Goal: Information Seeking & Learning: Learn about a topic

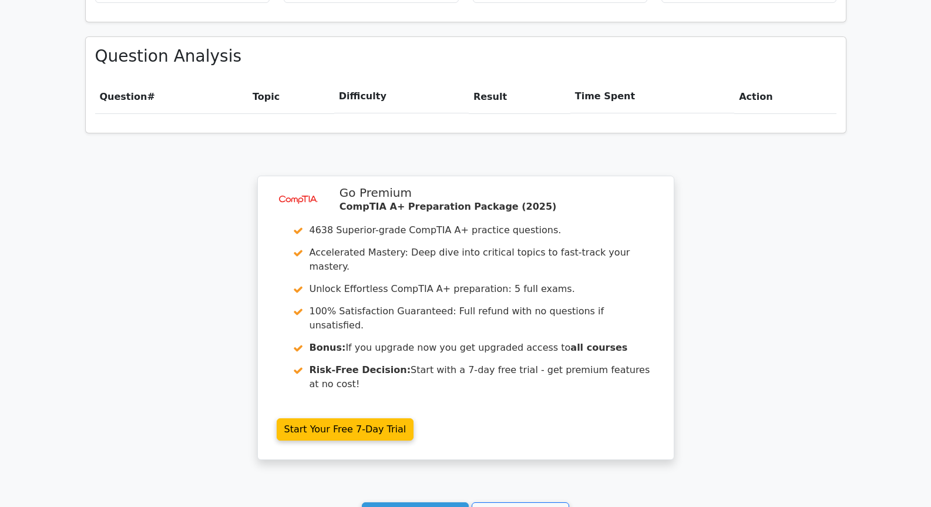
scroll to position [889, 0]
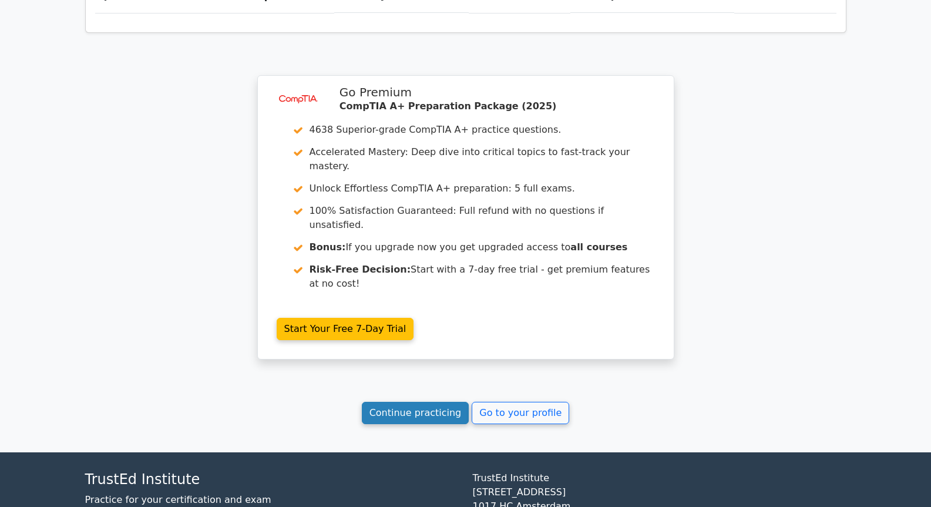
click at [431, 402] on link "Continue practicing" at bounding box center [415, 413] width 107 height 22
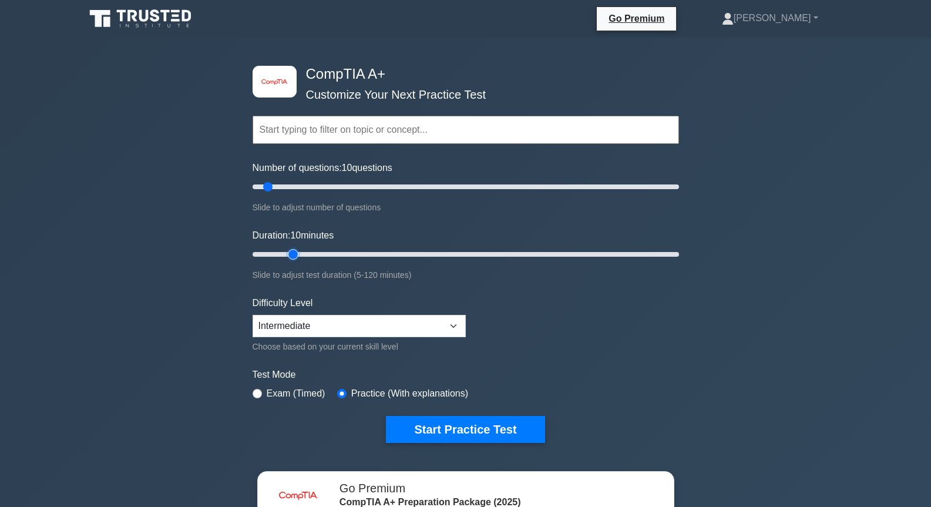
click at [288, 257] on input "Duration: 10 minutes" at bounding box center [466, 254] width 426 height 14
click at [288, 253] on input "Duration: 15 minutes" at bounding box center [466, 254] width 426 height 14
click at [267, 253] on input "Duration: 10 minutes" at bounding box center [466, 254] width 426 height 14
click at [288, 250] on input "Duration: 15 minutes" at bounding box center [466, 254] width 426 height 14
click at [299, 254] on input "Duration: 15 minutes" at bounding box center [466, 254] width 426 height 14
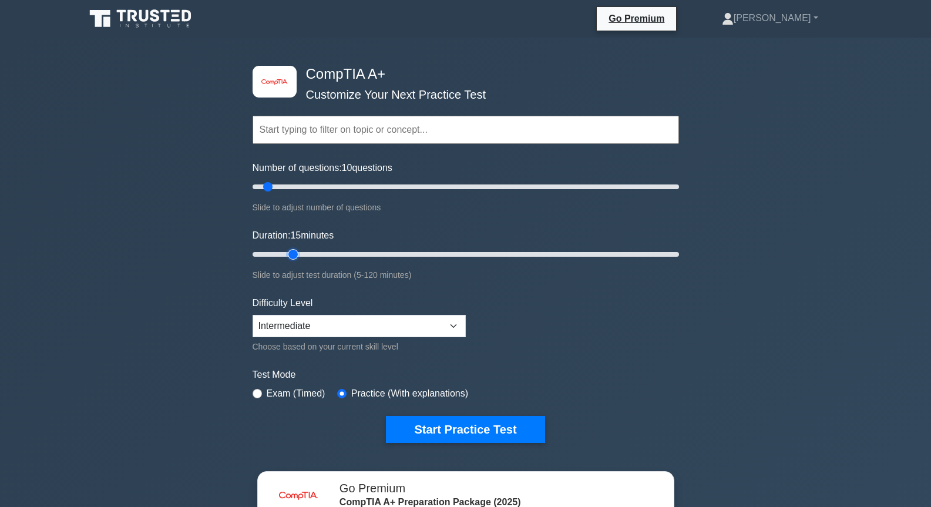
click at [302, 251] on input "Duration: 15 minutes" at bounding box center [466, 254] width 426 height 14
click at [304, 252] on input "Duration: 15 minutes" at bounding box center [466, 254] width 426 height 14
type input "15"
click at [296, 251] on input "Duration: 15 minutes" at bounding box center [466, 254] width 426 height 14
click at [417, 425] on button "Start Practice Test" at bounding box center [465, 429] width 159 height 27
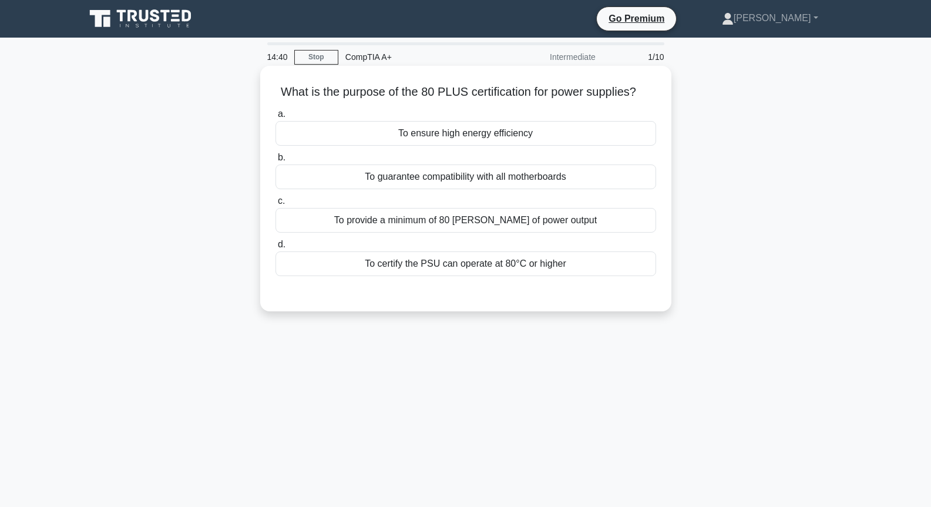
click at [478, 181] on div "To guarantee compatibility with all motherboards" at bounding box center [465, 176] width 381 height 25
click at [275, 162] on input "b. To guarantee compatibility with all motherboards" at bounding box center [275, 158] width 0 height 8
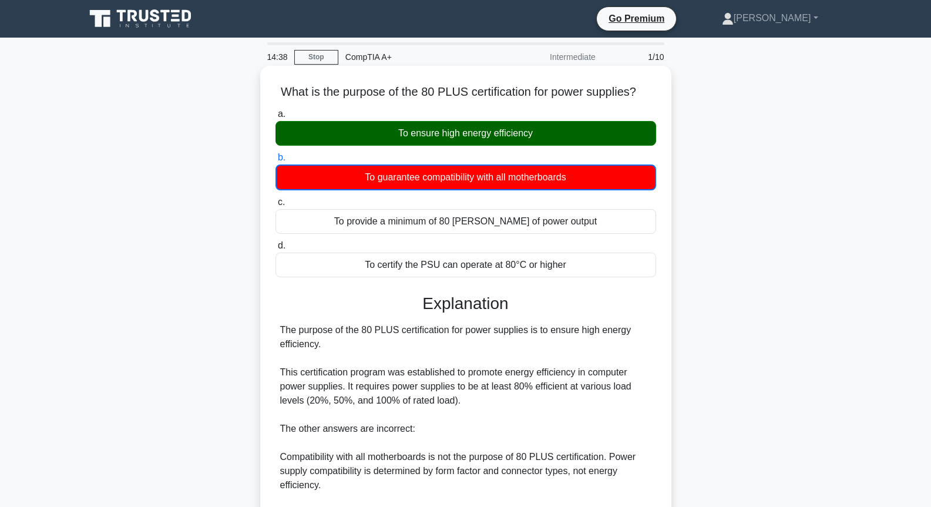
click at [497, 128] on div "To ensure high energy efficiency" at bounding box center [465, 133] width 381 height 25
click at [275, 118] on input "a. To ensure high energy efficiency" at bounding box center [275, 114] width 0 height 8
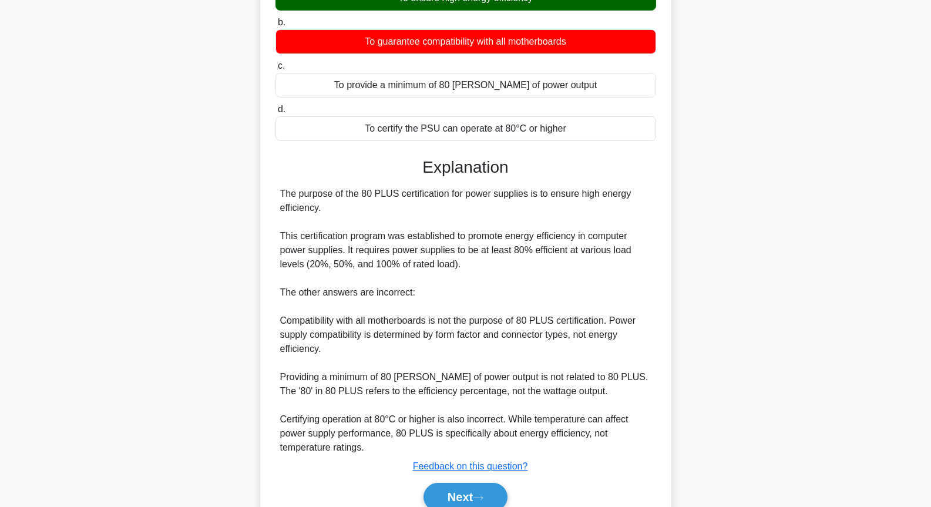
scroll to position [190, 0]
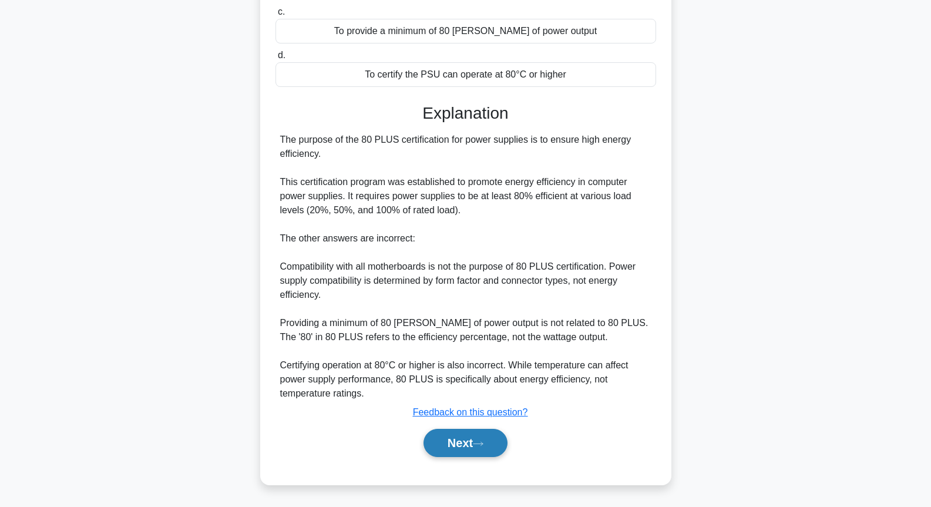
drag, startPoint x: 479, startPoint y: 434, endPoint x: 480, endPoint y: 387, distance: 47.0
click at [479, 433] on button "Next" at bounding box center [465, 443] width 84 height 28
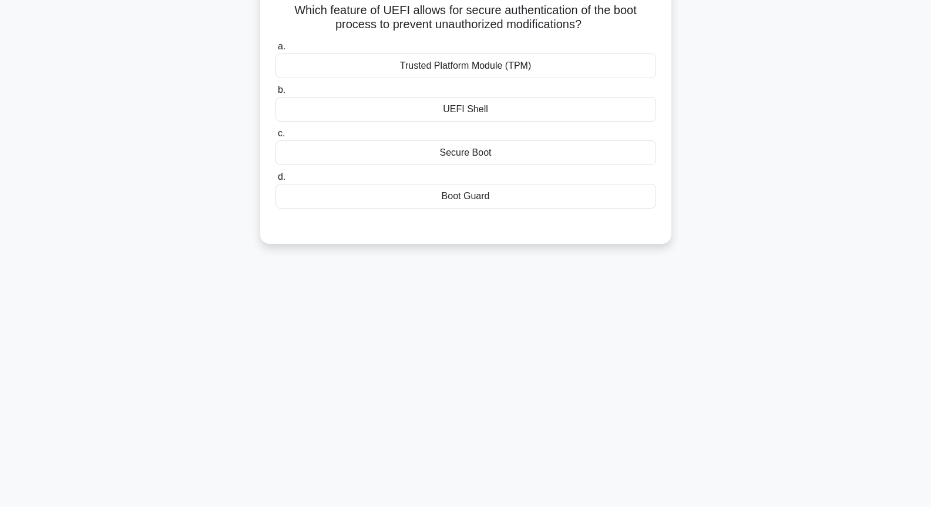
scroll to position [0, 0]
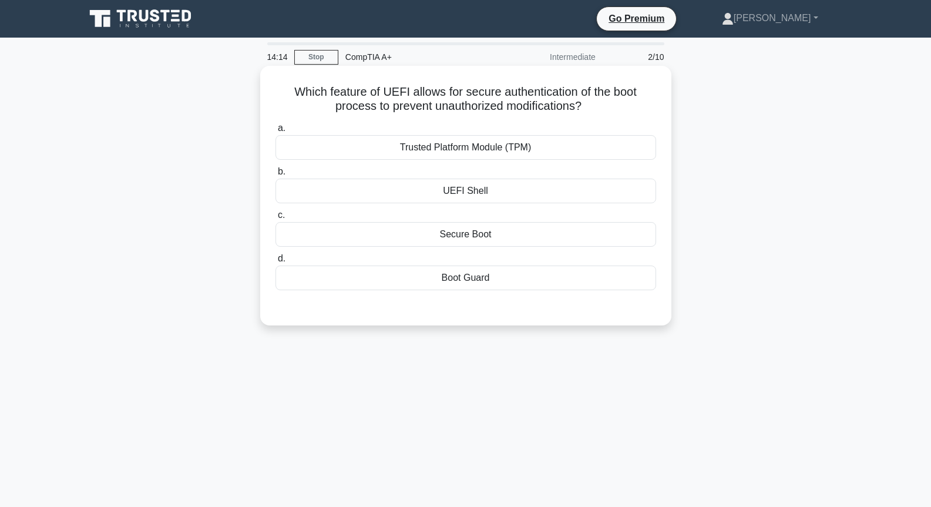
click at [468, 285] on div "Boot Guard" at bounding box center [465, 277] width 381 height 25
click at [275, 263] on input "d. Boot Guard" at bounding box center [275, 259] width 0 height 8
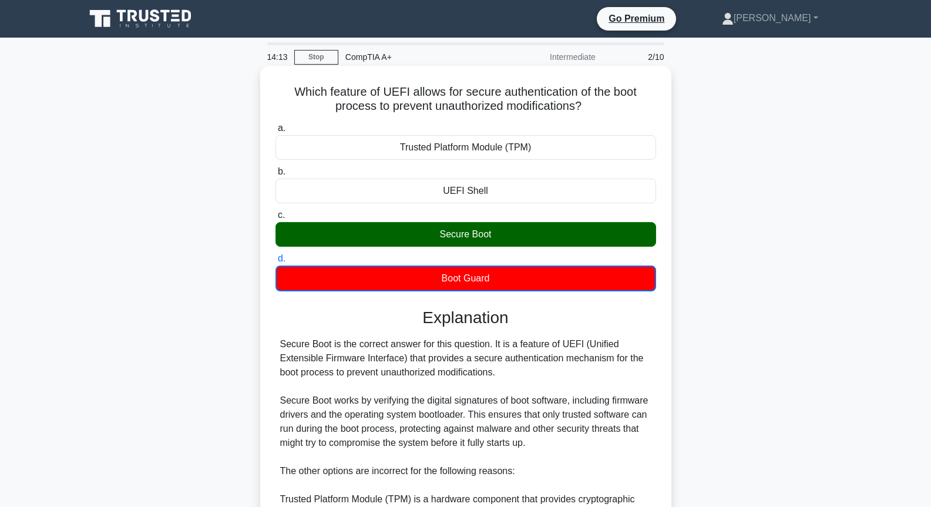
click at [481, 236] on div "Secure Boot" at bounding box center [465, 234] width 381 height 25
click at [275, 219] on input "c. Secure Boot" at bounding box center [275, 215] width 0 height 8
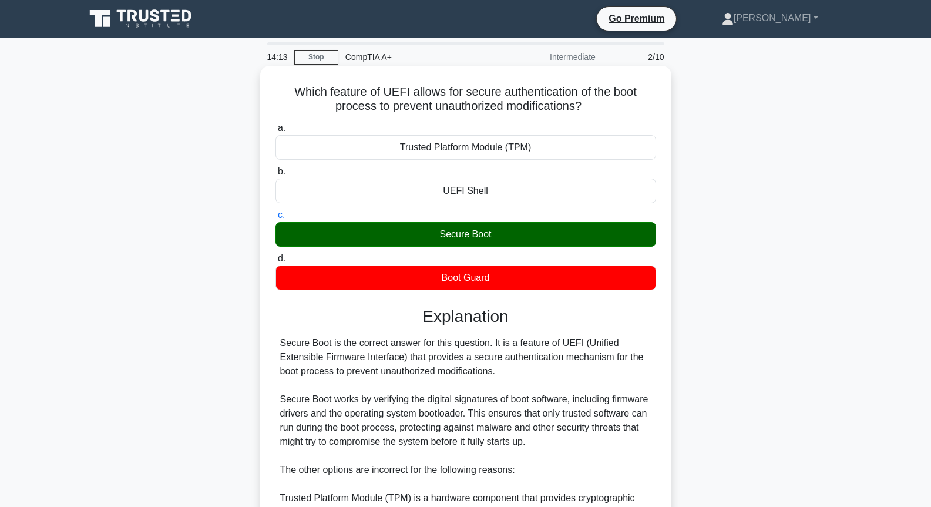
scroll to position [218, 0]
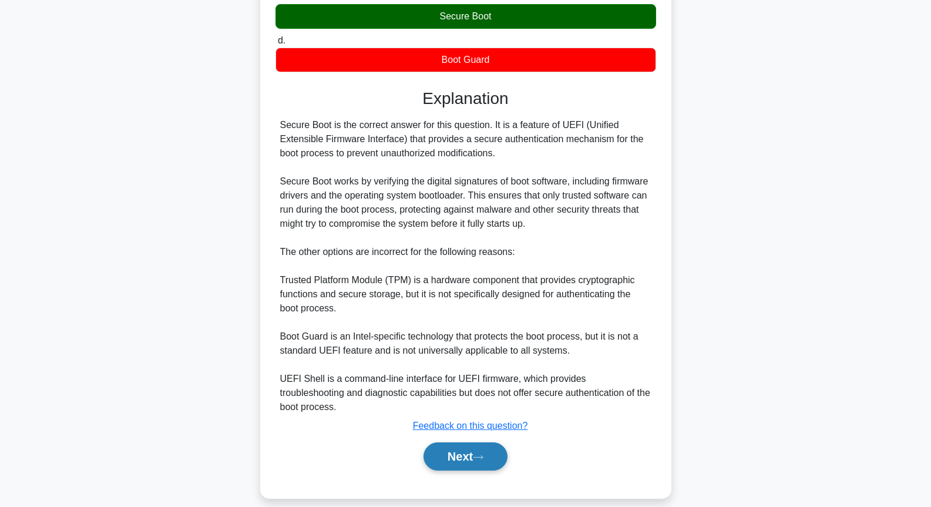
click at [458, 444] on button "Next" at bounding box center [465, 456] width 84 height 28
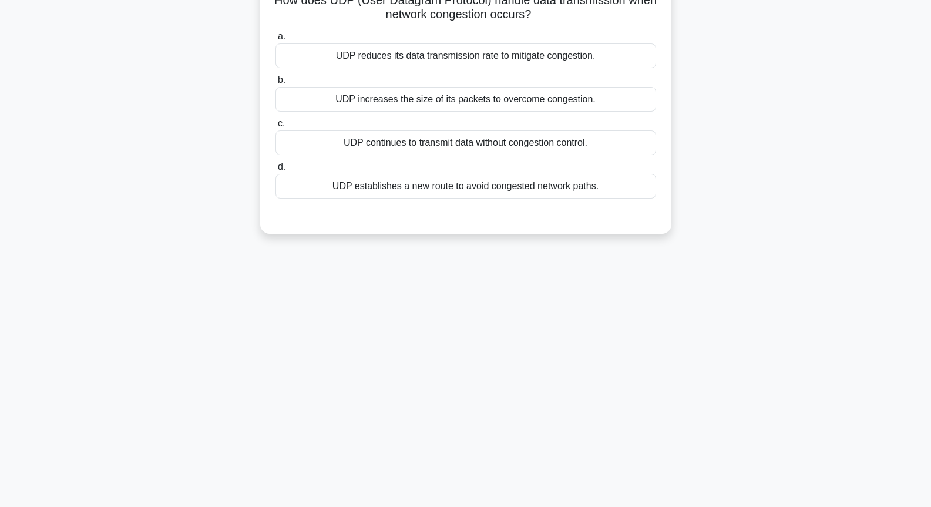
scroll to position [0, 0]
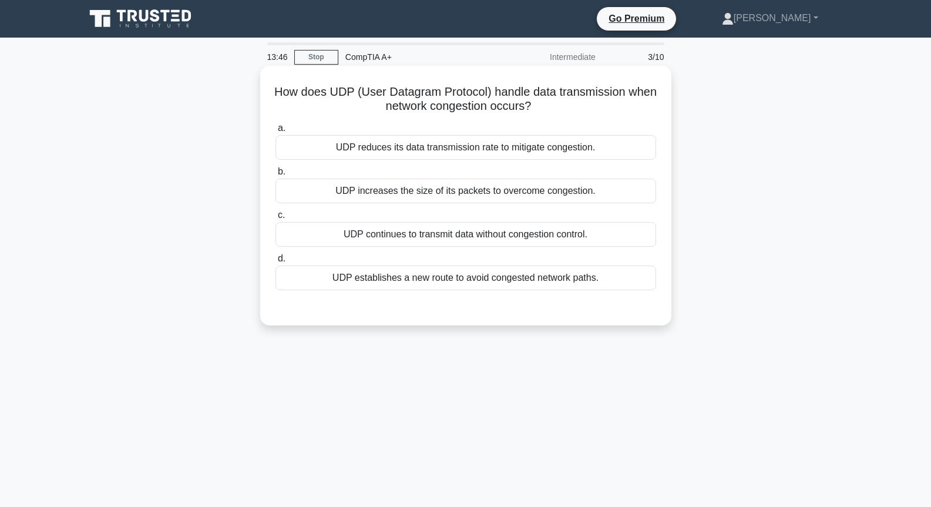
click at [446, 285] on div "UDP establishes a new route to avoid congested network paths." at bounding box center [465, 277] width 381 height 25
click at [275, 263] on input "d. UDP establishes a new route to avoid congested network paths." at bounding box center [275, 259] width 0 height 8
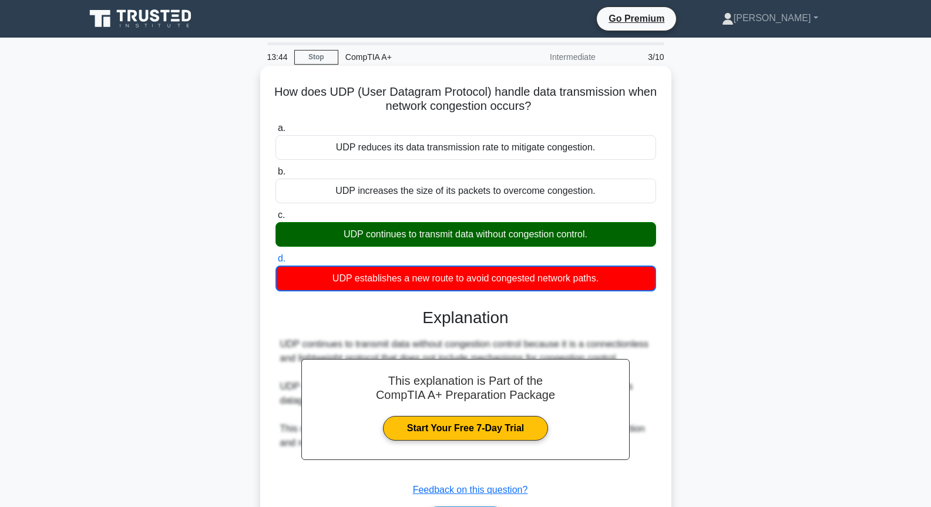
click at [443, 241] on div "UDP continues to transmit data without congestion control." at bounding box center [465, 234] width 381 height 25
click at [275, 219] on input "c. UDP continues to transmit data without congestion control." at bounding box center [275, 215] width 0 height 8
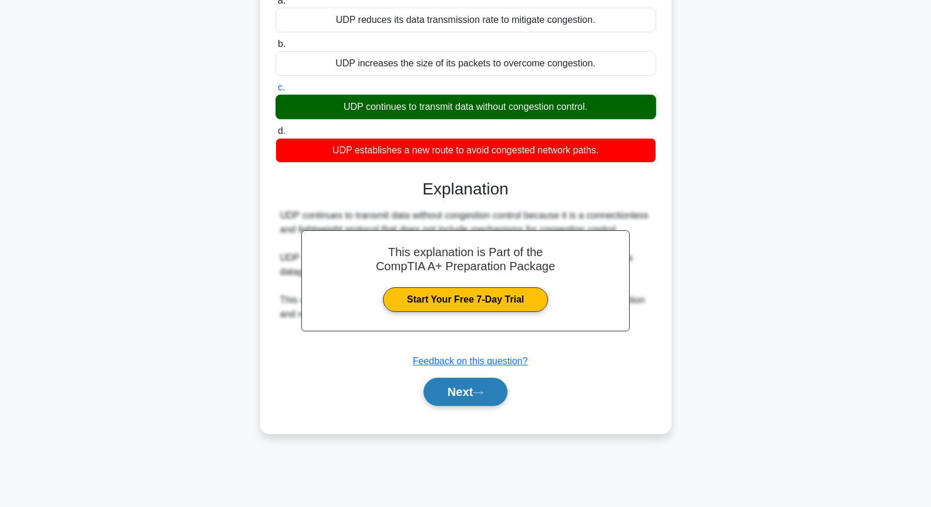
click at [451, 396] on button "Next" at bounding box center [465, 392] width 84 height 28
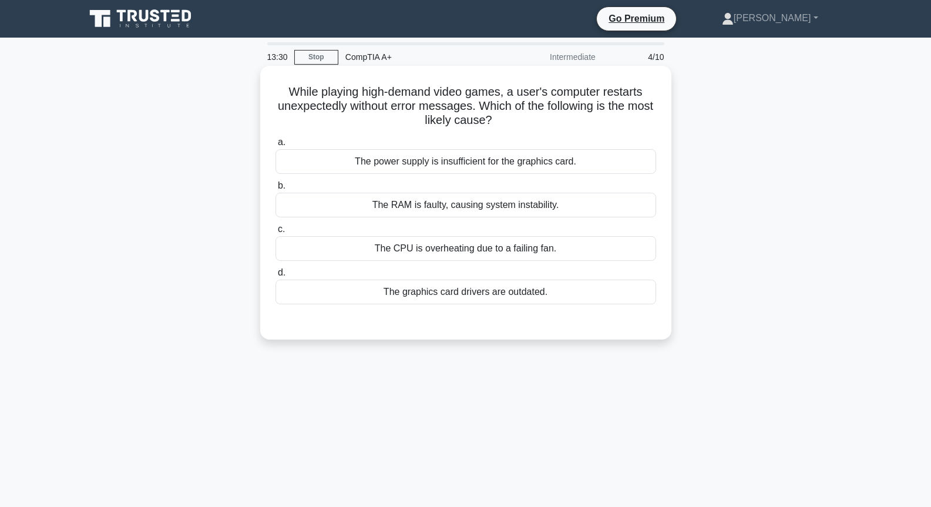
click at [520, 167] on div "The power supply is insufficient for the graphics card." at bounding box center [465, 161] width 381 height 25
click at [275, 146] on input "a. The power supply is insufficient for the graphics card." at bounding box center [275, 143] width 0 height 8
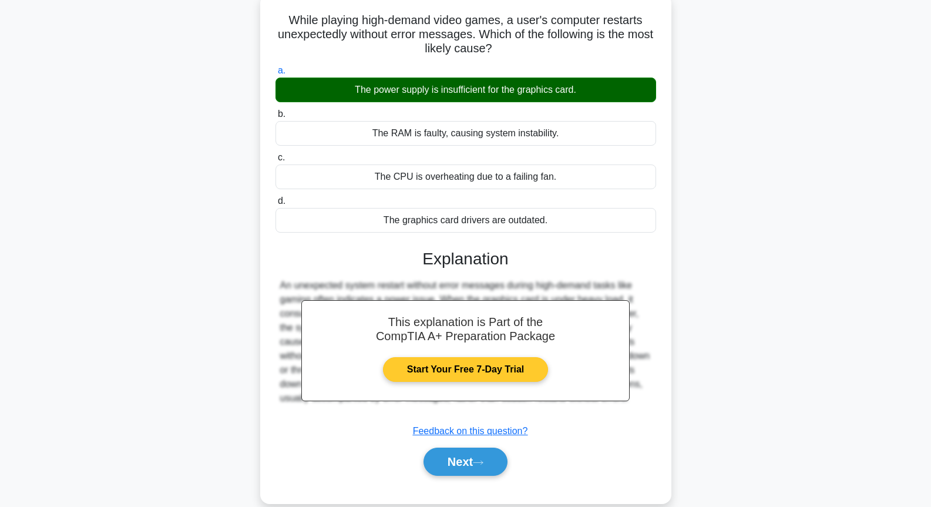
scroll to position [127, 0]
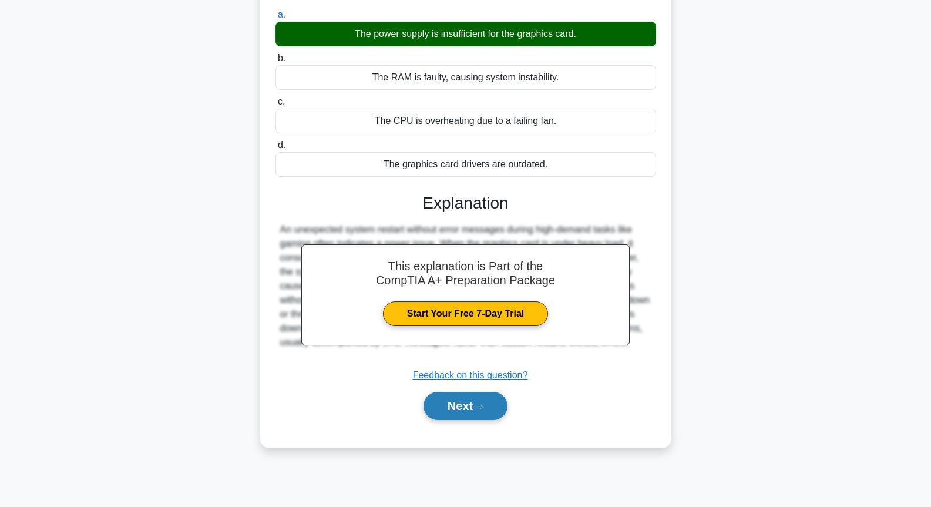
click at [473, 413] on button "Next" at bounding box center [465, 406] width 84 height 28
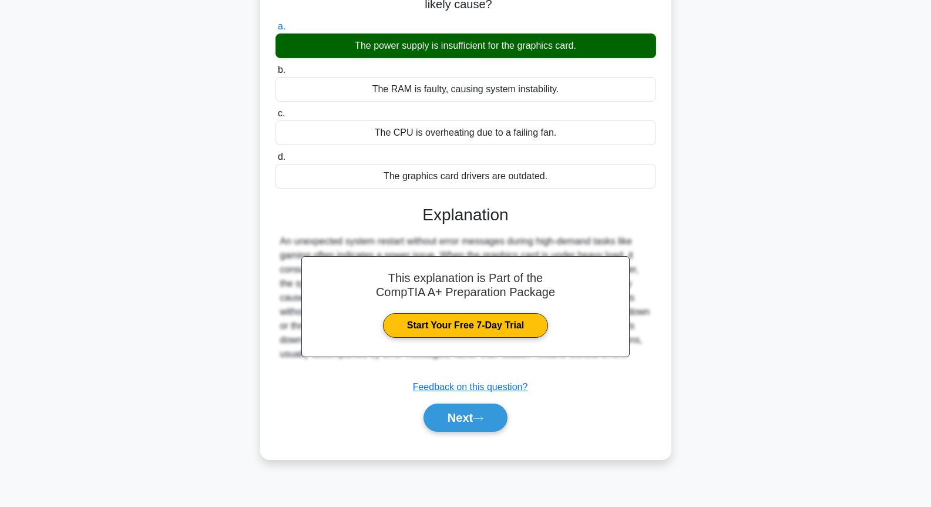
scroll to position [10, 0]
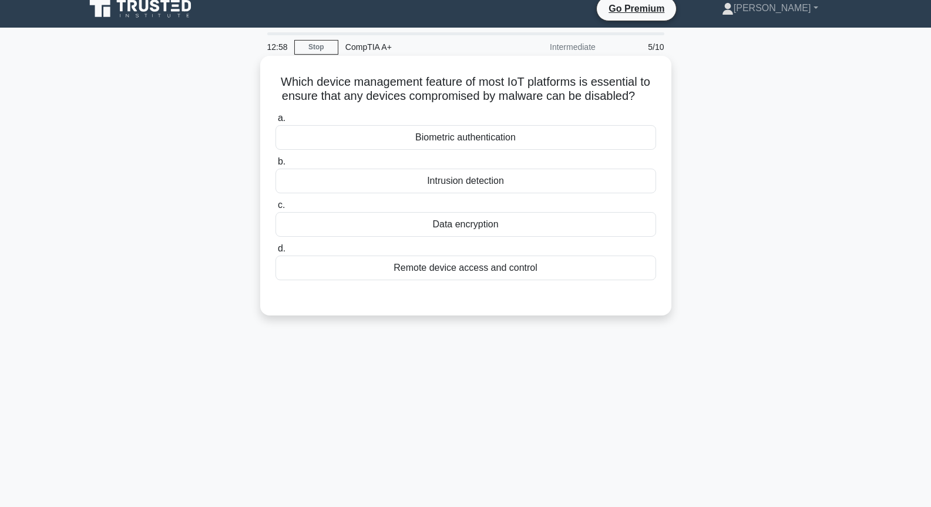
click at [460, 275] on div "Remote device access and control" at bounding box center [465, 268] width 381 height 25
click at [275, 253] on input "d. Remote device access and control" at bounding box center [275, 249] width 0 height 8
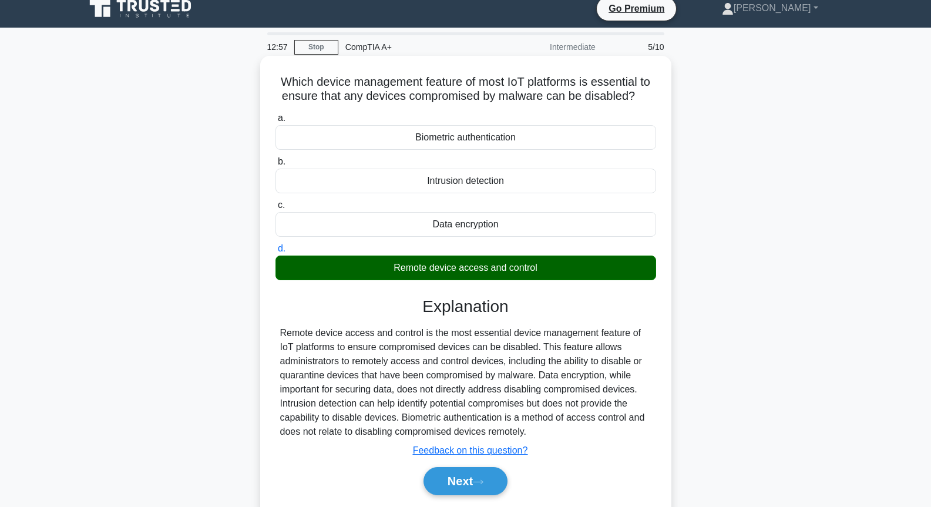
scroll to position [127, 0]
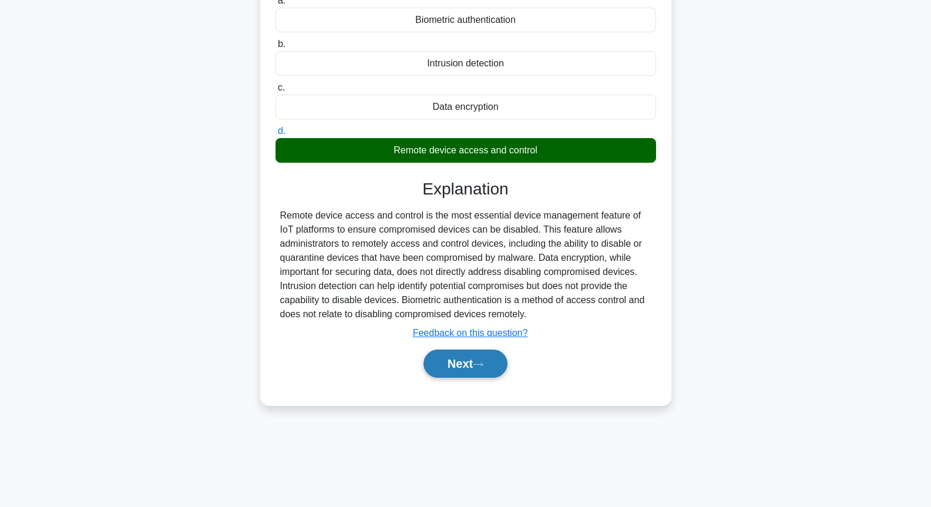
click at [472, 363] on button "Next" at bounding box center [465, 363] width 84 height 28
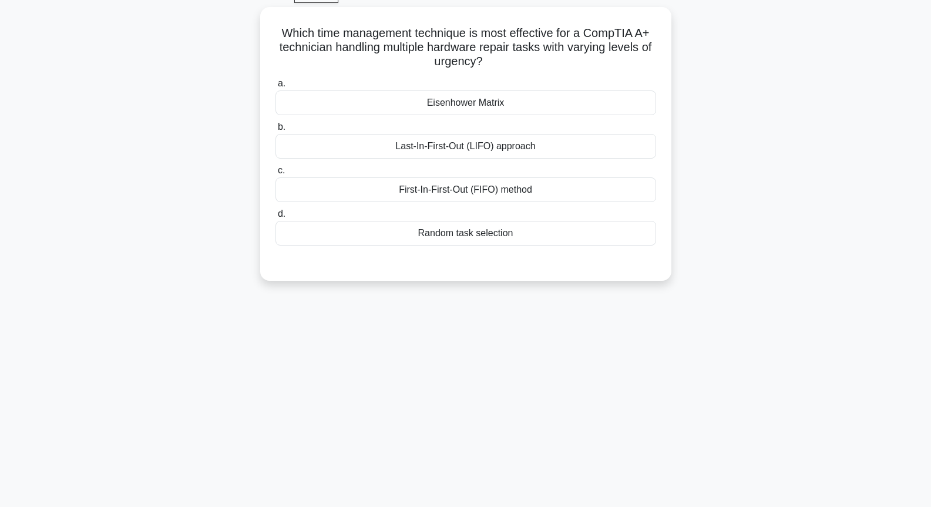
scroll to position [0, 0]
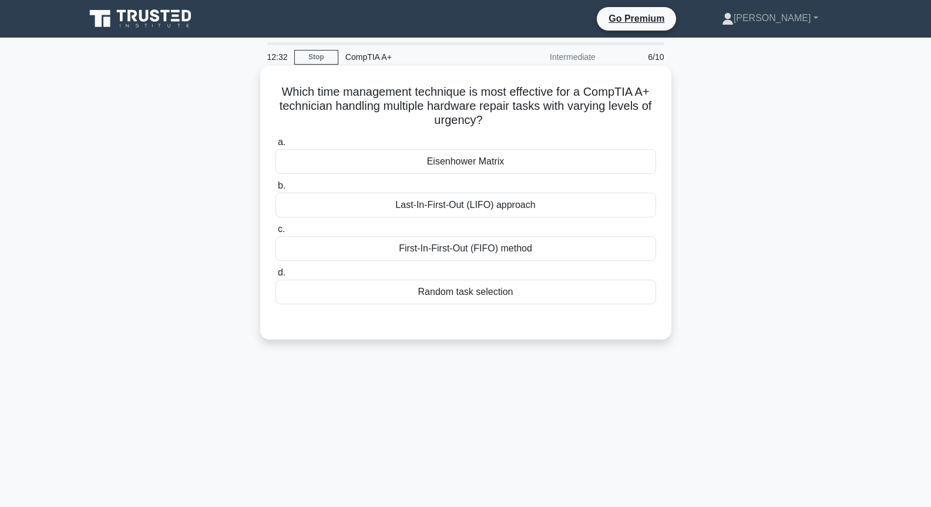
click at [480, 254] on div "First-In-First-Out (FIFO) method" at bounding box center [465, 248] width 381 height 25
click at [275, 233] on input "c. First-In-First-Out (FIFO) method" at bounding box center [275, 230] width 0 height 8
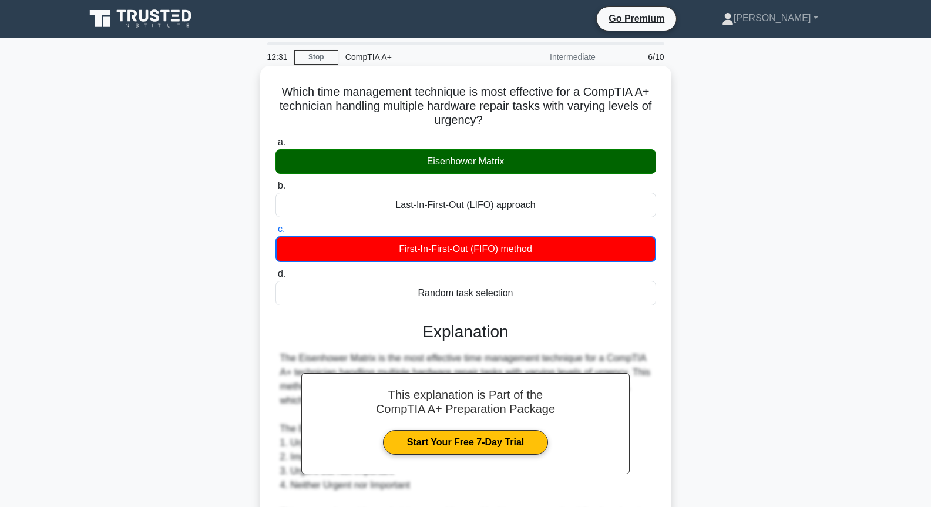
click at [462, 165] on div "Eisenhower Matrix" at bounding box center [465, 161] width 381 height 25
click at [275, 146] on input "a. Eisenhower Matrix" at bounding box center [275, 143] width 0 height 8
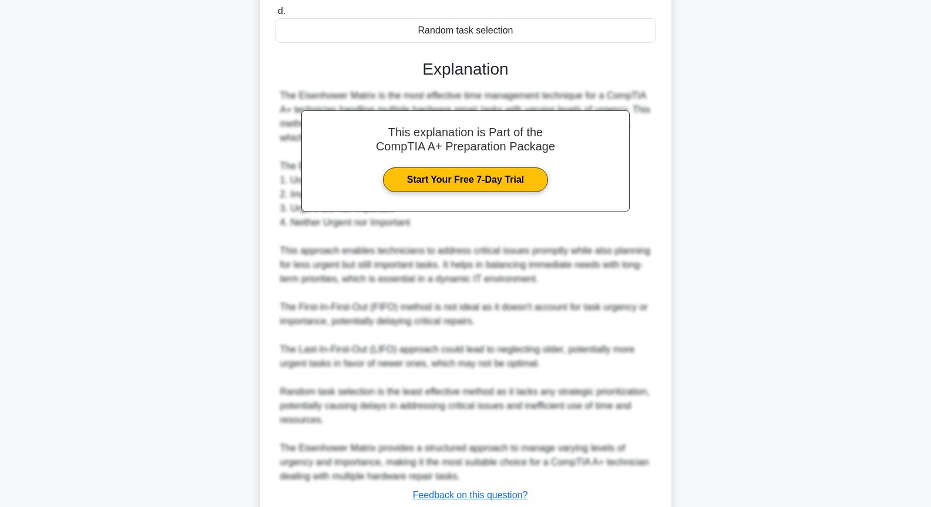
scroll to position [345, 0]
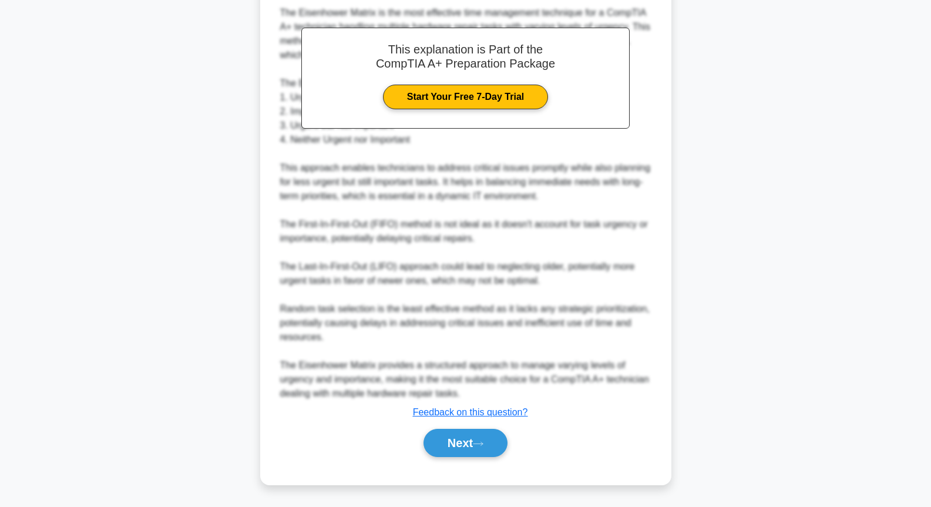
drag, startPoint x: 437, startPoint y: 438, endPoint x: 435, endPoint y: 420, distance: 18.3
click at [437, 439] on button "Next" at bounding box center [465, 443] width 84 height 28
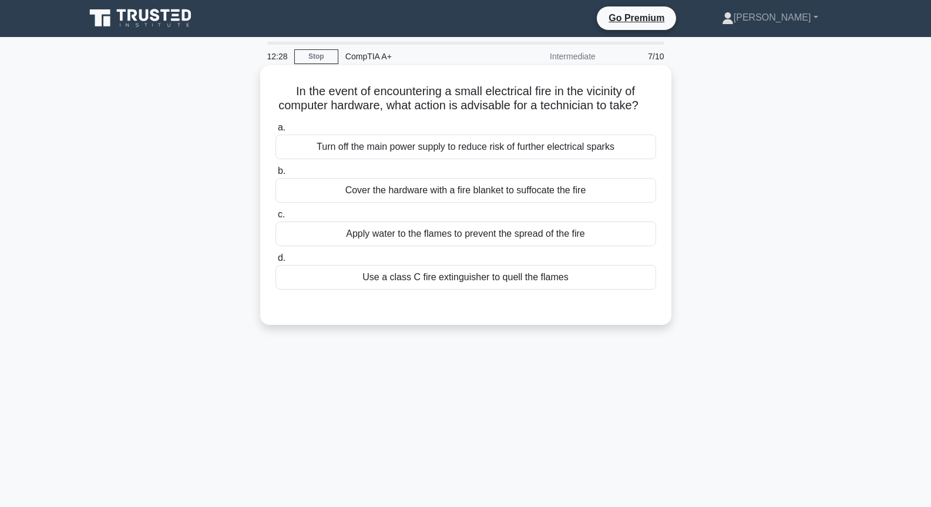
scroll to position [0, 0]
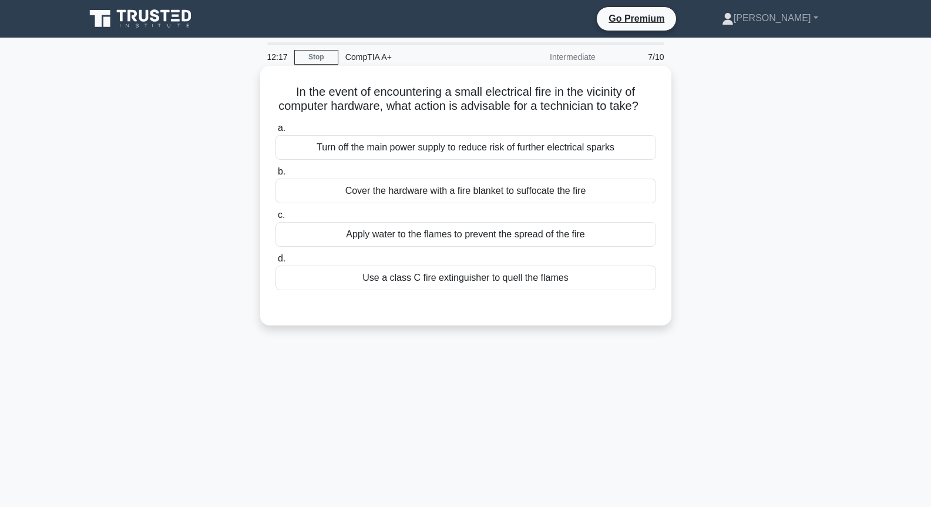
click at [460, 160] on div "Turn off the main power supply to reduce risk of further electrical sparks" at bounding box center [465, 147] width 381 height 25
click at [275, 132] on input "a. Turn off the main power supply to reduce risk of further electrical sparks" at bounding box center [275, 129] width 0 height 8
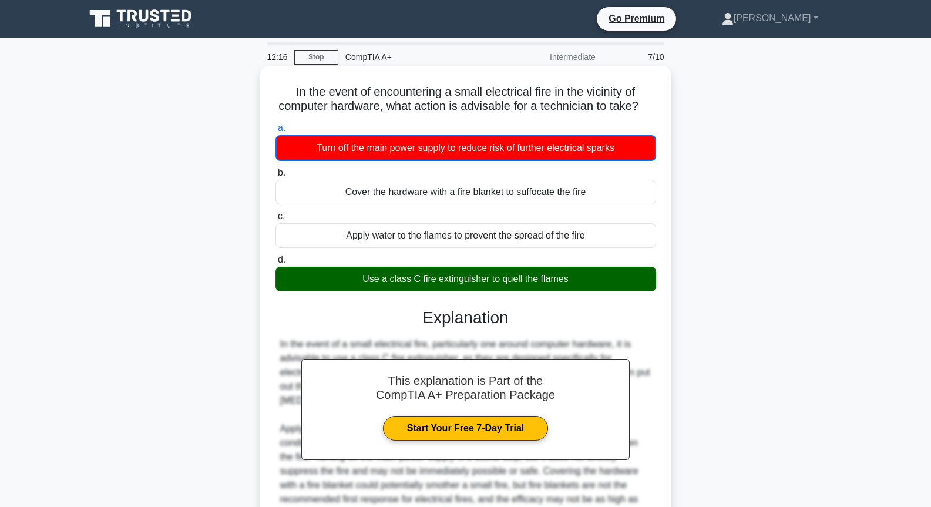
click at [464, 291] on div "Use a class C fire extinguisher to quell the flames" at bounding box center [465, 279] width 381 height 25
click at [275, 264] on input "d. Use a class C fire extinguisher to quell the flames" at bounding box center [275, 260] width 0 height 8
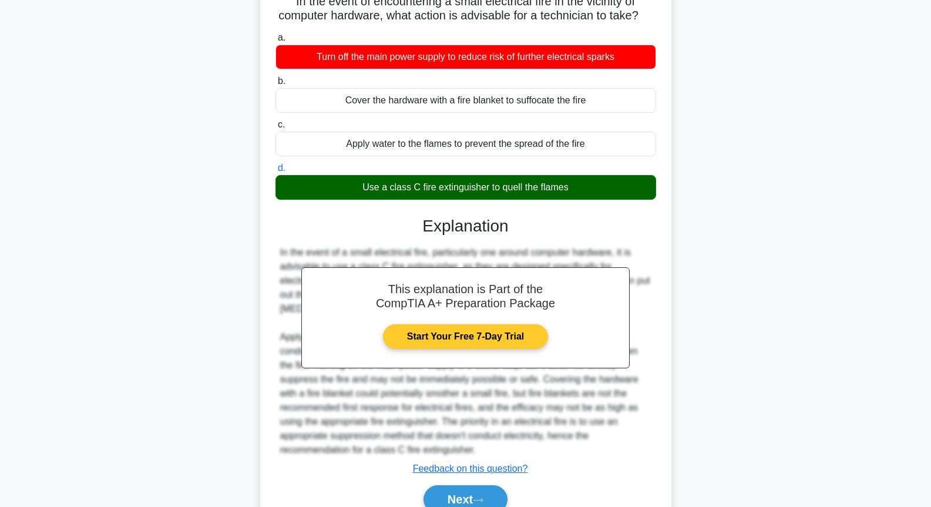
scroll to position [162, 0]
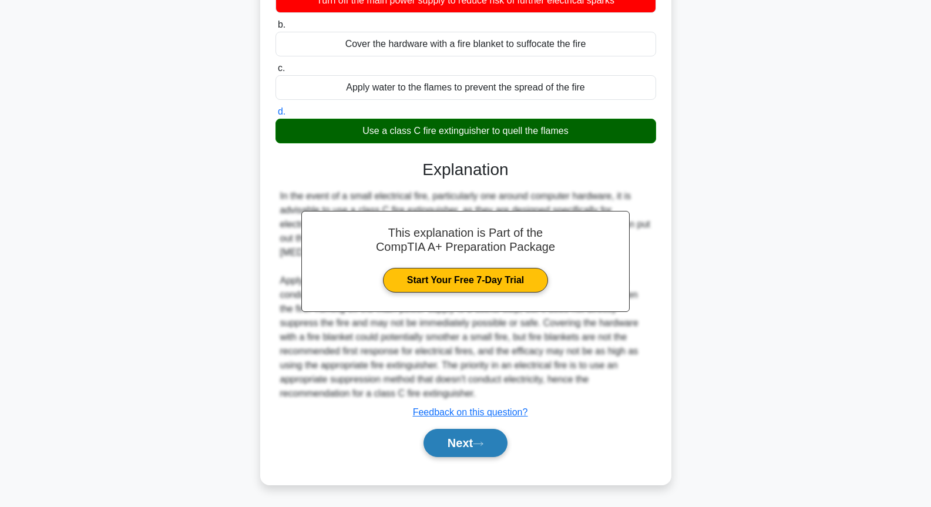
click at [449, 445] on button "Next" at bounding box center [465, 443] width 84 height 28
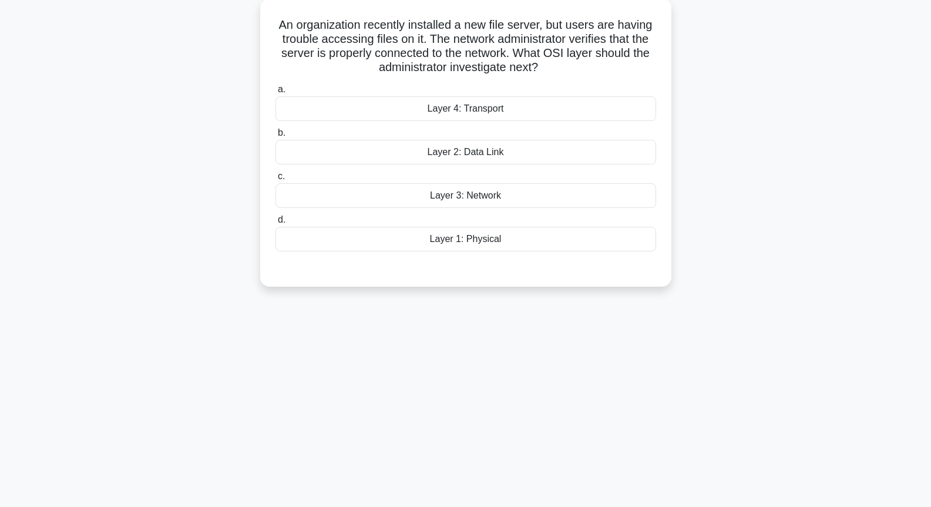
scroll to position [0, 0]
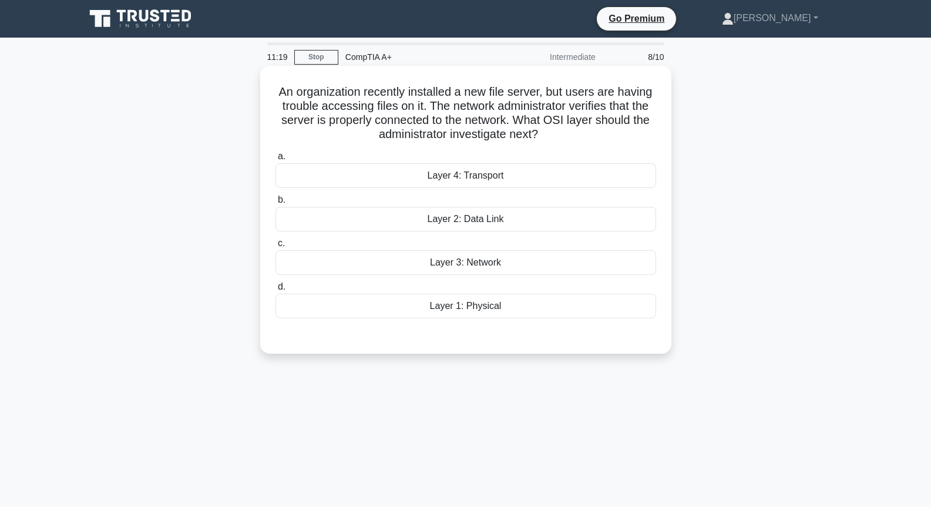
click at [482, 226] on div "Layer 2: Data Link" at bounding box center [465, 219] width 381 height 25
click at [275, 204] on input "b. Layer 2: Data Link" at bounding box center [275, 200] width 0 height 8
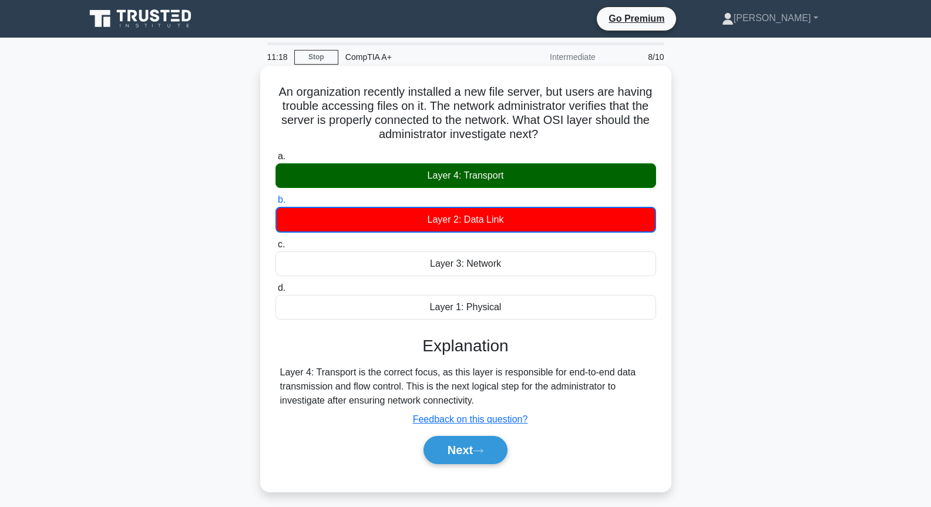
click at [480, 176] on div "Layer 4: Transport" at bounding box center [465, 175] width 381 height 25
click at [275, 160] on input "a. Layer 4: Transport" at bounding box center [275, 157] width 0 height 8
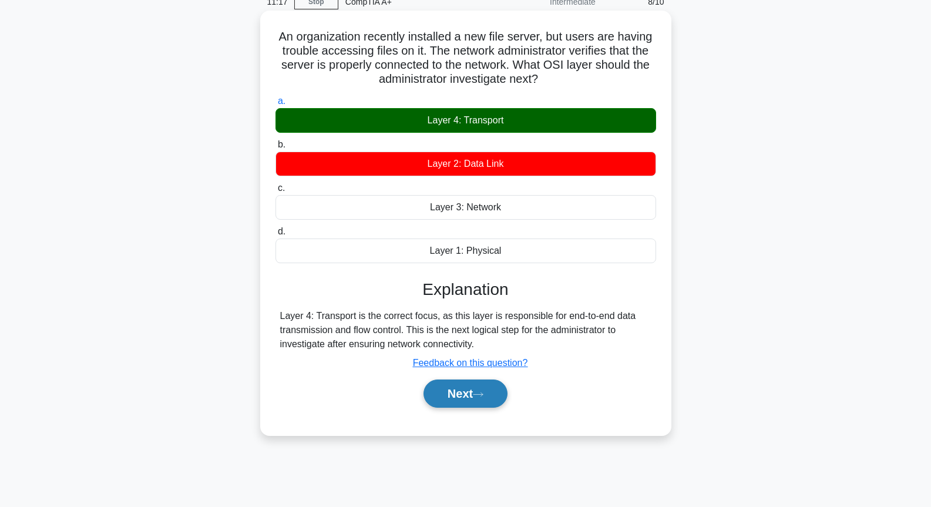
scroll to position [127, 0]
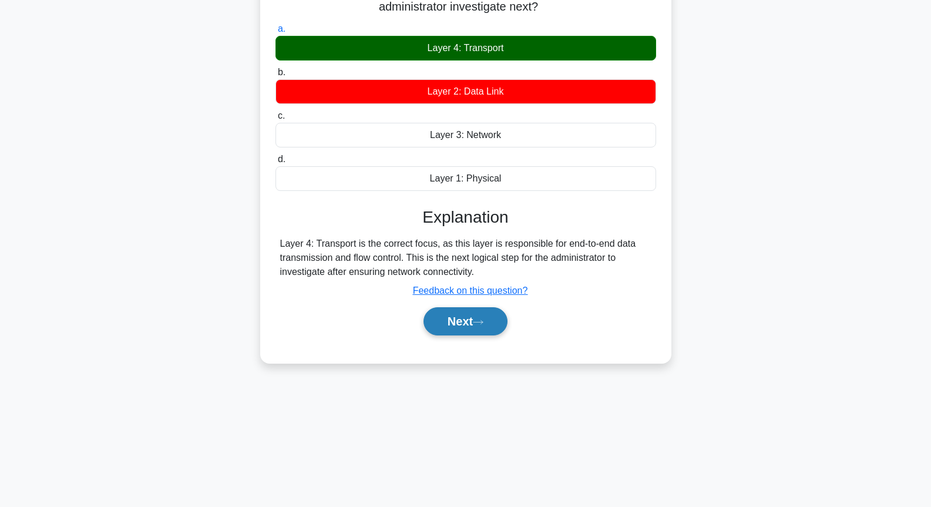
click at [450, 327] on button "Next" at bounding box center [465, 321] width 84 height 28
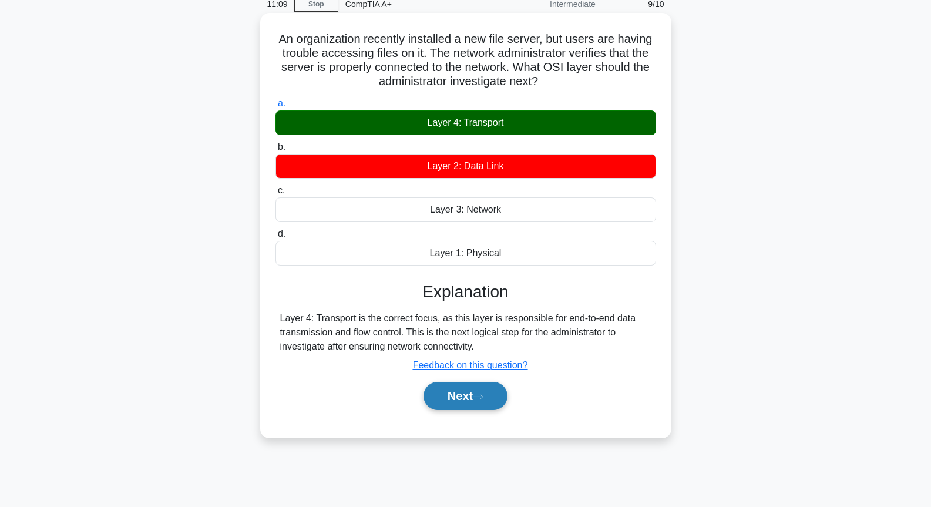
scroll to position [0, 0]
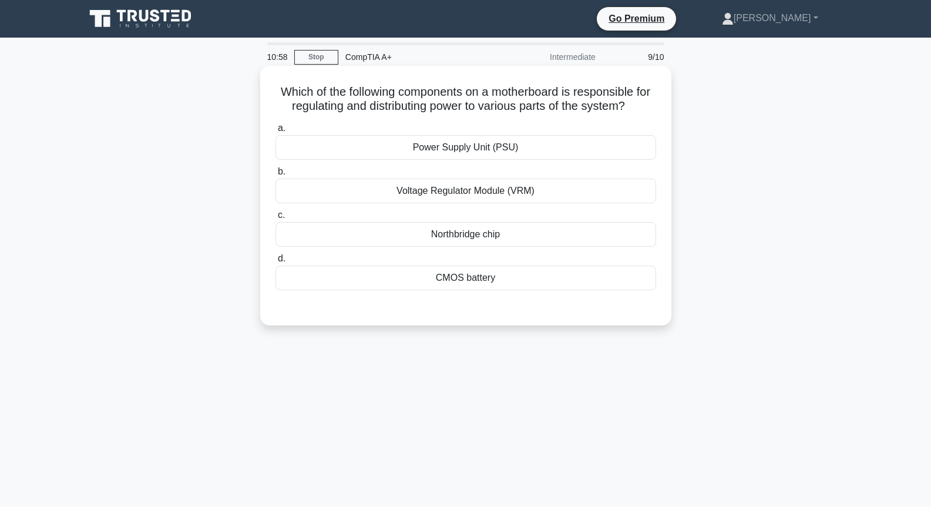
click at [497, 142] on div "Power Supply Unit (PSU)" at bounding box center [465, 147] width 381 height 25
click at [275, 132] on input "a. Power Supply Unit (PSU)" at bounding box center [275, 129] width 0 height 8
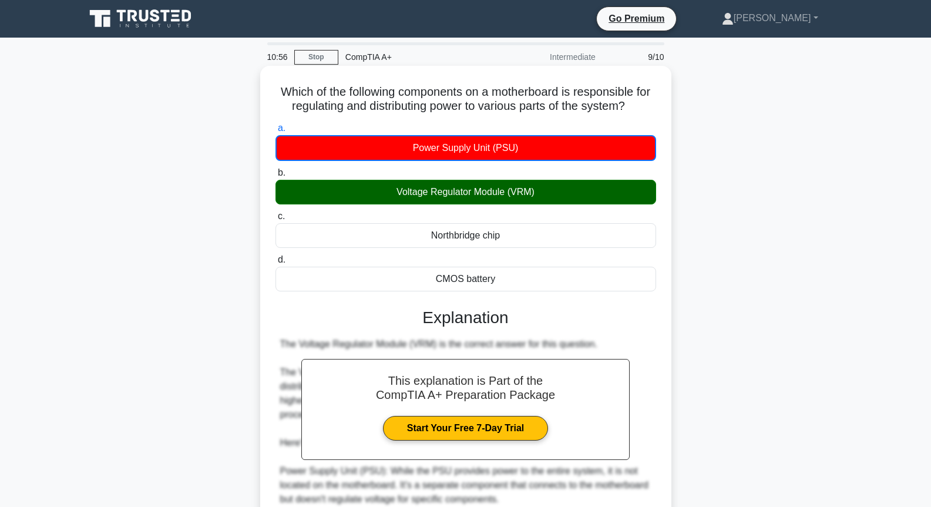
click at [464, 196] on div "Voltage Regulator Module (VRM)" at bounding box center [465, 192] width 381 height 25
click at [275, 177] on input "b. Voltage Regulator Module (VRM)" at bounding box center [275, 173] width 0 height 8
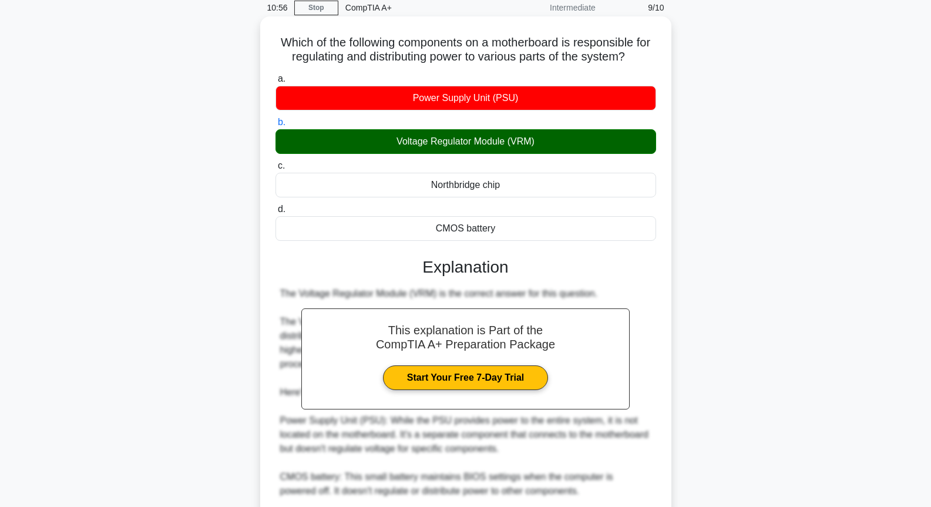
scroll to position [204, 0]
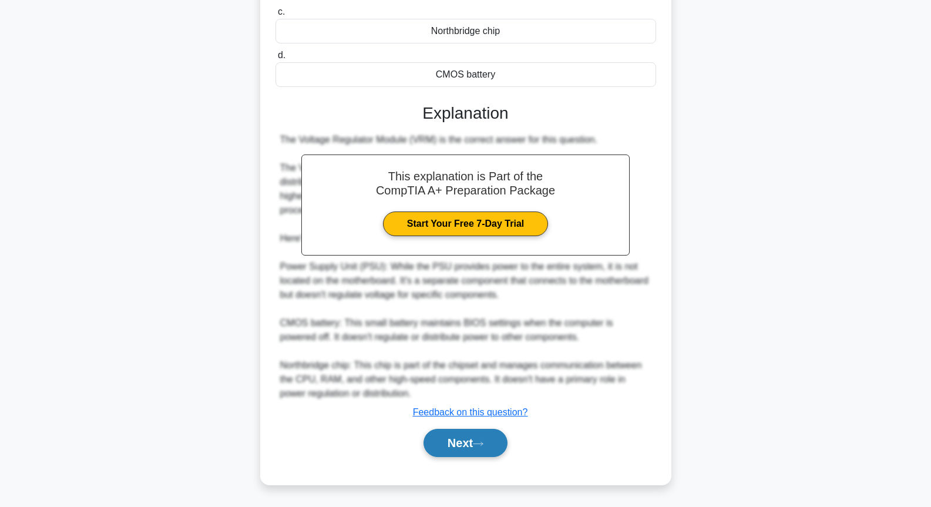
click at [469, 433] on button "Next" at bounding box center [465, 443] width 84 height 28
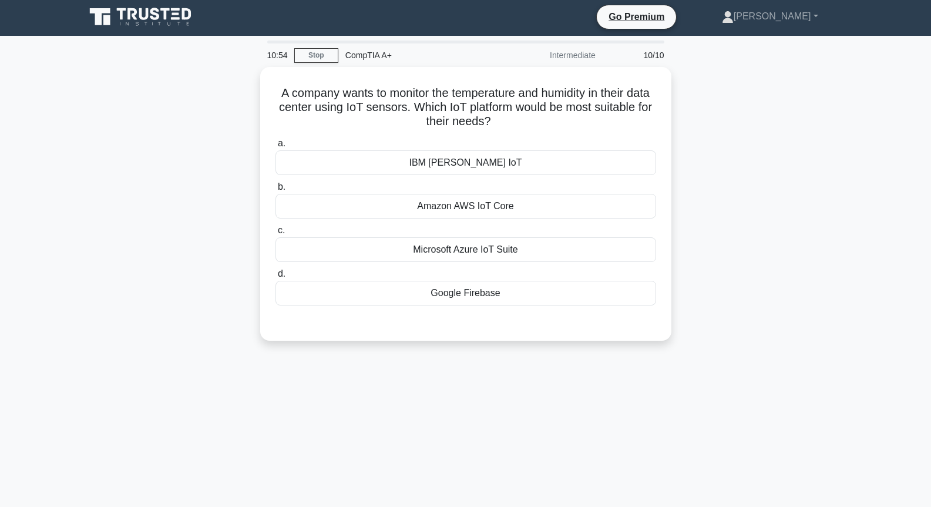
scroll to position [0, 0]
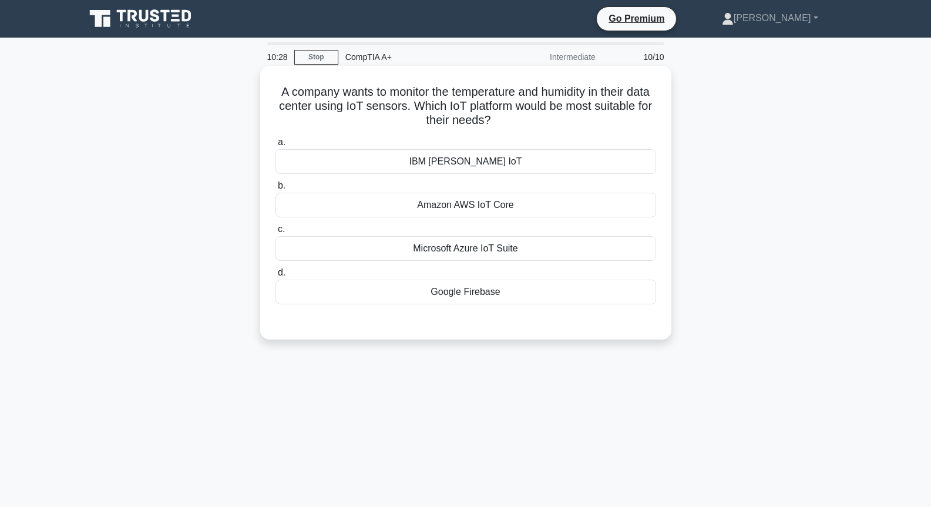
click at [497, 249] on div "Microsoft Azure IoT Suite" at bounding box center [465, 248] width 381 height 25
click at [275, 233] on input "c. Microsoft Azure IoT Suite" at bounding box center [275, 230] width 0 height 8
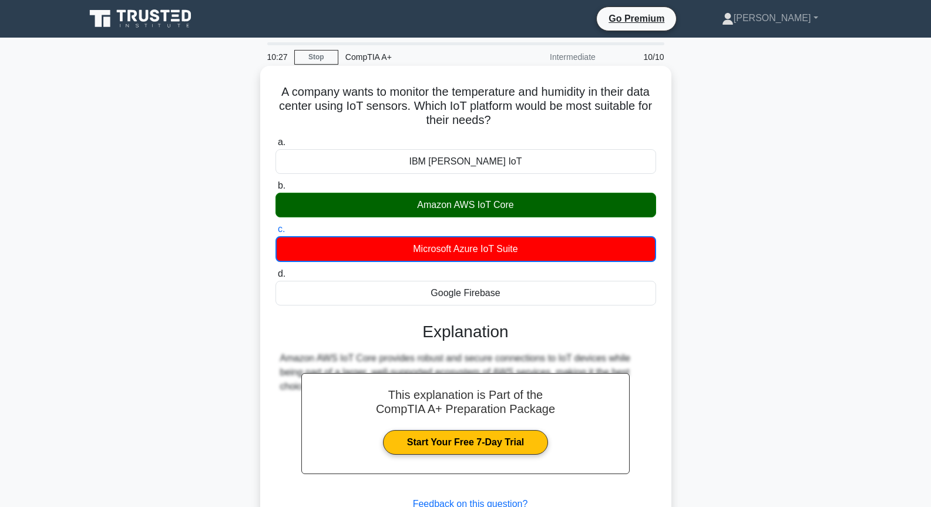
click at [498, 213] on div "Amazon AWS IoT Core" at bounding box center [465, 205] width 381 height 25
click at [275, 190] on input "b. Amazon AWS IoT Core" at bounding box center [275, 186] width 0 height 8
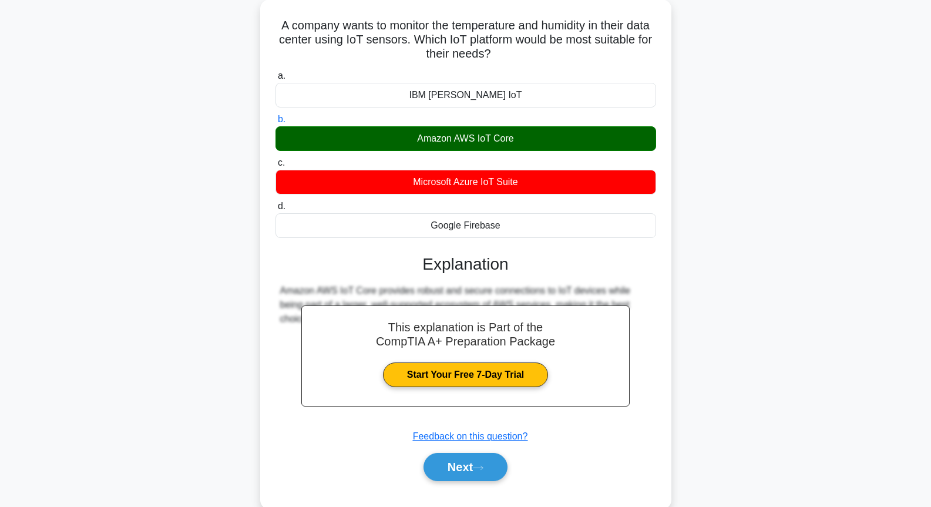
scroll to position [127, 0]
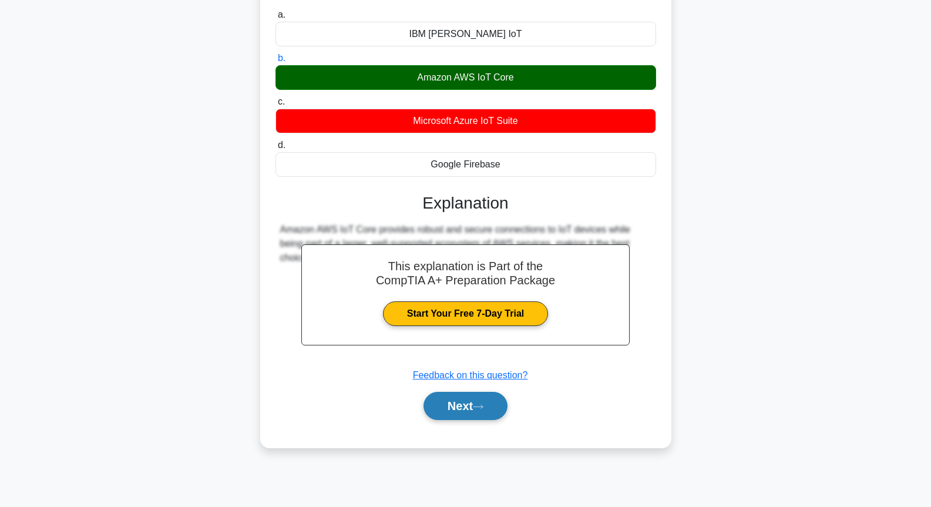
click at [475, 408] on button "Next" at bounding box center [465, 406] width 84 height 28
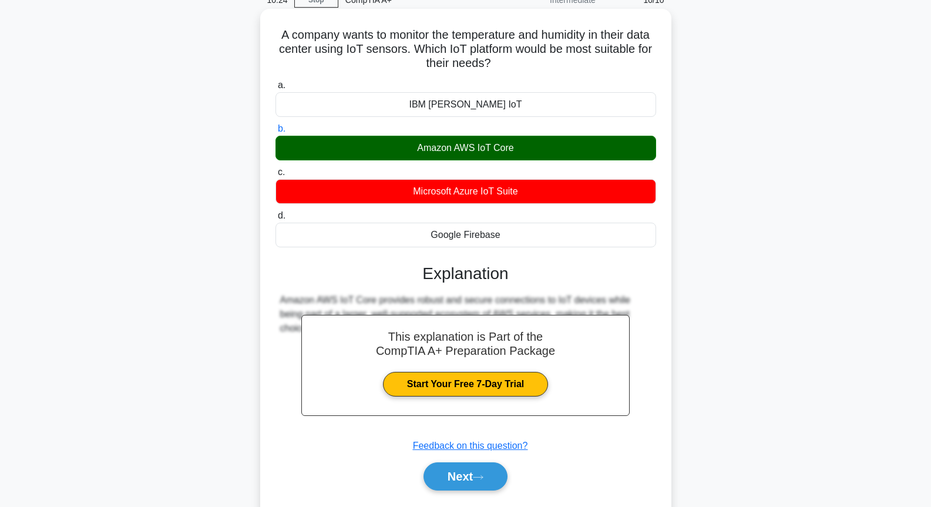
scroll to position [0, 0]
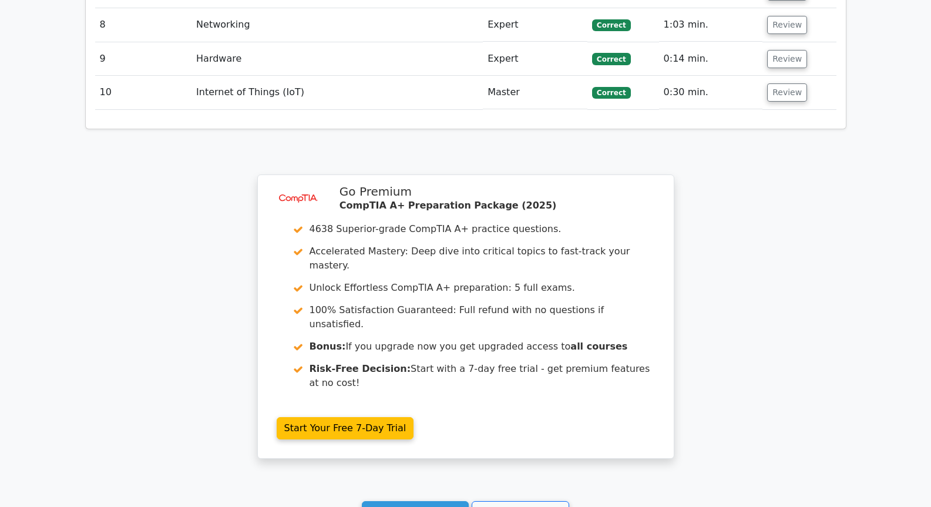
scroll to position [1918, 0]
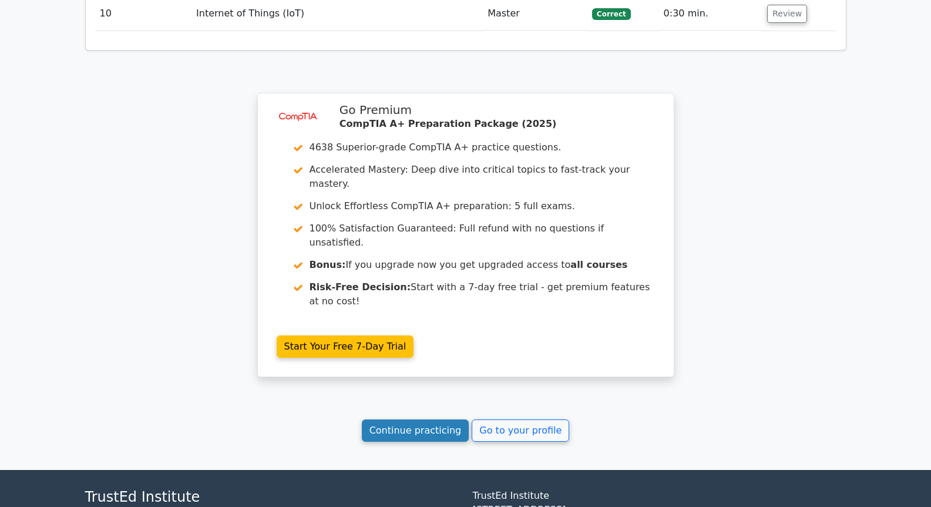
click at [431, 419] on link "Continue practicing" at bounding box center [415, 430] width 107 height 22
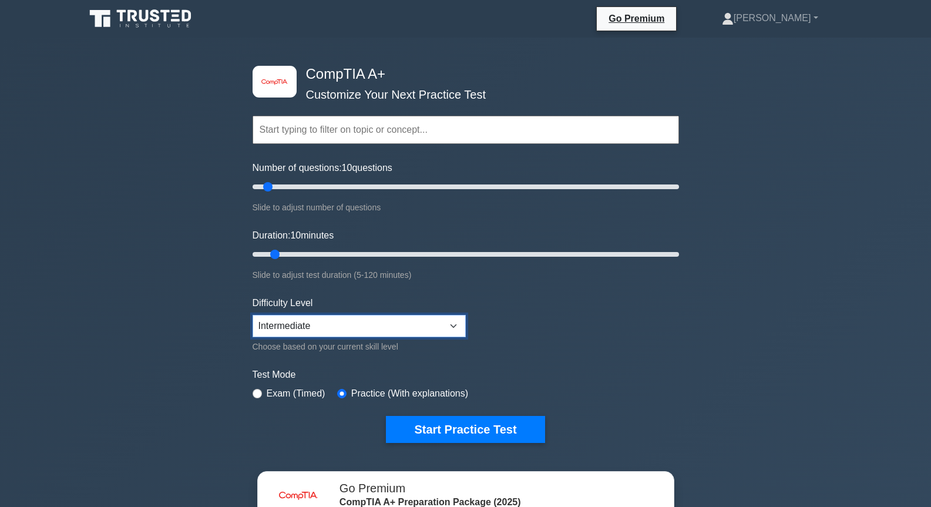
click at [290, 332] on select "Beginner Intermediate Expert" at bounding box center [359, 326] width 213 height 22
click at [253, 315] on select "Beginner Intermediate Expert" at bounding box center [359, 326] width 213 height 22
type input "15"
click at [287, 252] on input "Duration: 10 minutes" at bounding box center [466, 254] width 426 height 14
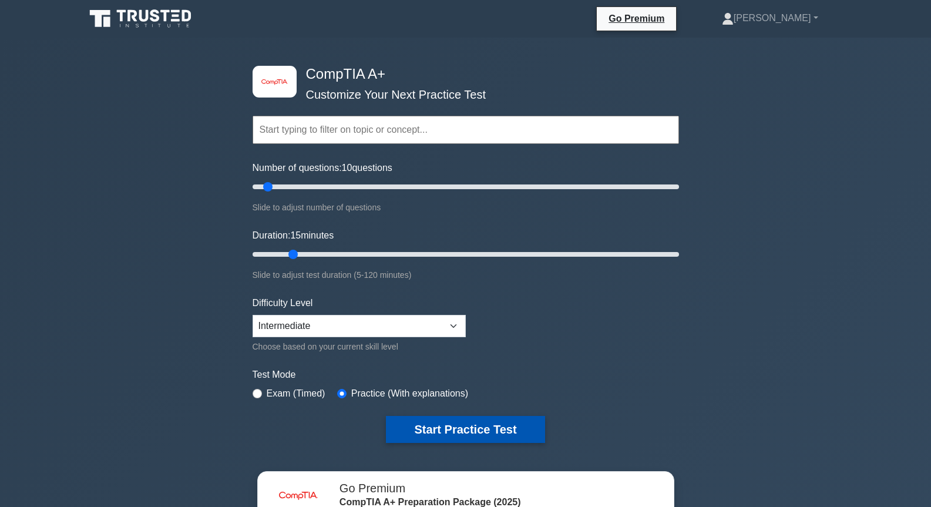
click at [438, 431] on button "Start Practice Test" at bounding box center [465, 429] width 159 height 27
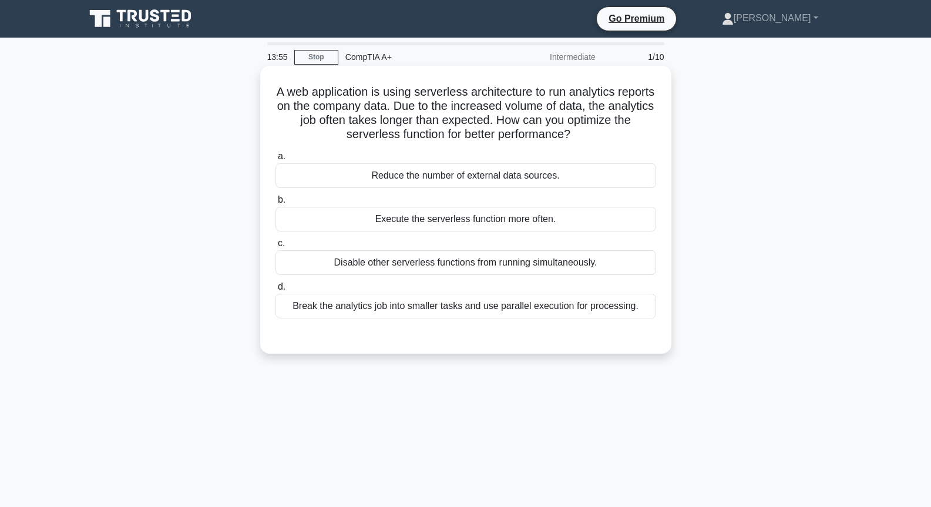
click at [470, 268] on div "Disable other serverless functions from running simultaneously." at bounding box center [465, 262] width 381 height 25
click at [275, 247] on input "c. Disable other serverless functions from running simultaneously." at bounding box center [275, 244] width 0 height 8
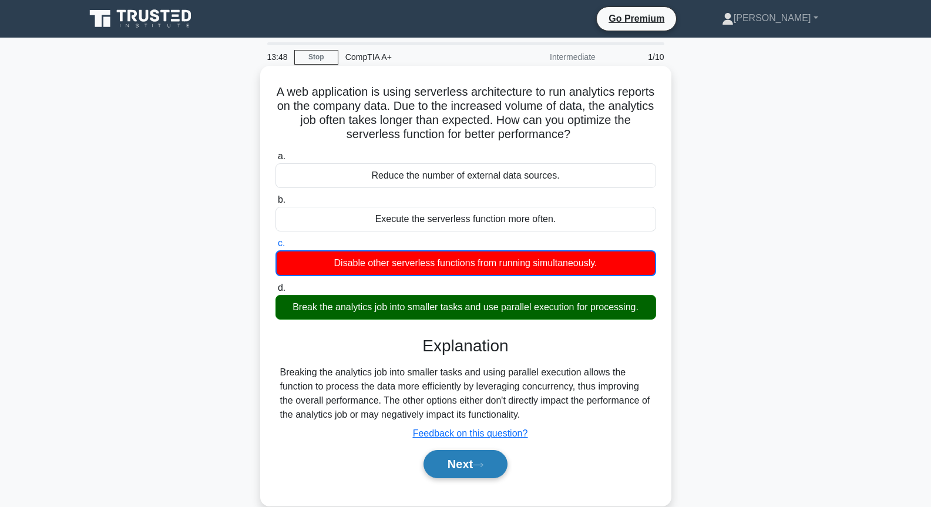
click at [470, 468] on button "Next" at bounding box center [465, 464] width 84 height 28
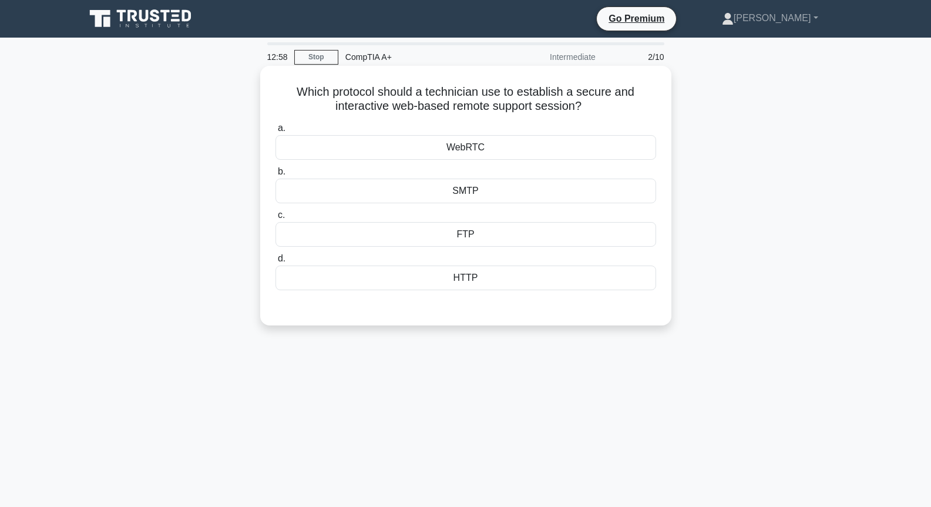
click at [476, 153] on div "WebRTC" at bounding box center [465, 147] width 381 height 25
click at [275, 132] on input "a. WebRTC" at bounding box center [275, 129] width 0 height 8
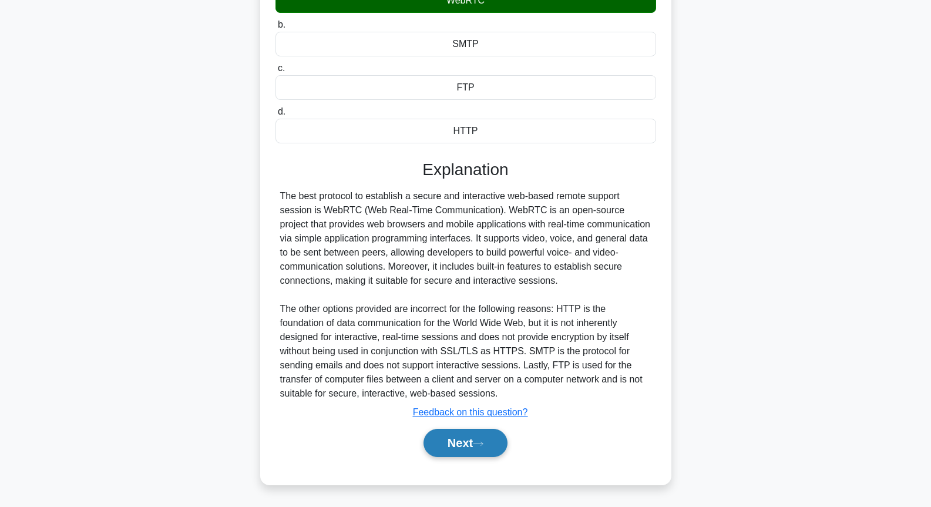
click at [478, 435] on button "Next" at bounding box center [465, 443] width 84 height 28
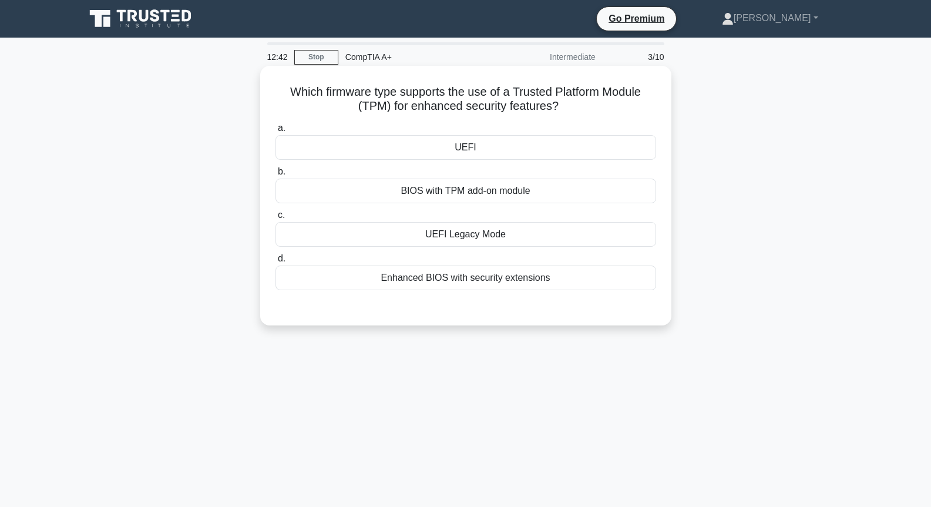
click at [493, 283] on div "Enhanced BIOS with security extensions" at bounding box center [465, 277] width 381 height 25
click at [275, 263] on input "d. Enhanced BIOS with security extensions" at bounding box center [275, 259] width 0 height 8
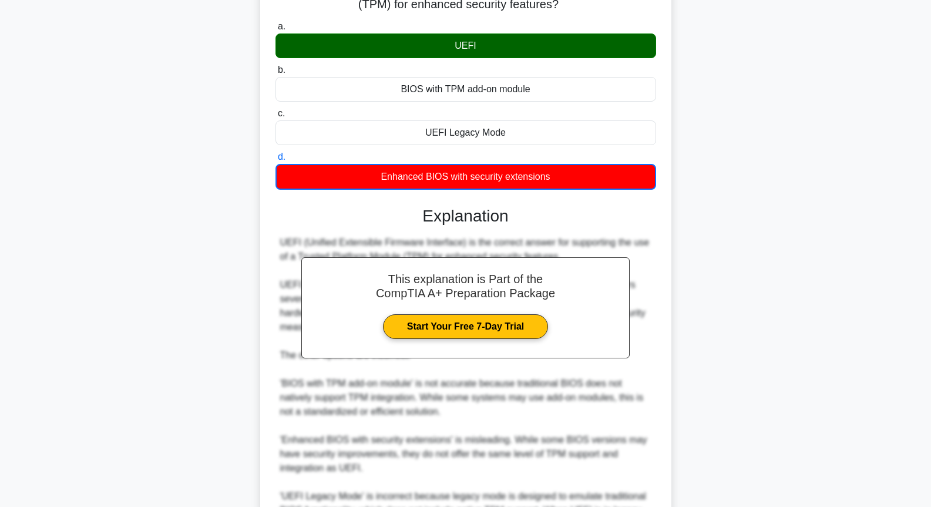
scroll to position [275, 0]
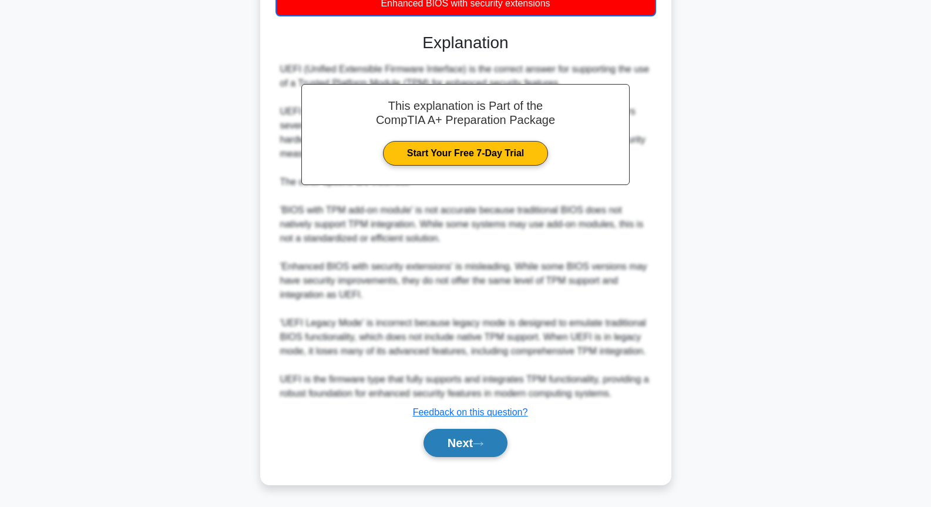
click at [494, 443] on button "Next" at bounding box center [465, 443] width 84 height 28
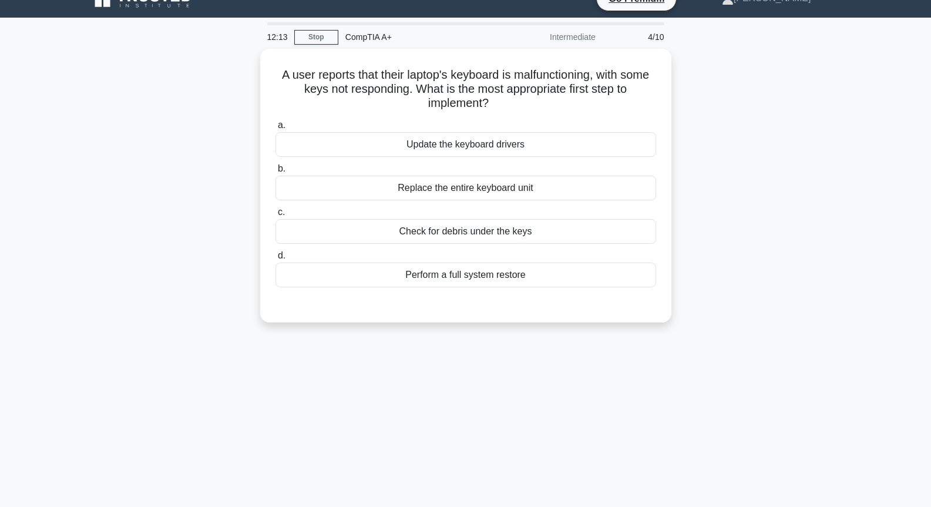
scroll to position [0, 0]
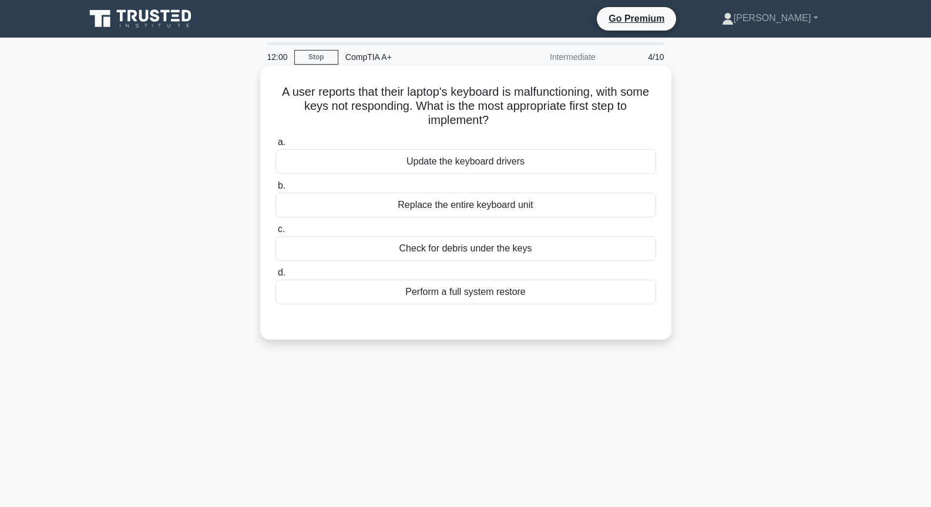
click at [524, 253] on div "Check for debris under the keys" at bounding box center [465, 248] width 381 height 25
click at [275, 233] on input "c. Check for debris under the keys" at bounding box center [275, 230] width 0 height 8
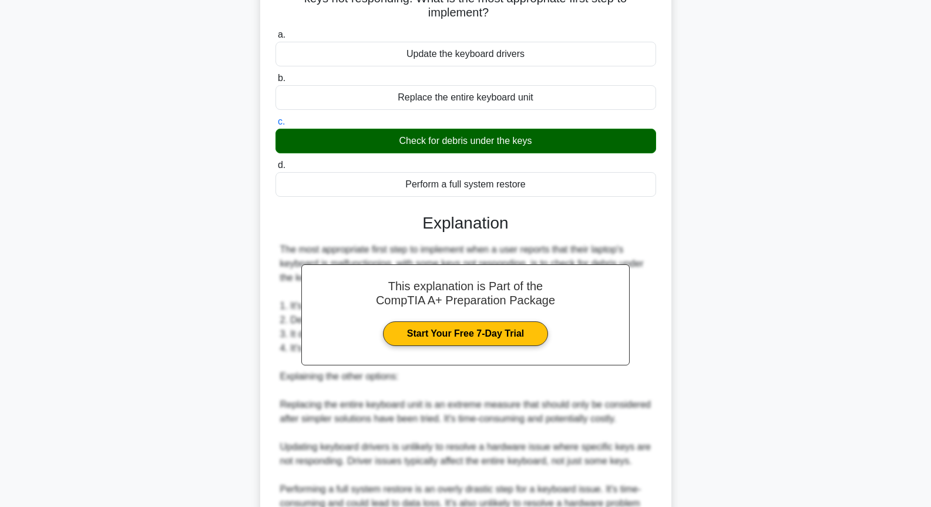
scroll to position [232, 0]
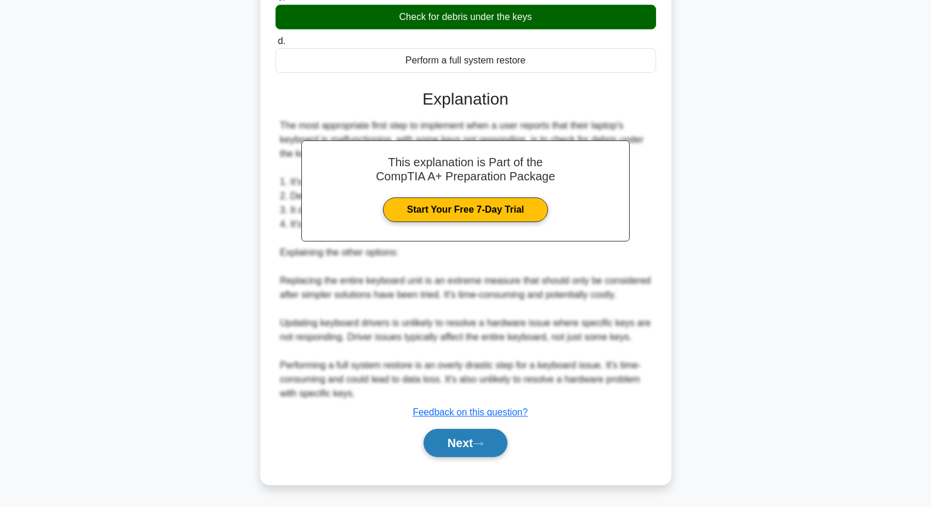
click at [465, 447] on button "Next" at bounding box center [465, 443] width 84 height 28
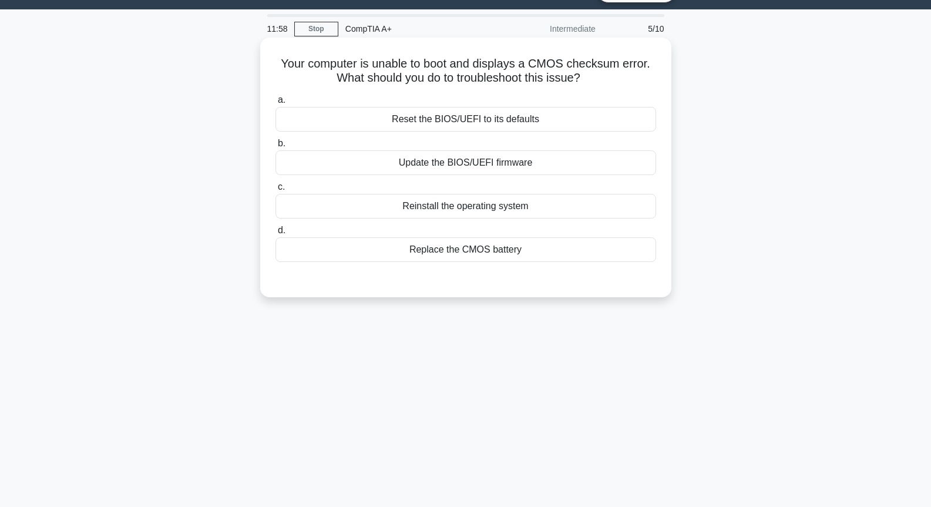
scroll to position [0, 0]
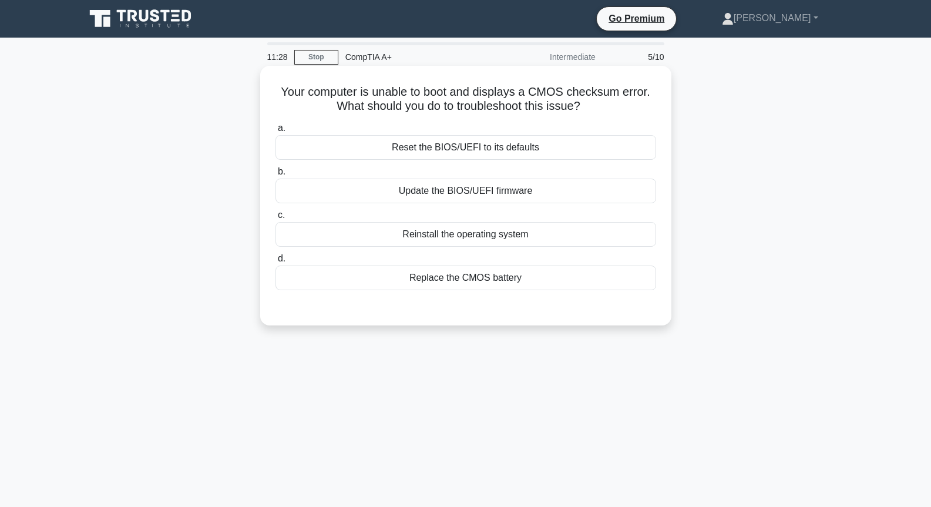
click at [520, 153] on div "Reset the BIOS/UEFI to its defaults" at bounding box center [465, 147] width 381 height 25
click at [275, 132] on input "a. Reset the BIOS/UEFI to its defaults" at bounding box center [275, 129] width 0 height 8
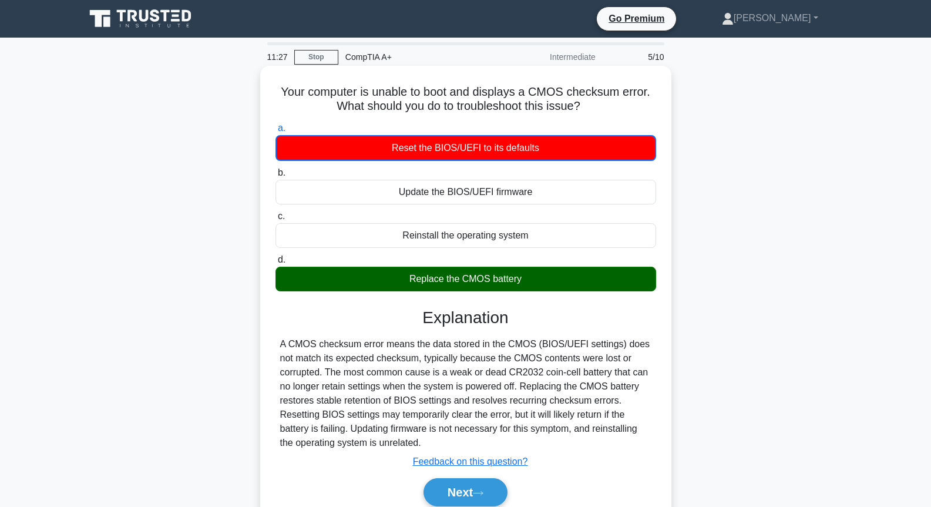
drag, startPoint x: 513, startPoint y: 290, endPoint x: 513, endPoint y: 283, distance: 7.0
click at [513, 290] on div "Replace the CMOS battery" at bounding box center [465, 279] width 381 height 25
click at [275, 264] on input "d. Replace the CMOS battery" at bounding box center [275, 260] width 0 height 8
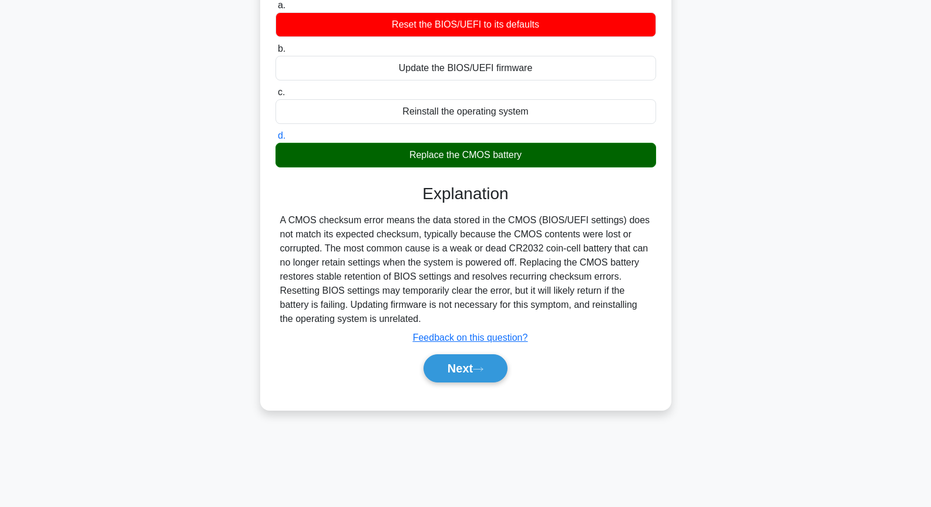
scroll to position [127, 0]
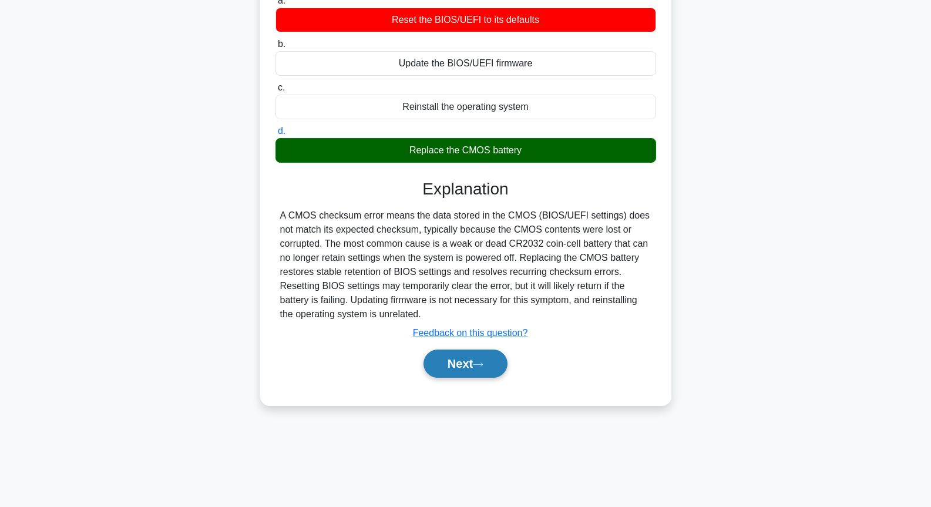
click at [459, 361] on button "Next" at bounding box center [465, 363] width 84 height 28
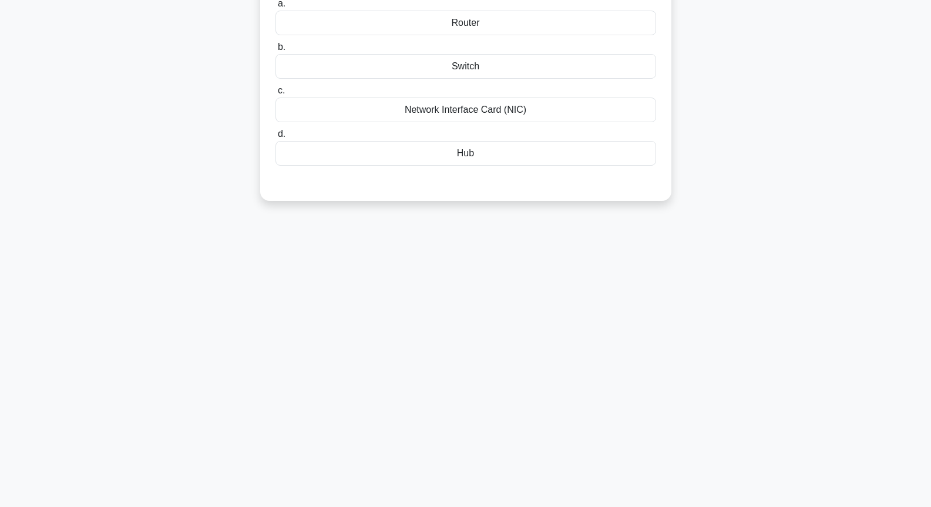
scroll to position [0, 0]
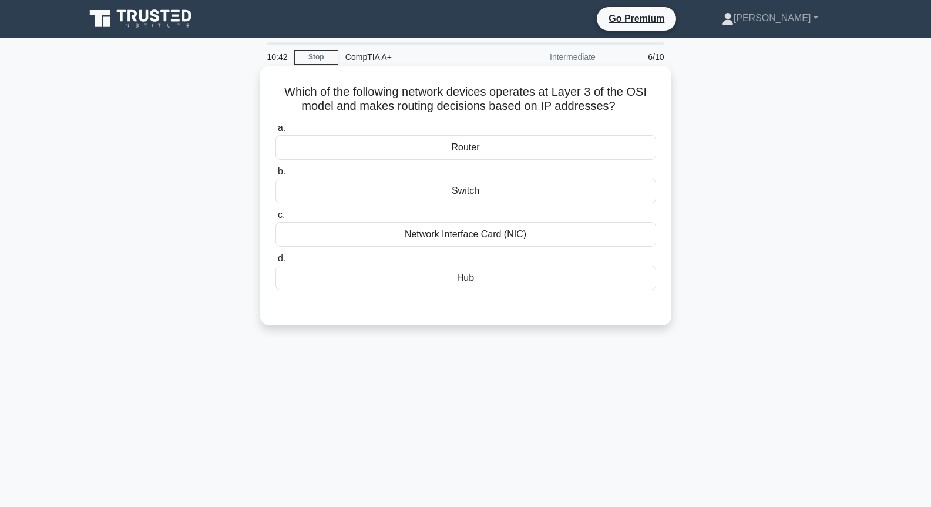
click at [486, 150] on div "Router" at bounding box center [465, 147] width 381 height 25
click at [275, 132] on input "a. Router" at bounding box center [275, 129] width 0 height 8
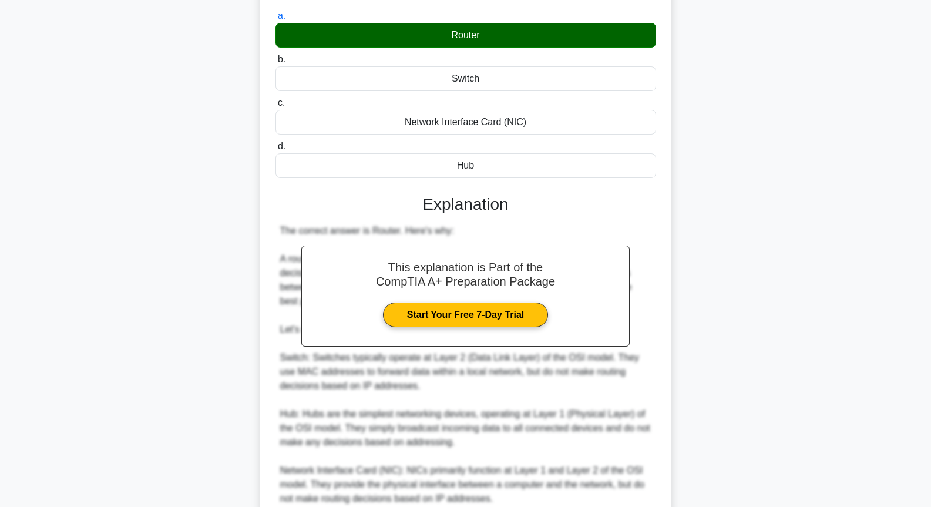
scroll to position [274, 0]
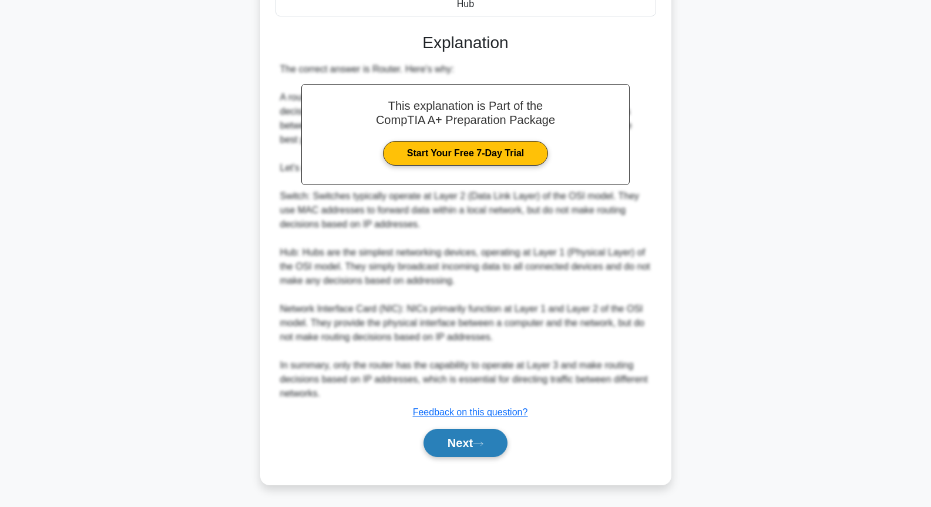
click at [467, 438] on button "Next" at bounding box center [465, 443] width 84 height 28
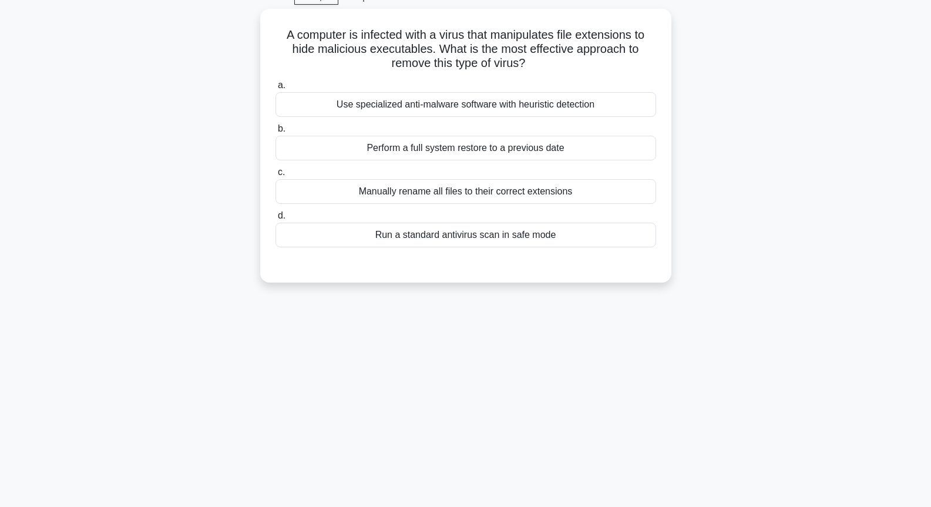
scroll to position [0, 0]
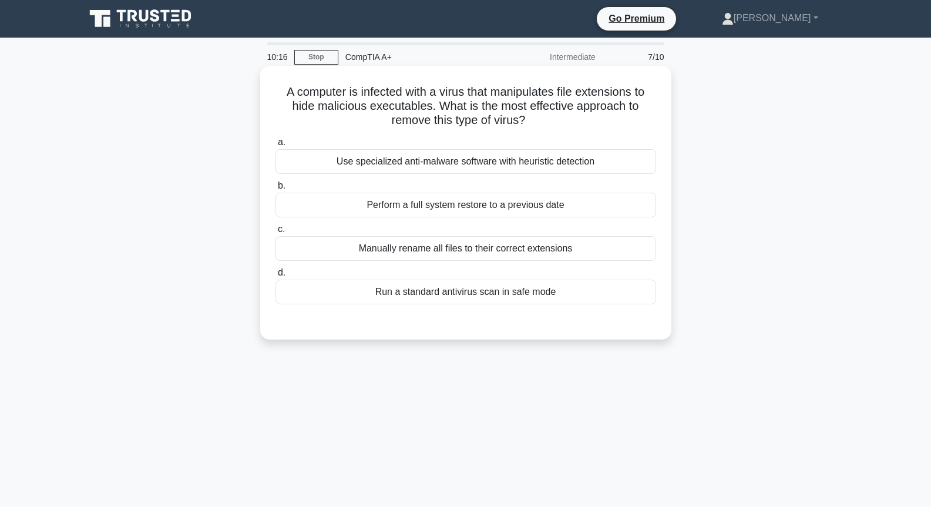
click at [464, 166] on div "Use specialized anti-malware software with heuristic detection" at bounding box center [465, 161] width 381 height 25
click at [275, 146] on input "a. Use specialized anti-malware software with heuristic detection" at bounding box center [275, 143] width 0 height 8
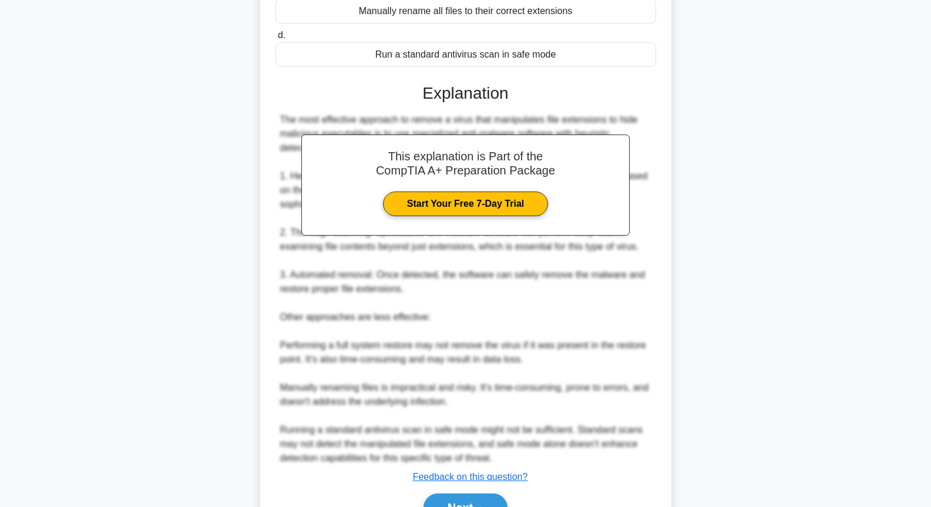
scroll to position [302, 0]
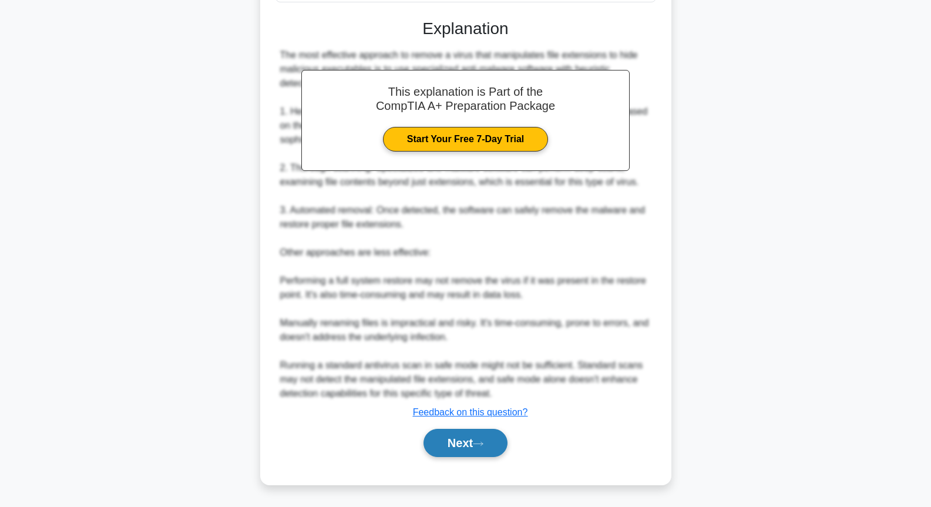
click at [458, 442] on button "Next" at bounding box center [465, 443] width 84 height 28
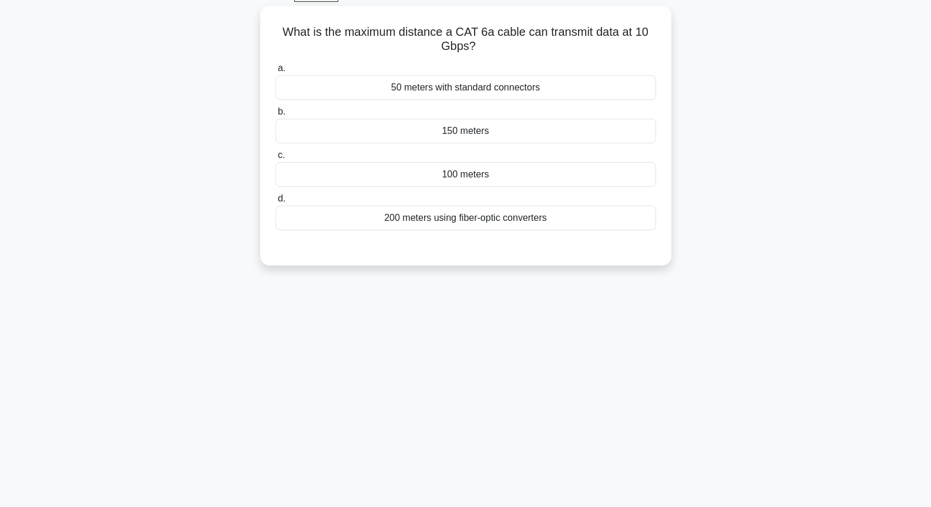
scroll to position [0, 0]
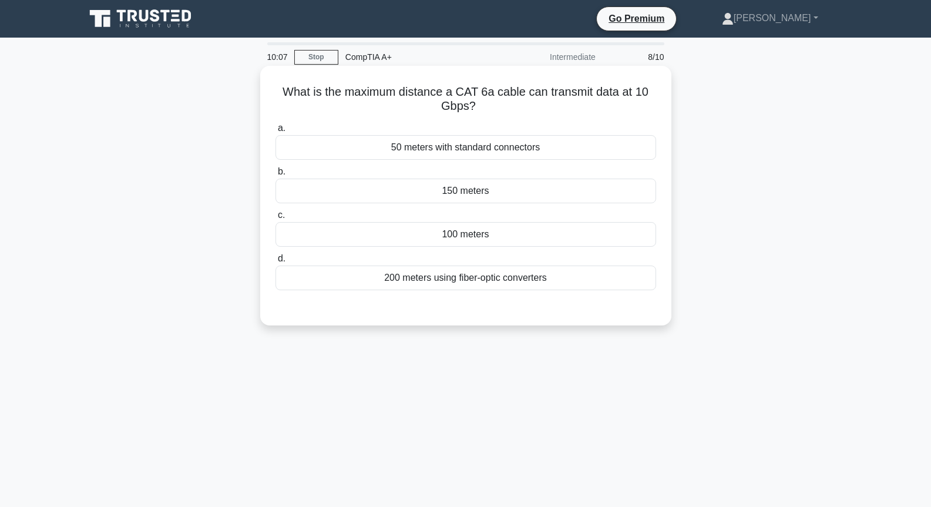
click at [490, 228] on div "100 meters" at bounding box center [465, 234] width 381 height 25
click at [275, 219] on input "c. 100 meters" at bounding box center [275, 215] width 0 height 8
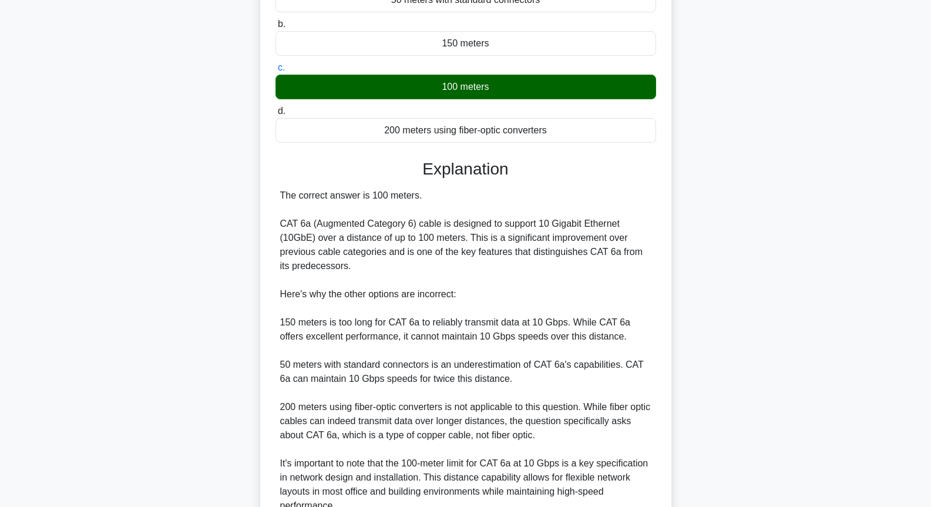
scroll to position [260, 0]
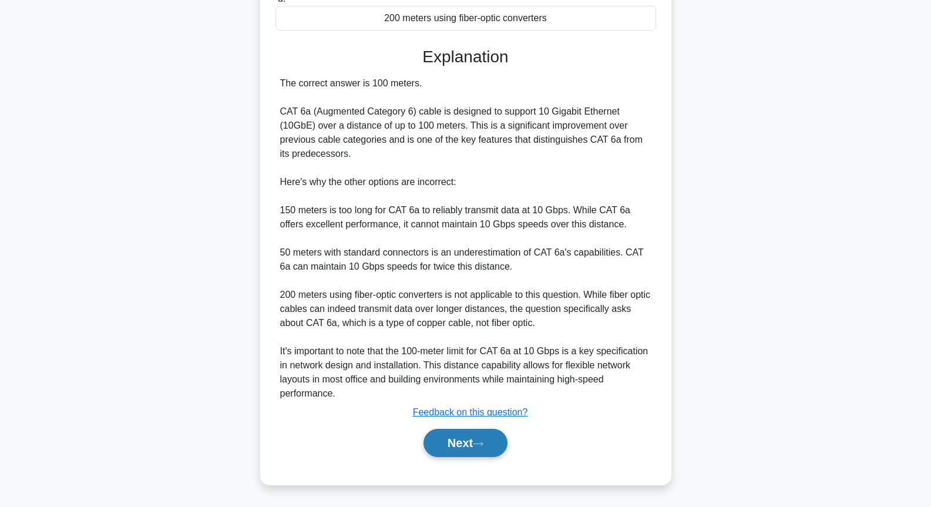
click at [457, 438] on button "Next" at bounding box center [465, 443] width 84 height 28
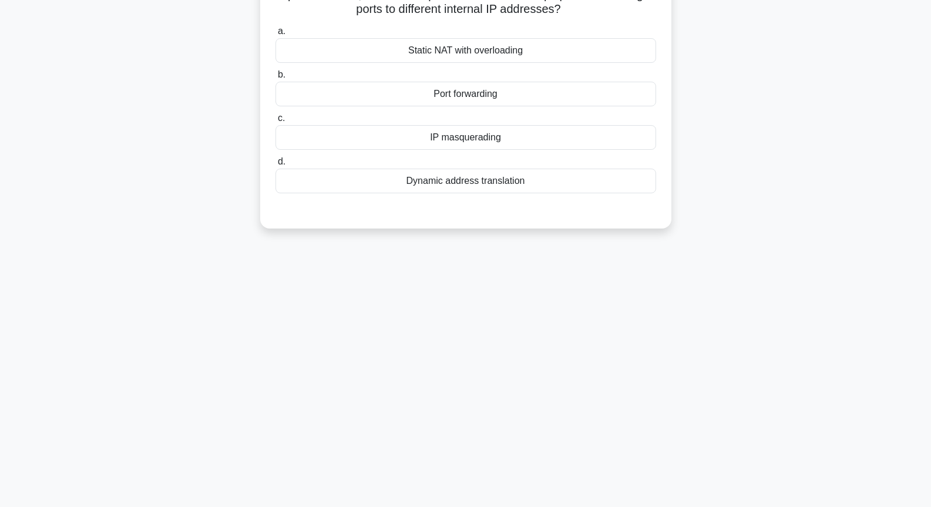
scroll to position [0, 0]
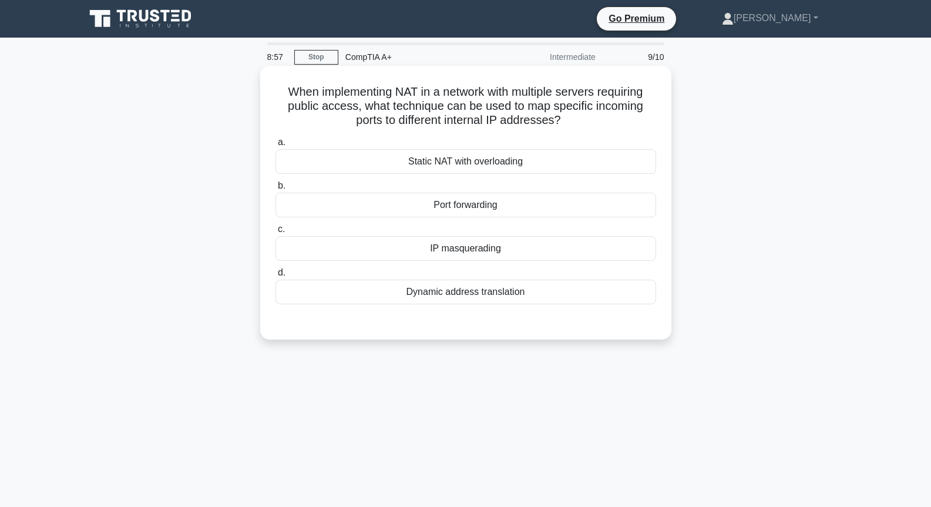
click at [492, 206] on div "Port forwarding" at bounding box center [465, 205] width 381 height 25
click at [275, 190] on input "b. Port forwarding" at bounding box center [275, 186] width 0 height 8
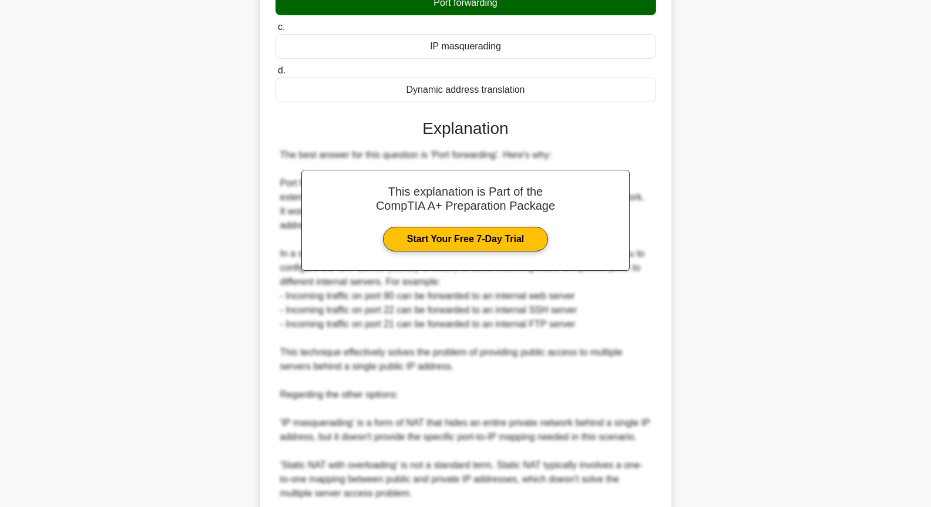
scroll to position [359, 0]
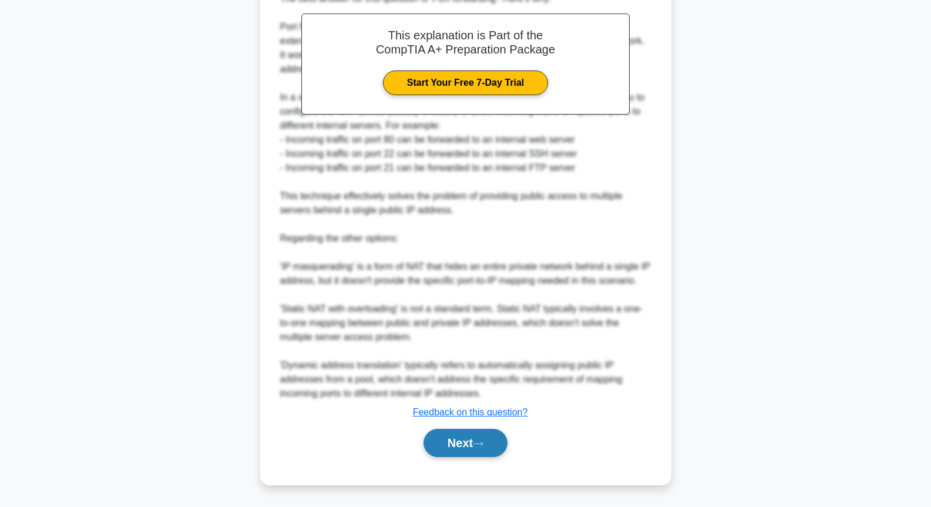
click at [500, 449] on button "Next" at bounding box center [465, 443] width 84 height 28
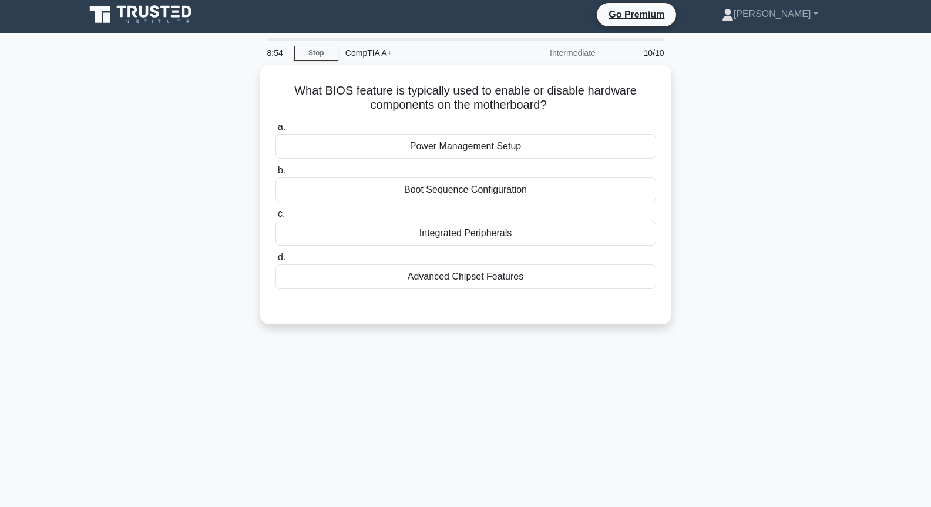
scroll to position [0, 0]
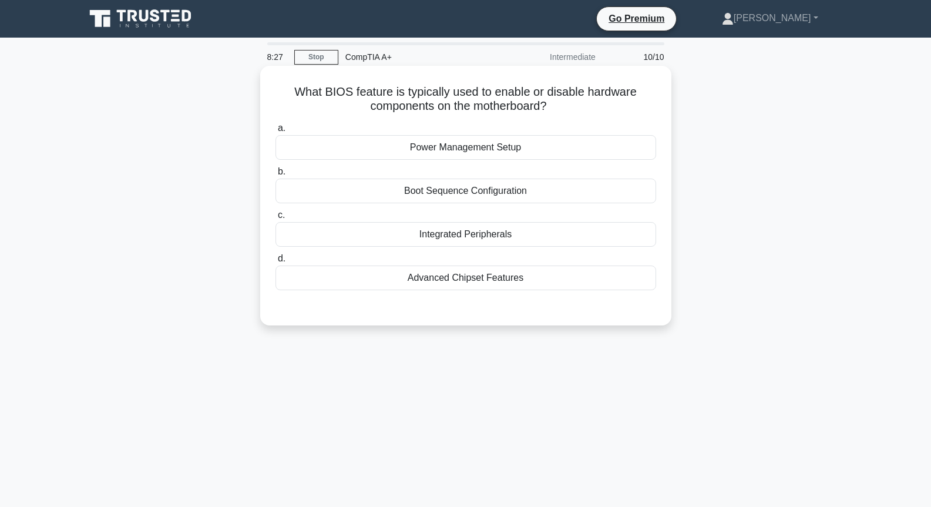
click at [519, 204] on div "a. Power Management Setup b. Boot Sequence Configuration c. d." at bounding box center [465, 206] width 395 height 174
click at [519, 189] on div "Boot Sequence Configuration" at bounding box center [465, 191] width 381 height 25
click at [275, 176] on input "b. Boot Sequence Configuration" at bounding box center [275, 172] width 0 height 8
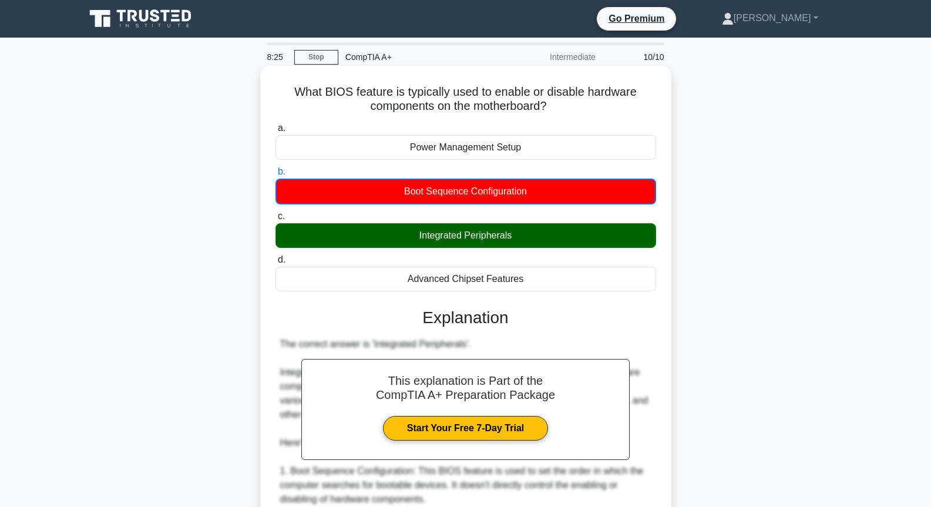
click at [520, 243] on div "Integrated Peripherals" at bounding box center [465, 235] width 381 height 25
click at [275, 220] on input "c. Integrated Peripherals" at bounding box center [275, 217] width 0 height 8
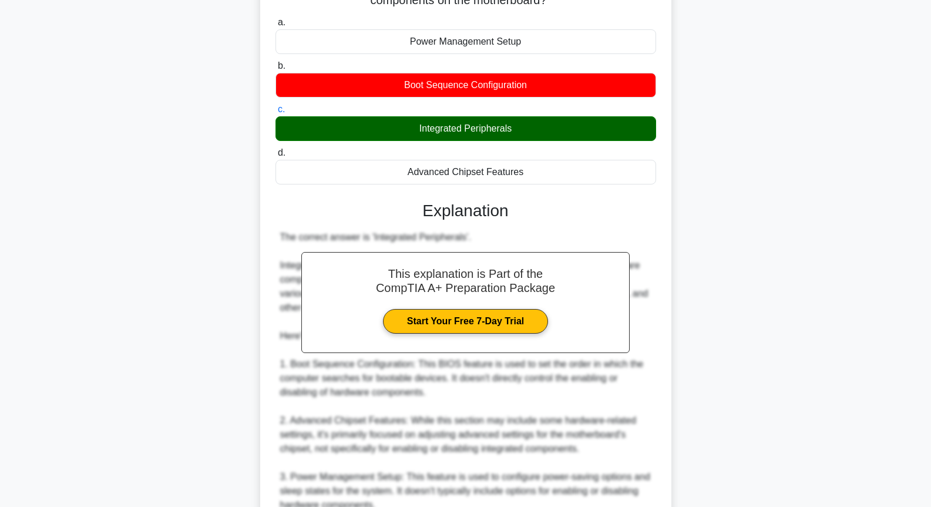
scroll to position [260, 0]
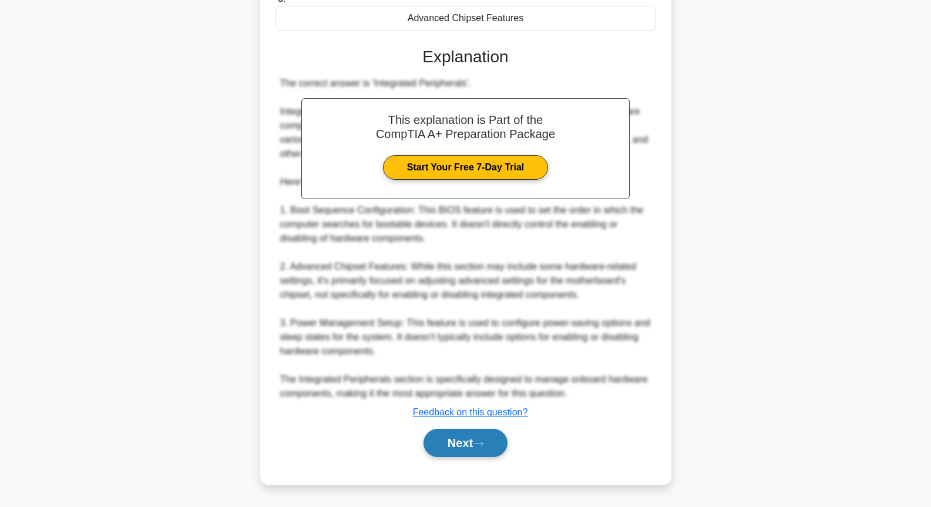
click at [487, 439] on button "Next" at bounding box center [465, 443] width 84 height 28
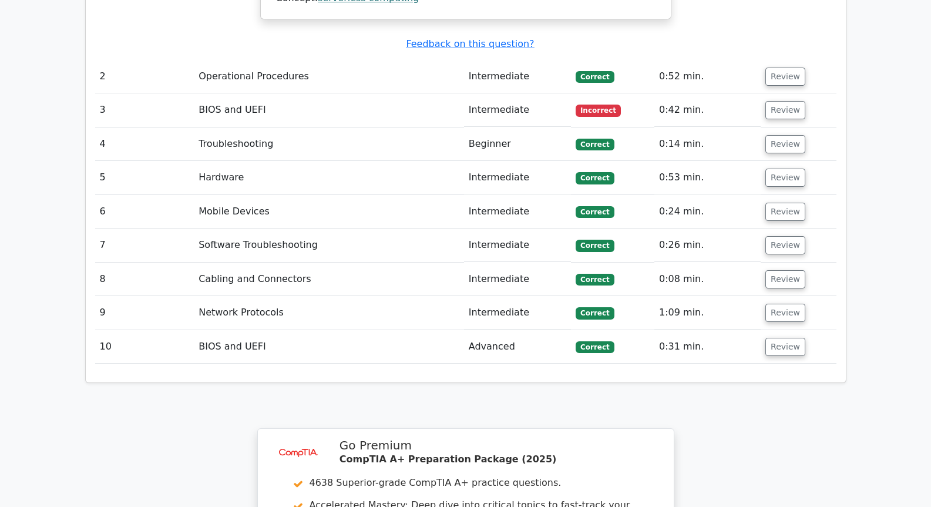
scroll to position [1762, 0]
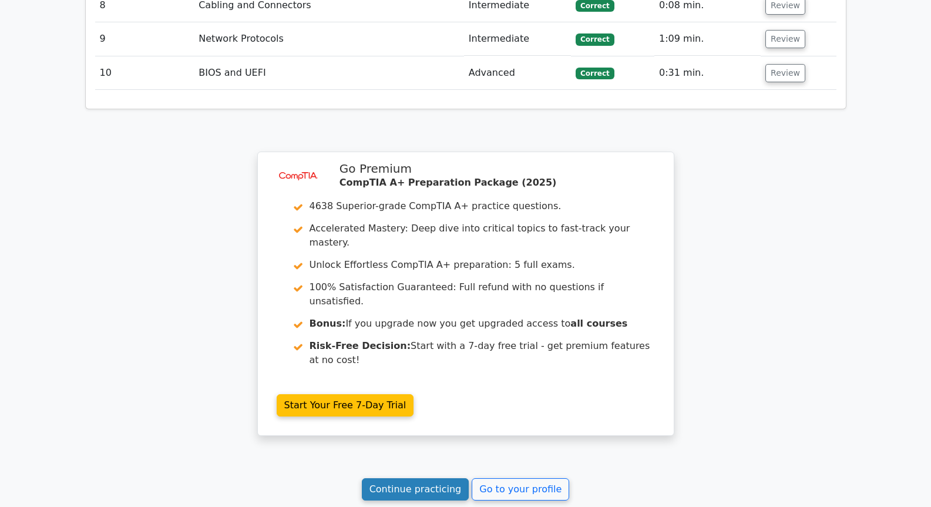
click at [445, 478] on link "Continue practicing" at bounding box center [415, 489] width 107 height 22
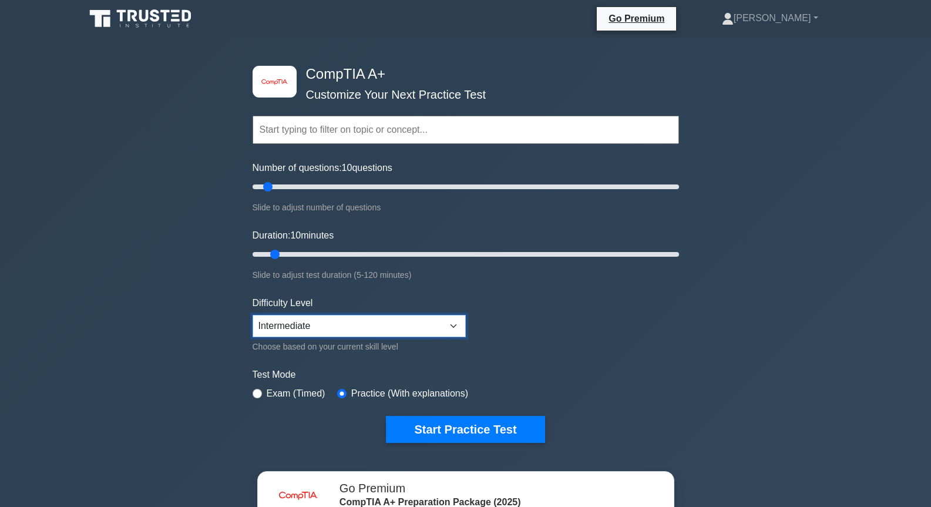
click at [379, 319] on select "Beginner Intermediate Expert" at bounding box center [359, 326] width 213 height 22
select select "expert"
click at [253, 315] on select "Beginner Intermediate Expert" at bounding box center [359, 326] width 213 height 22
type input "15"
click at [291, 253] on input "Duration: 15 minutes" at bounding box center [466, 254] width 426 height 14
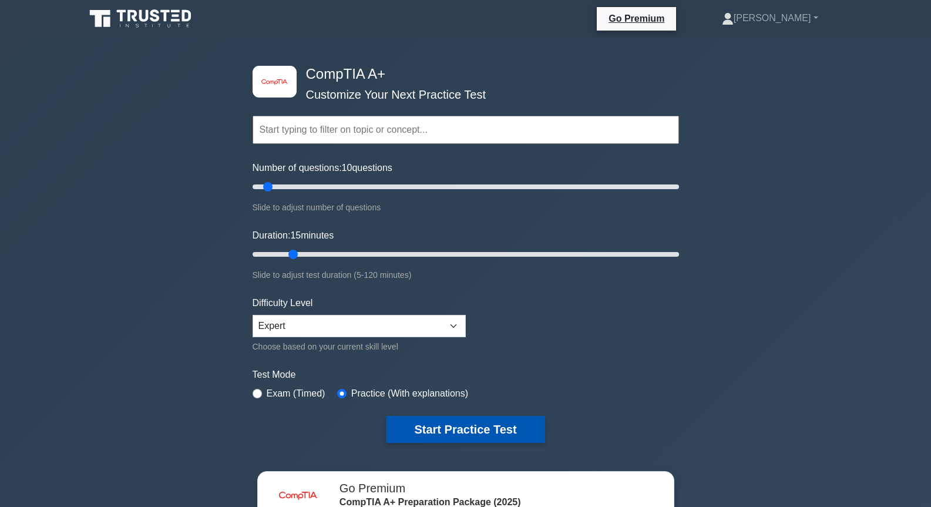
click at [436, 422] on button "Start Practice Test" at bounding box center [465, 429] width 159 height 27
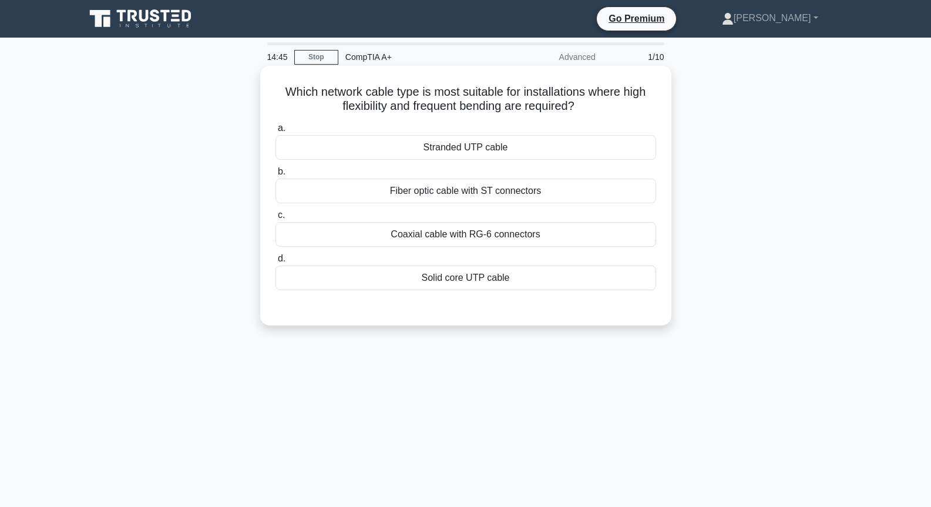
click at [459, 232] on div "Coaxial cable with RG-6 connectors" at bounding box center [465, 234] width 381 height 25
click at [275, 219] on input "c. Coaxial cable with RG-6 connectors" at bounding box center [275, 215] width 0 height 8
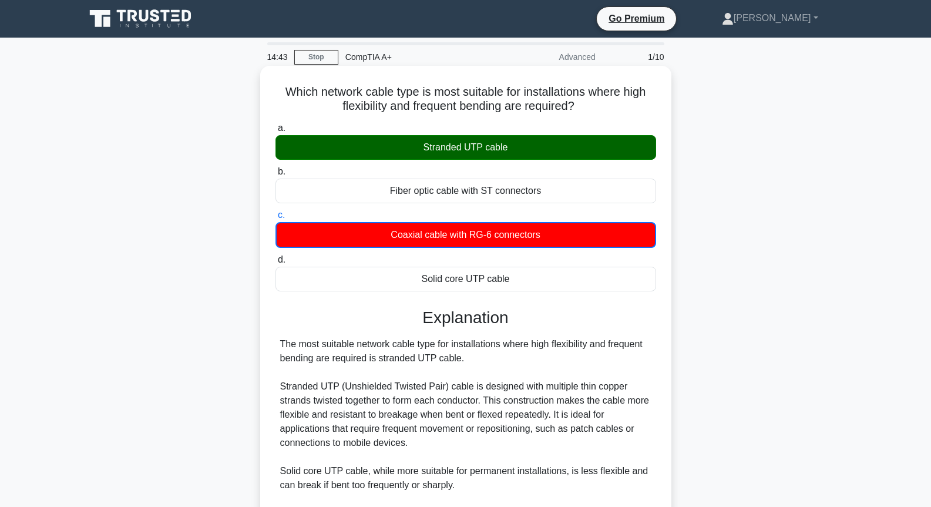
click at [462, 149] on div "Stranded UTP cable" at bounding box center [465, 147] width 381 height 25
click at [275, 132] on input "a. Stranded UTP cable" at bounding box center [275, 129] width 0 height 8
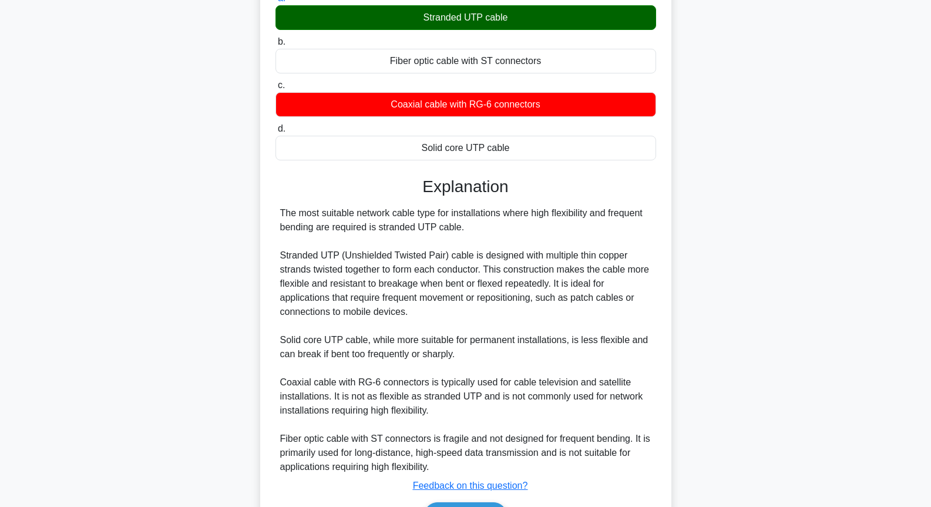
scroll to position [204, 0]
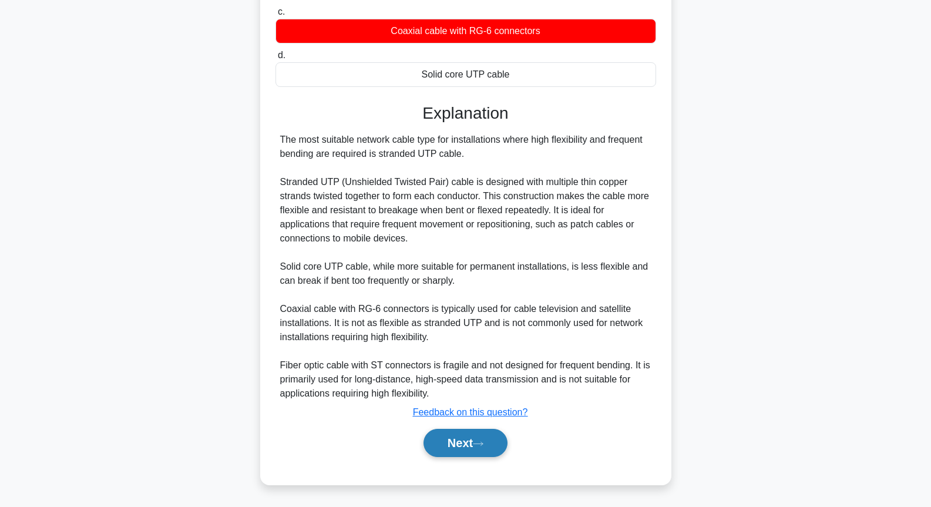
click at [500, 446] on button "Next" at bounding box center [465, 443] width 84 height 28
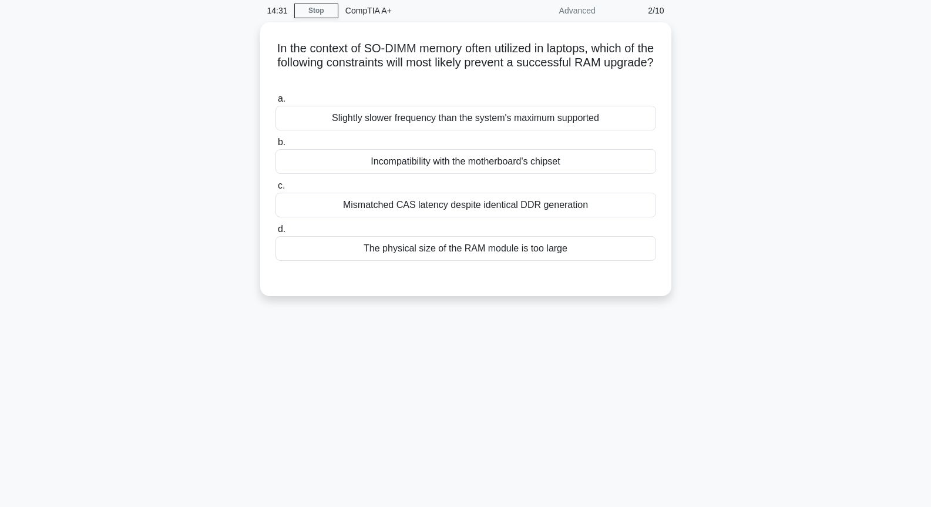
scroll to position [0, 0]
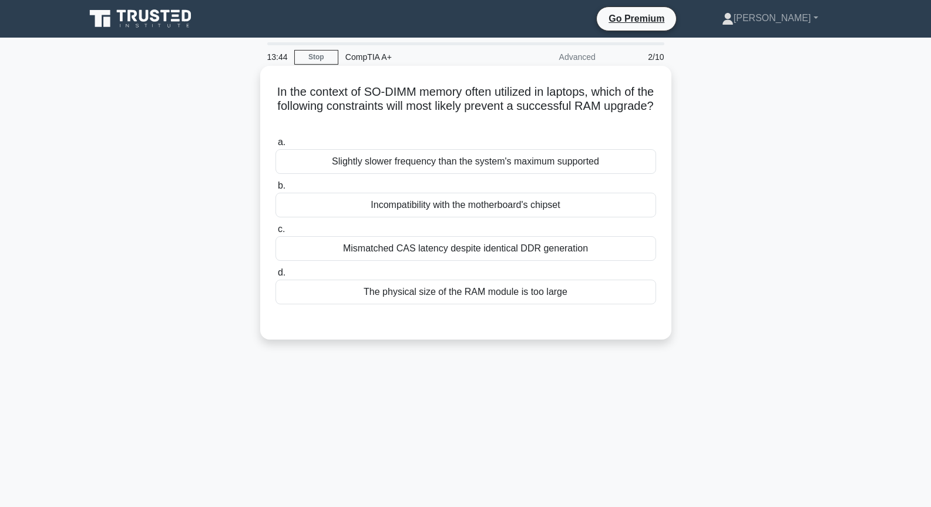
click at [484, 205] on div "Incompatibility with the motherboard's chipset" at bounding box center [465, 205] width 381 height 25
click at [275, 190] on input "b. Incompatibility with the motherboard's chipset" at bounding box center [275, 186] width 0 height 8
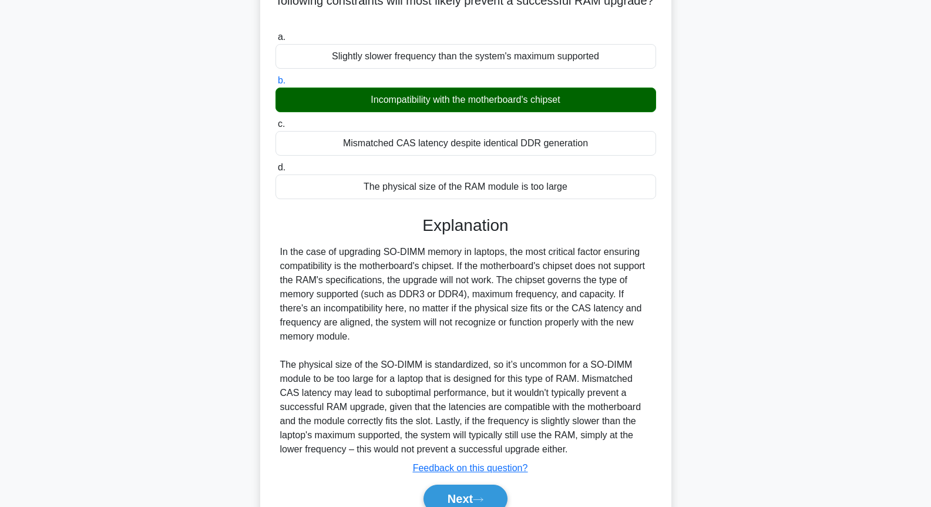
scroll to position [162, 0]
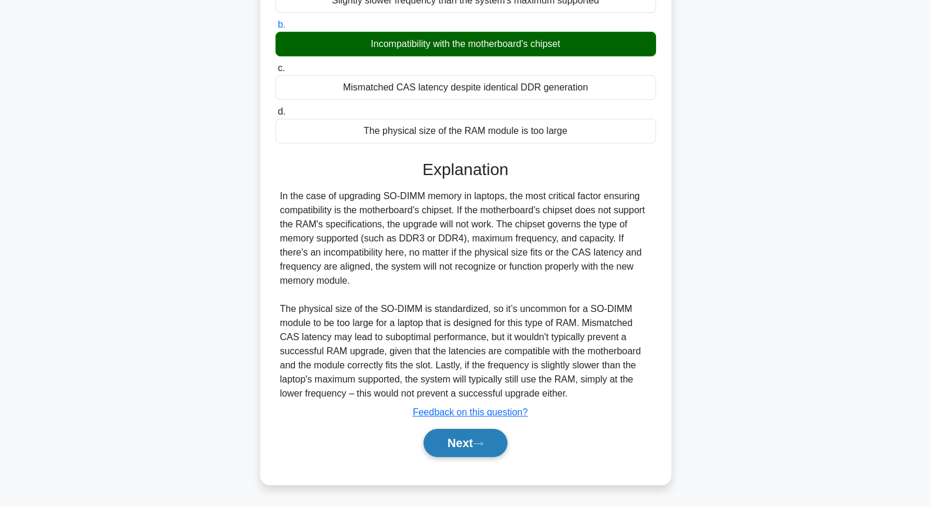
click at [491, 446] on button "Next" at bounding box center [465, 443] width 84 height 28
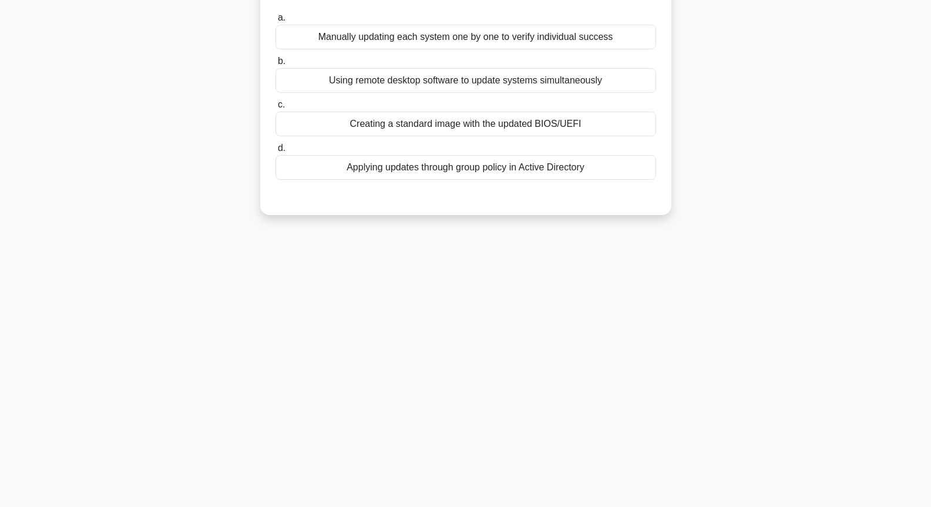
scroll to position [0, 0]
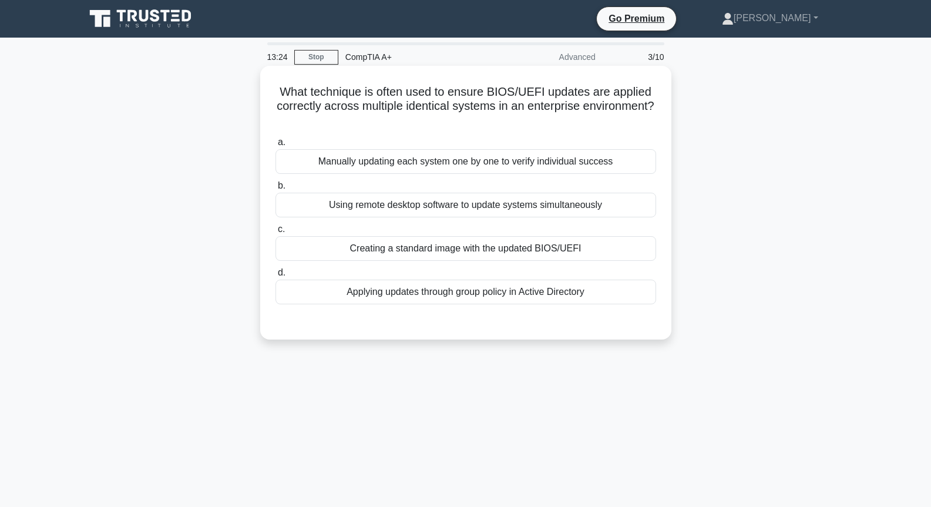
click at [500, 301] on div "Applying updates through group policy in Active Directory" at bounding box center [465, 292] width 381 height 25
click at [275, 277] on input "d. Applying updates through group policy in Active Directory" at bounding box center [275, 273] width 0 height 8
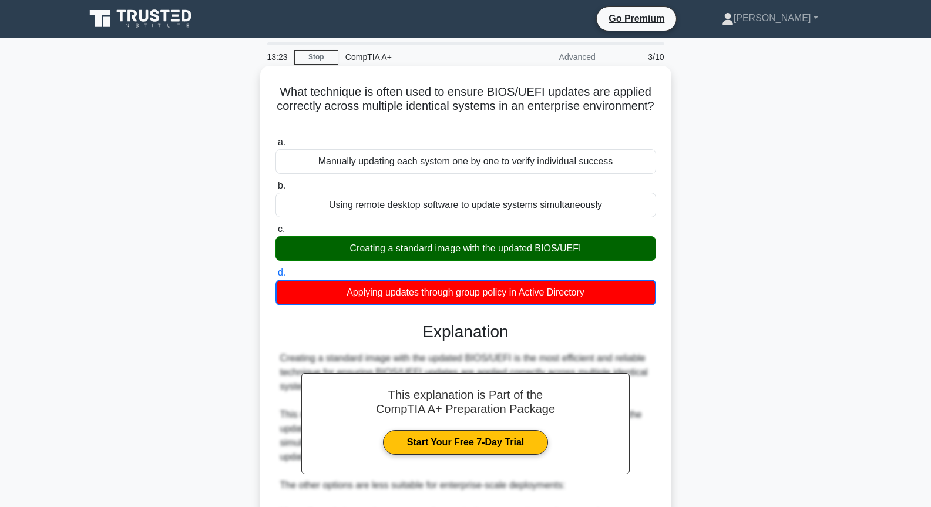
click at [499, 258] on div "Creating a standard image with the updated BIOS/UEFI" at bounding box center [465, 248] width 381 height 25
click at [275, 233] on input "c. Creating a standard image with the updated BIOS/UEFI" at bounding box center [275, 230] width 0 height 8
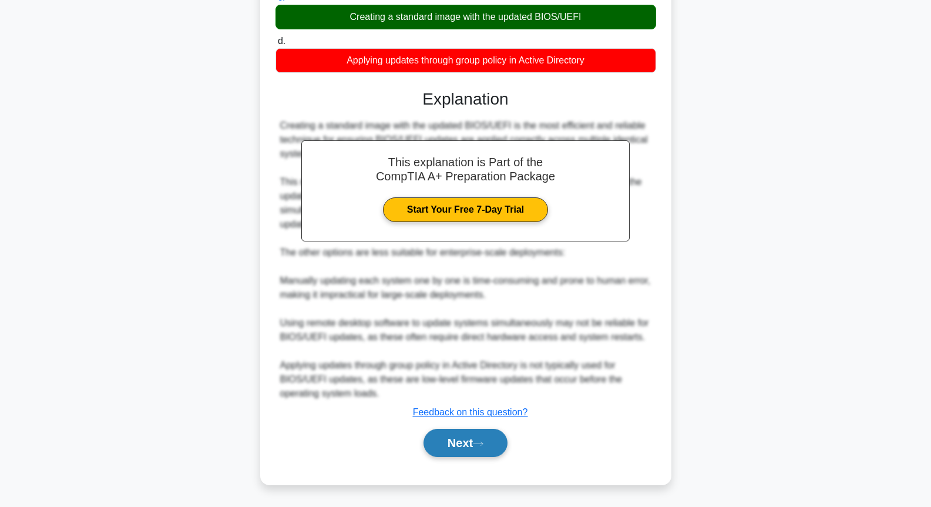
click at [496, 445] on button "Next" at bounding box center [465, 443] width 84 height 28
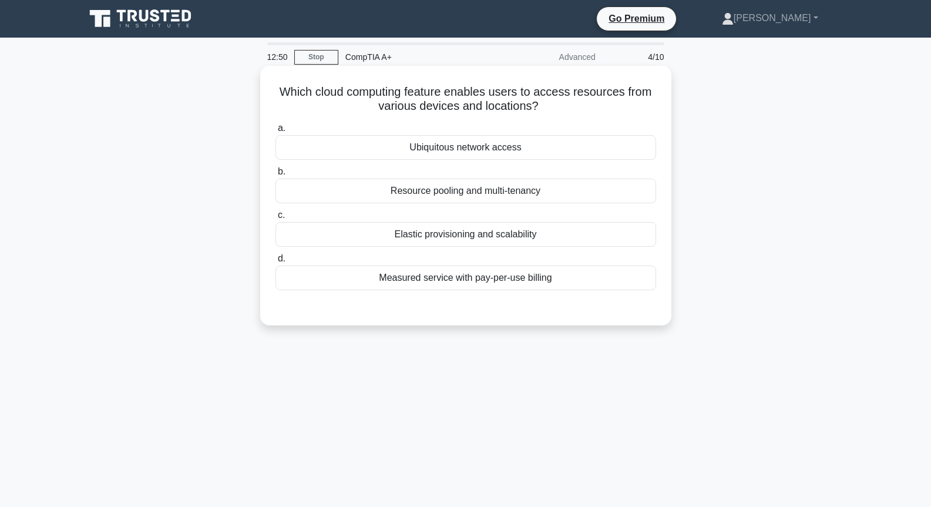
click at [502, 186] on div "Resource pooling and multi-tenancy" at bounding box center [465, 191] width 381 height 25
click at [275, 176] on input "b. Resource pooling and multi-tenancy" at bounding box center [275, 172] width 0 height 8
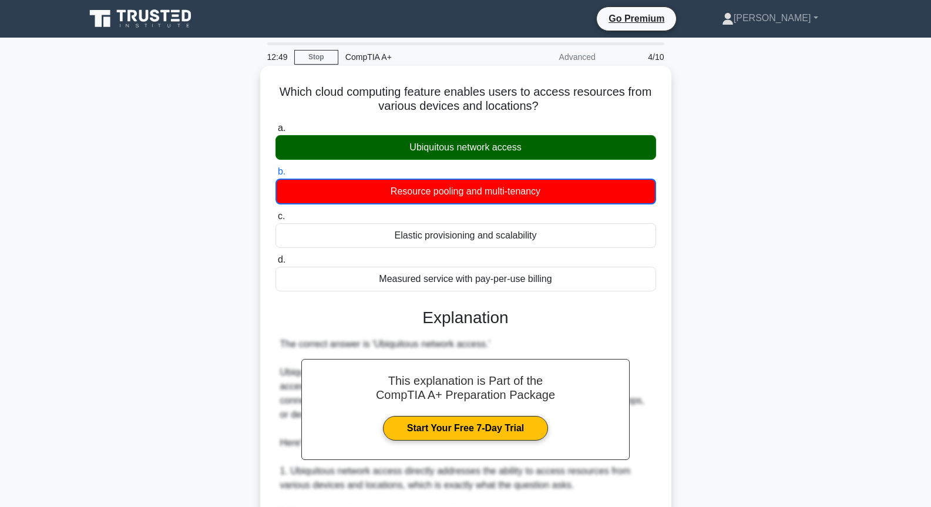
click at [555, 146] on div "Ubiquitous network access" at bounding box center [465, 147] width 381 height 25
click at [275, 132] on input "a. Ubiquitous network access" at bounding box center [275, 129] width 0 height 8
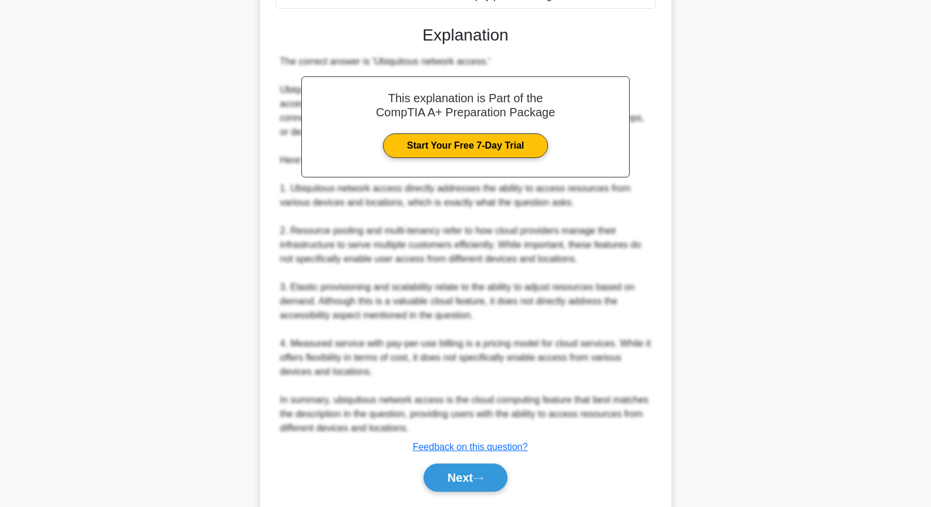
scroll to position [317, 0]
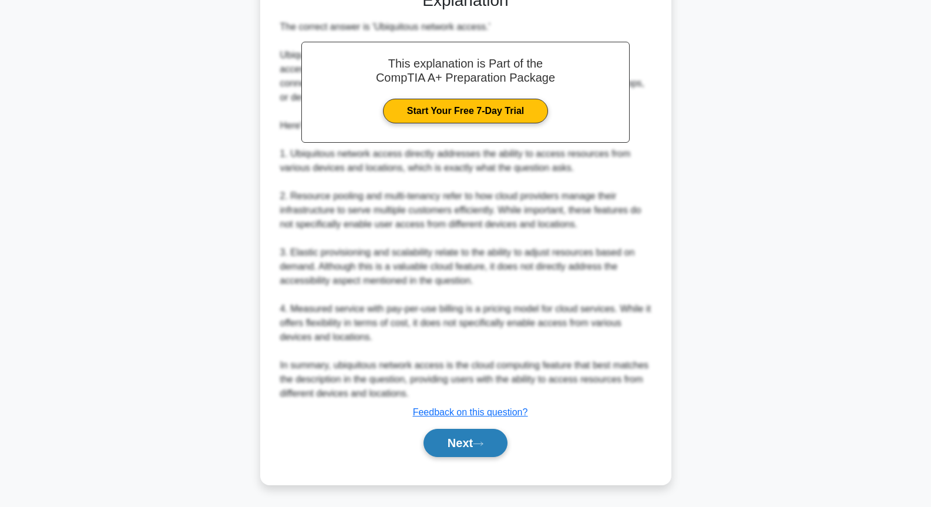
click at [477, 448] on button "Next" at bounding box center [465, 443] width 84 height 28
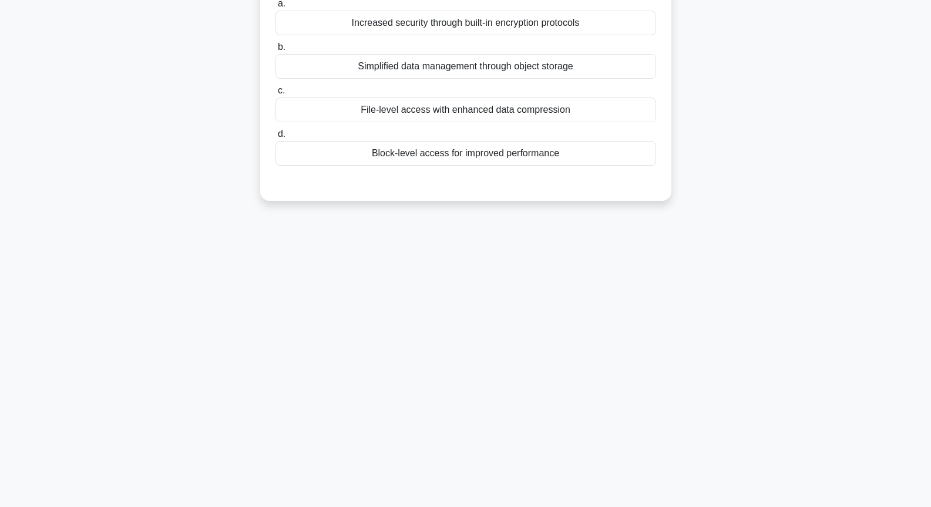
scroll to position [0, 0]
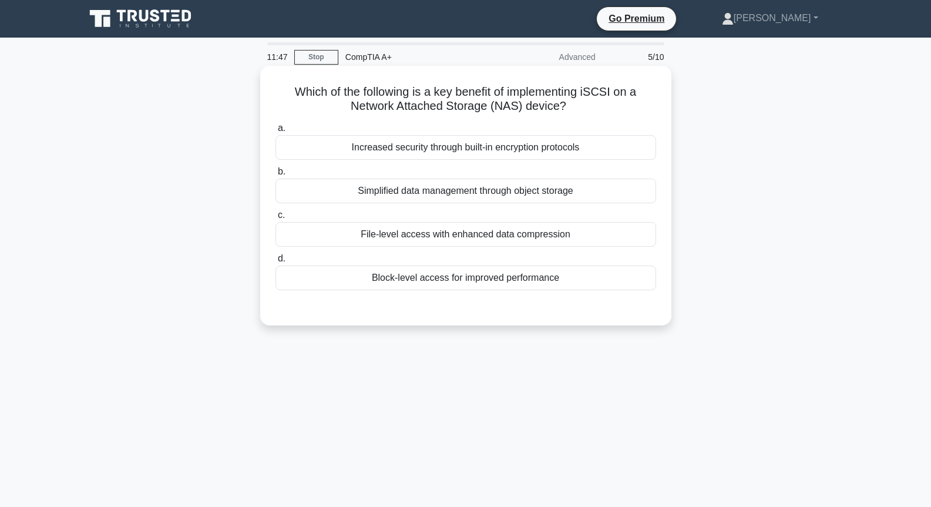
click at [546, 154] on div "Increased security through built-in encryption protocols" at bounding box center [465, 147] width 381 height 25
click at [275, 132] on input "a. Increased security through built-in encryption protocols" at bounding box center [275, 129] width 0 height 8
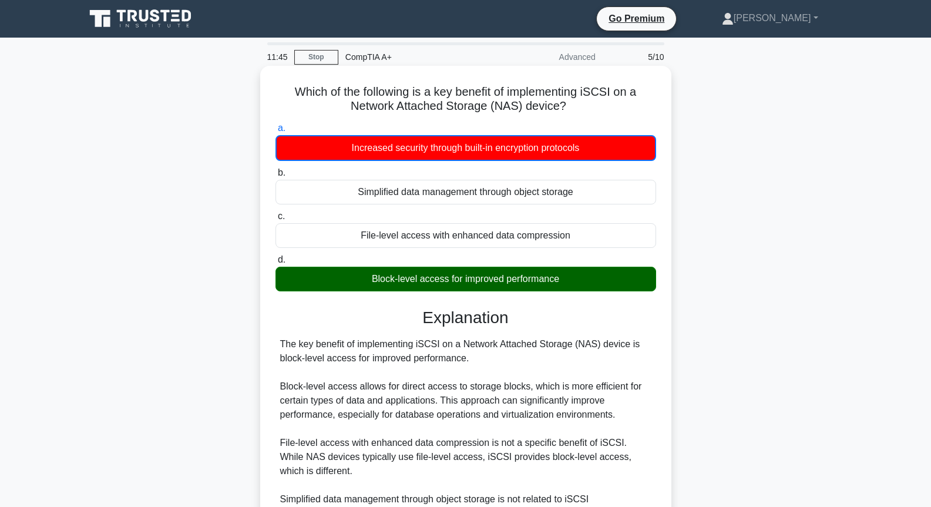
click at [520, 275] on div "Block-level access for improved performance" at bounding box center [465, 279] width 381 height 25
click at [275, 264] on input "d. Block-level access for improved performance" at bounding box center [275, 260] width 0 height 8
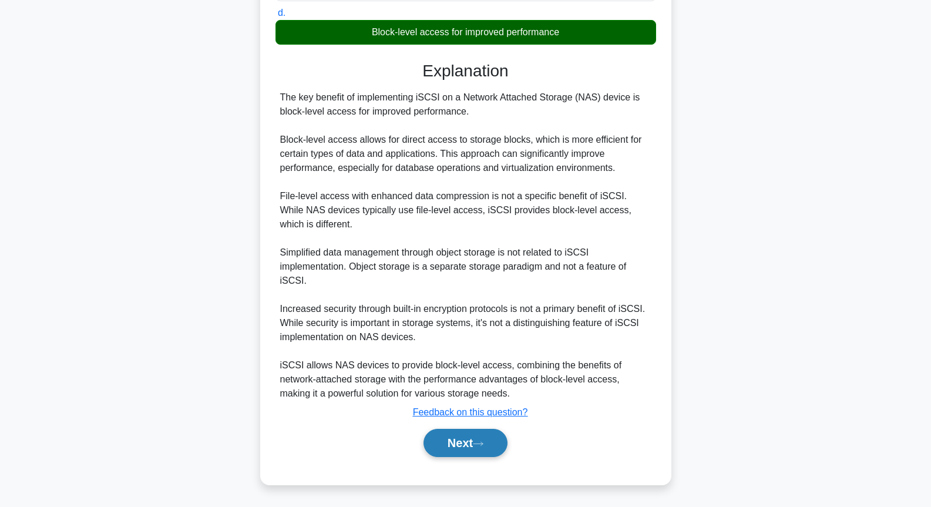
click at [483, 444] on icon at bounding box center [477, 444] width 9 height 4
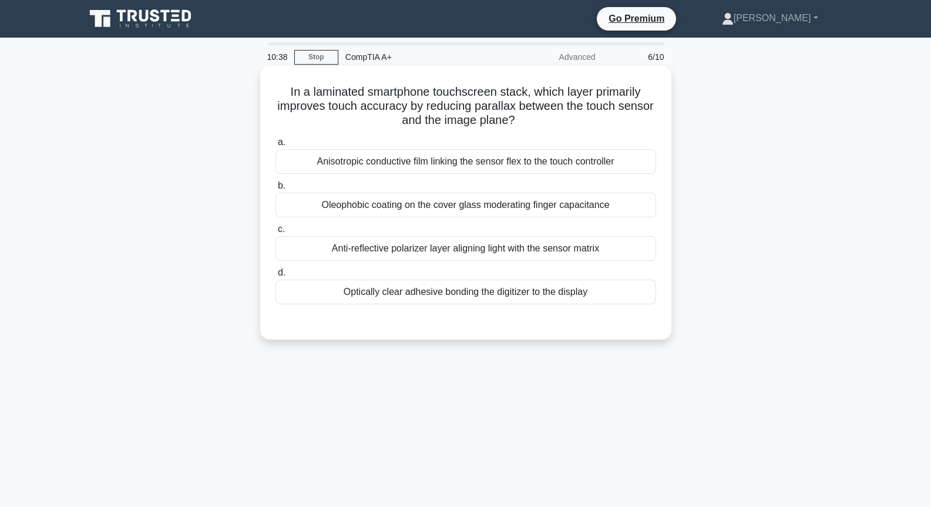
click at [495, 155] on div "Anisotropic conductive film linking the sensor flex to the touch controller" at bounding box center [465, 161] width 381 height 25
click at [275, 146] on input "a. Anisotropic conductive film linking the sensor flex to the touch controller" at bounding box center [275, 143] width 0 height 8
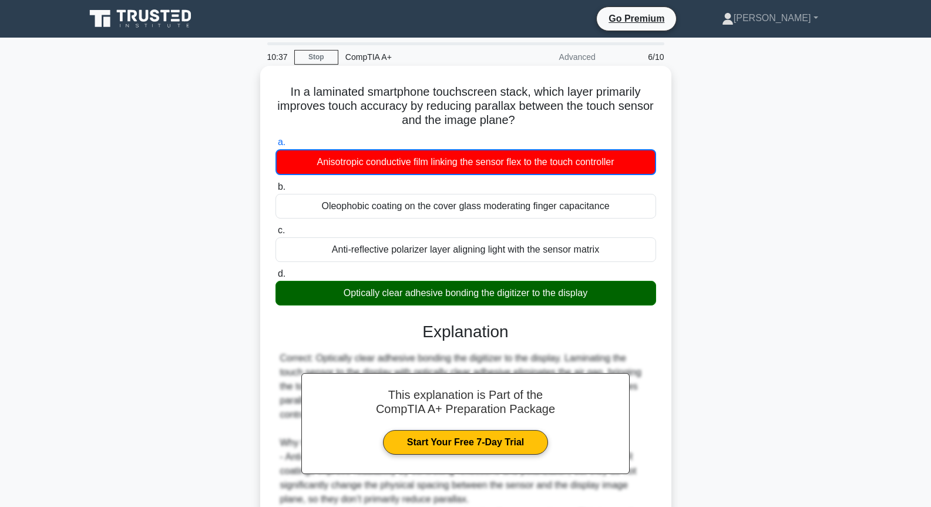
click at [472, 280] on label "d. Optically clear adhesive bonding the digitizer to the display" at bounding box center [465, 286] width 381 height 39
click at [275, 278] on input "d. Optically clear adhesive bonding the digitizer to the display" at bounding box center [275, 274] width 0 height 8
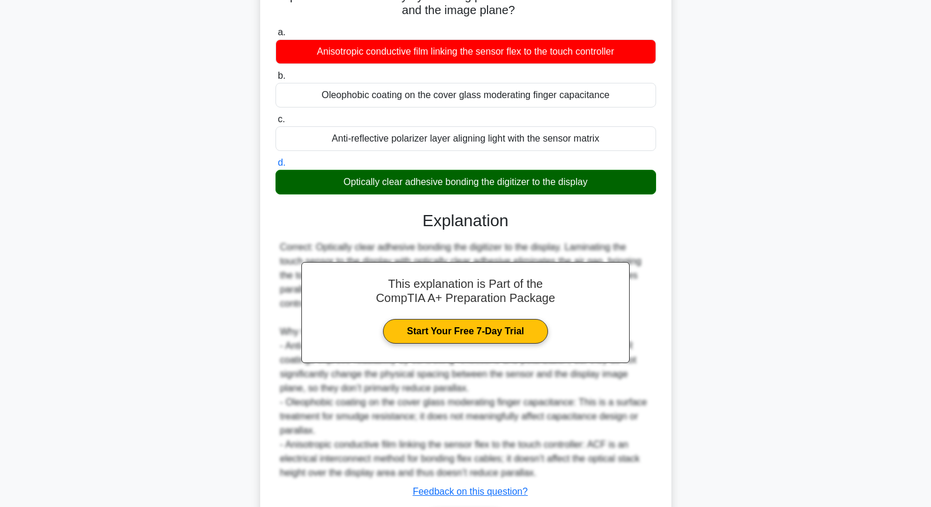
scroll to position [190, 0]
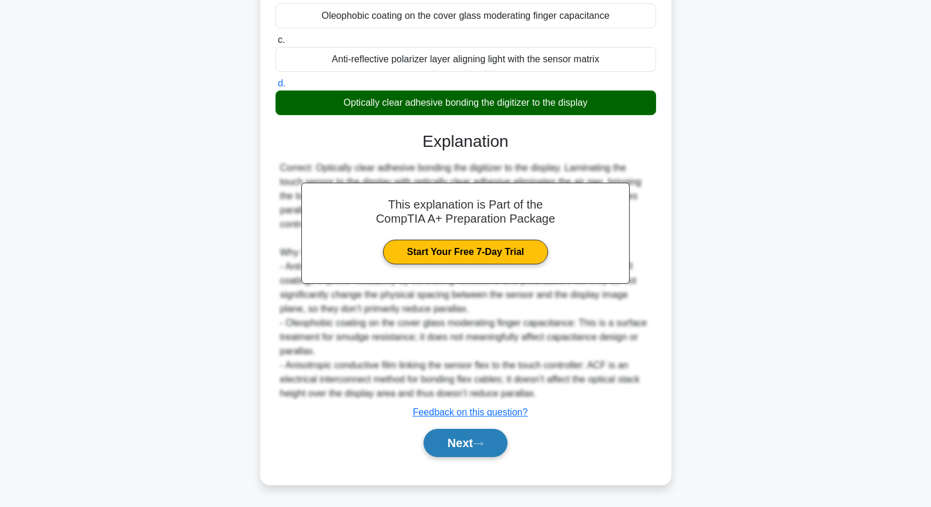
click at [453, 442] on button "Next" at bounding box center [465, 443] width 84 height 28
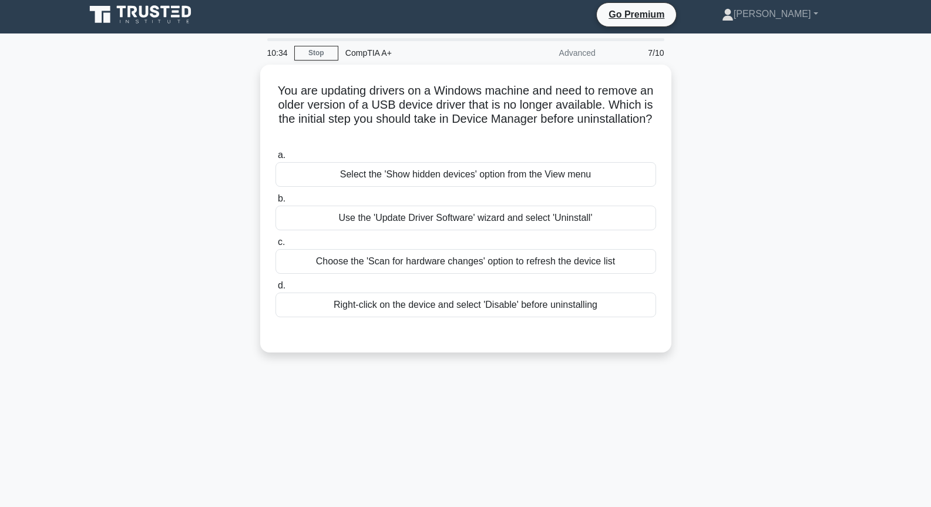
scroll to position [0, 0]
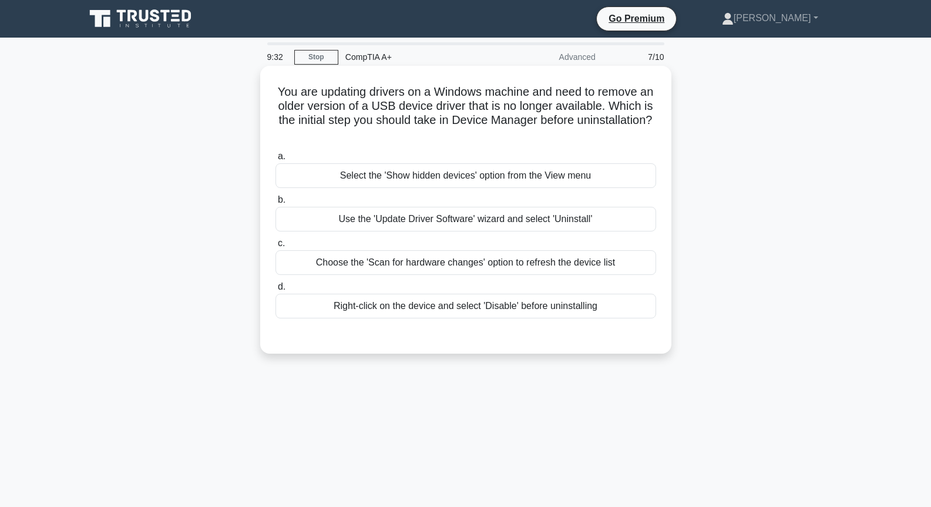
click at [509, 271] on div "Choose the 'Scan for hardware changes' option to refresh the device list" at bounding box center [465, 262] width 381 height 25
click at [275, 247] on input "c. Choose the 'Scan for hardware changes' option to refresh the device list" at bounding box center [275, 244] width 0 height 8
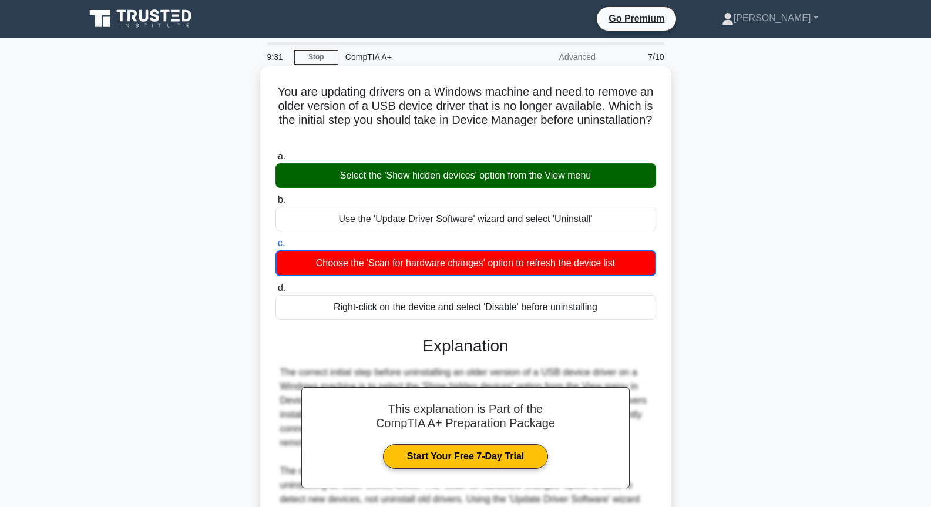
click at [546, 185] on div "Select the 'Show hidden devices' option from the View menu" at bounding box center [465, 175] width 381 height 25
click at [275, 160] on input "a. Select the 'Show hidden devices' option from the View menu" at bounding box center [275, 157] width 0 height 8
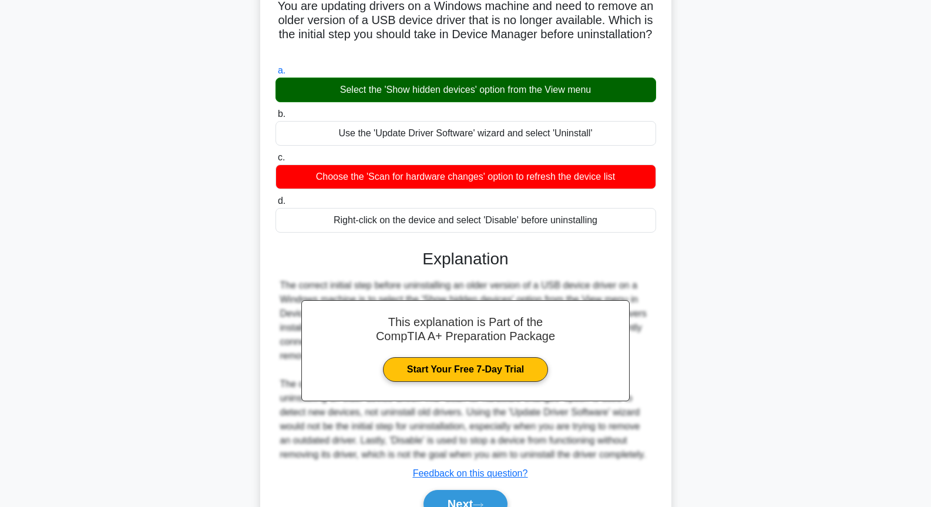
scroll to position [147, 0]
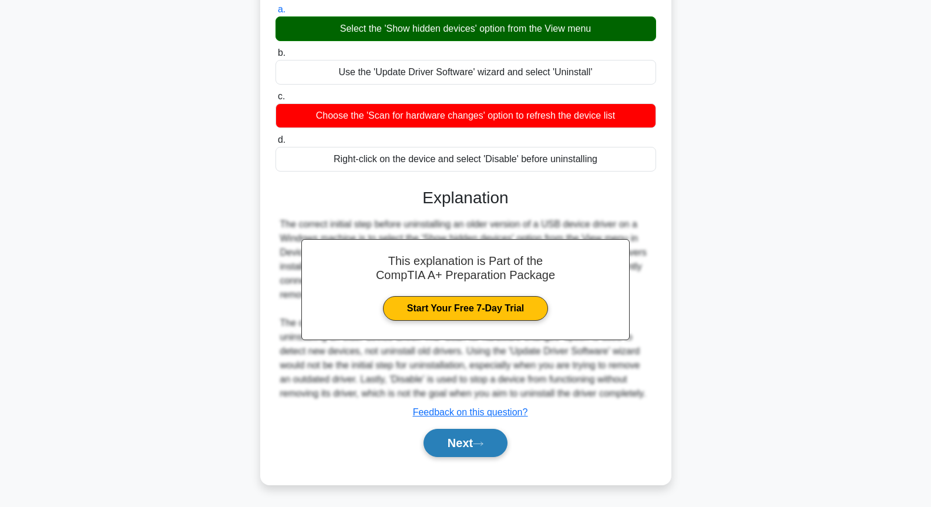
click at [478, 441] on icon at bounding box center [478, 444] width 11 height 6
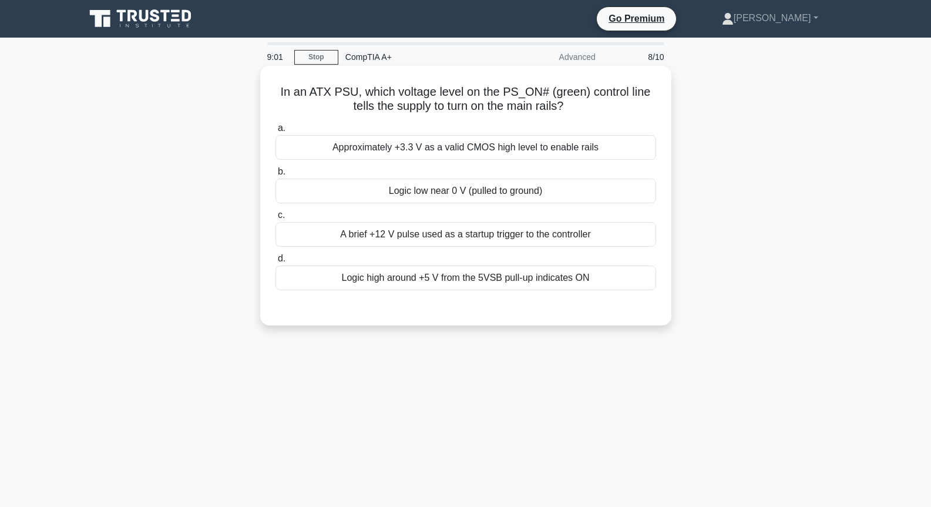
click at [515, 193] on div "Logic low near 0 V (pulled to ground)" at bounding box center [465, 191] width 381 height 25
click at [275, 176] on input "b. Logic low near 0 V (pulled to ground)" at bounding box center [275, 172] width 0 height 8
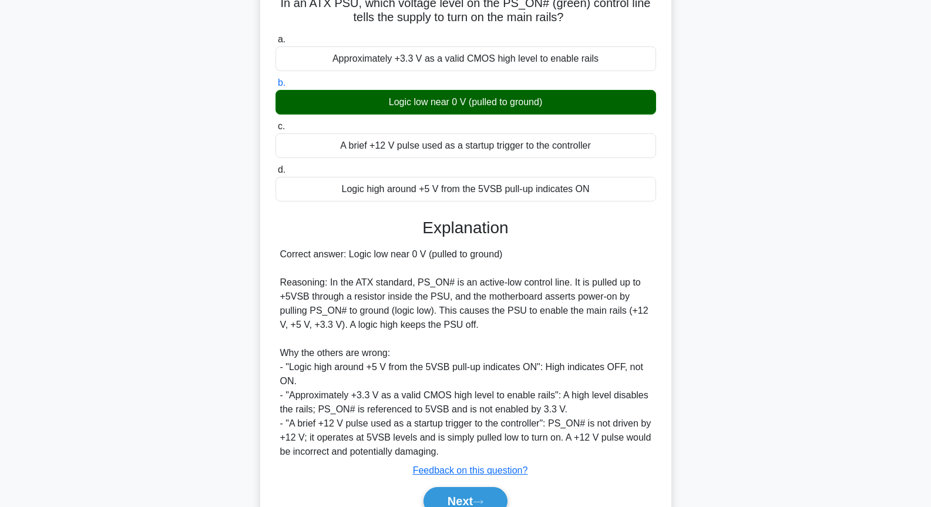
scroll to position [147, 0]
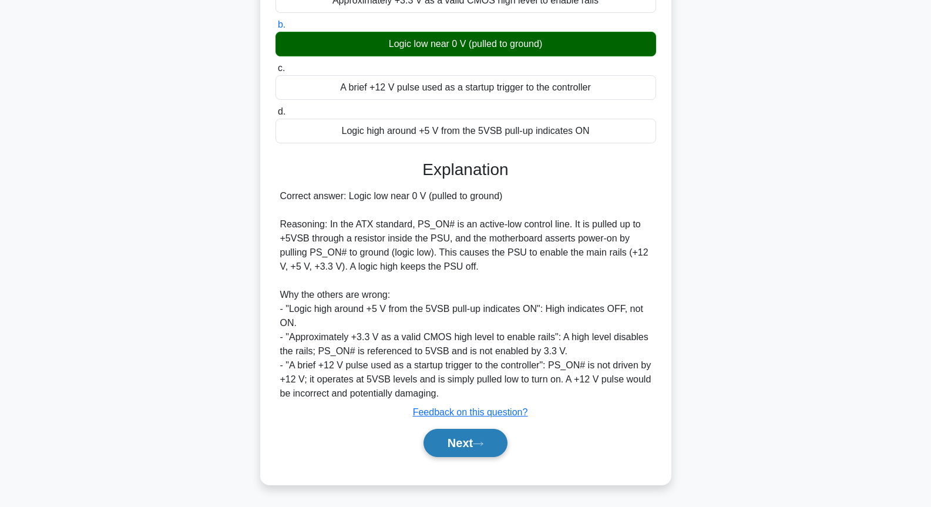
click at [507, 438] on button "Next" at bounding box center [465, 443] width 84 height 28
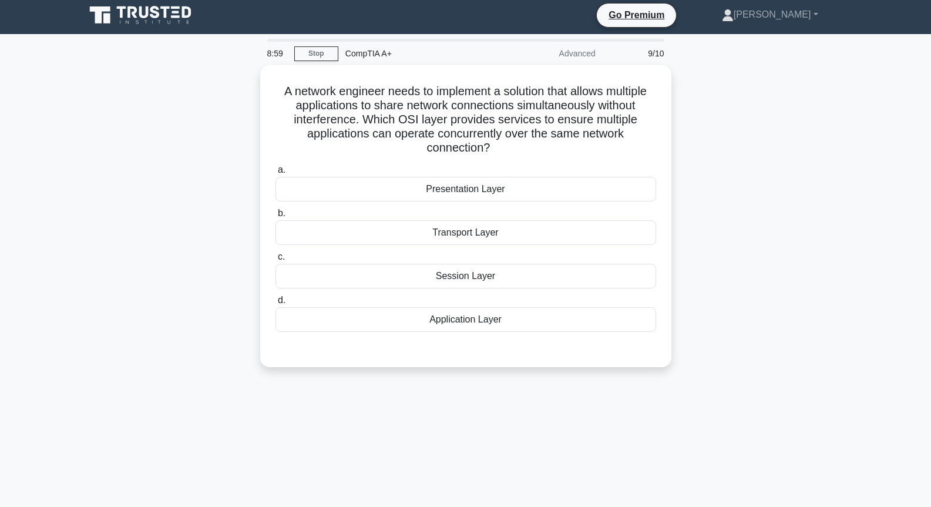
scroll to position [0, 0]
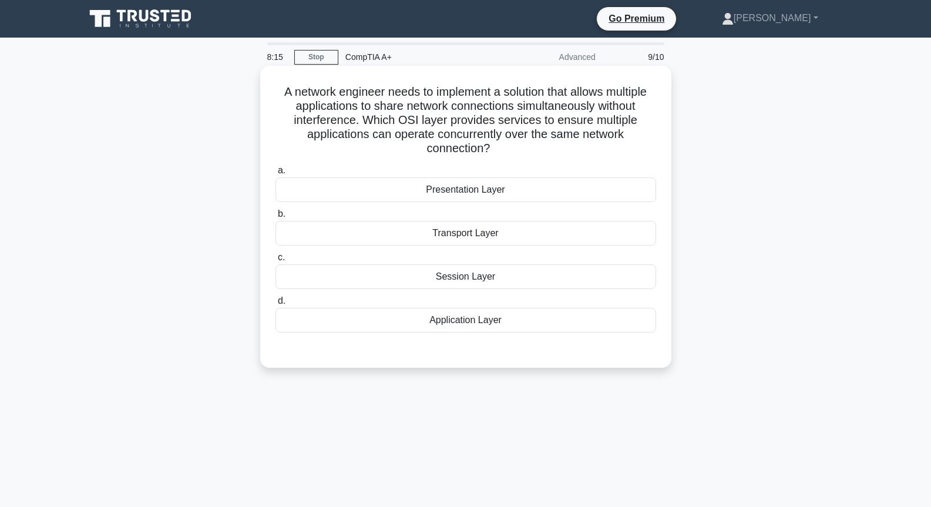
click at [485, 284] on div "Session Layer" at bounding box center [465, 276] width 381 height 25
click at [275, 261] on input "c. Session Layer" at bounding box center [275, 258] width 0 height 8
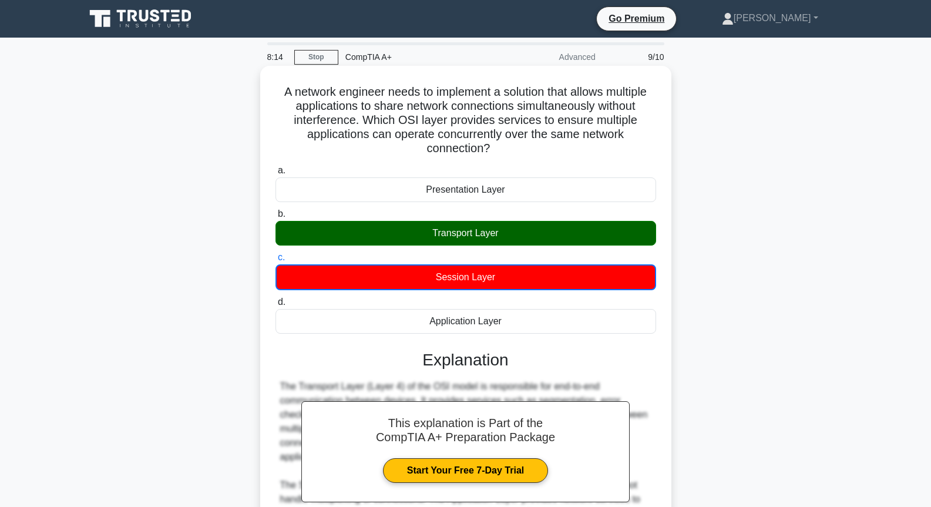
click at [488, 229] on div "Transport Layer" at bounding box center [465, 233] width 381 height 25
click at [275, 218] on input "b. Transport Layer" at bounding box center [275, 214] width 0 height 8
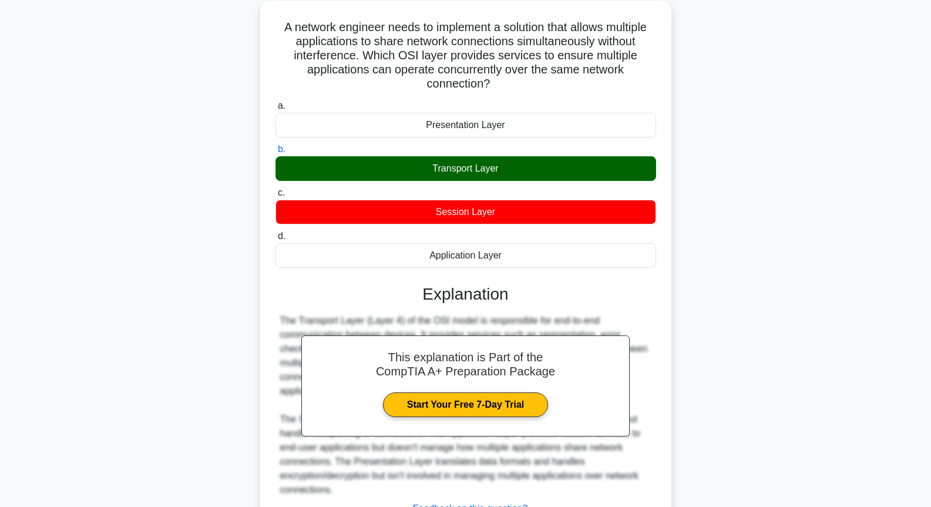
scroll to position [147, 0]
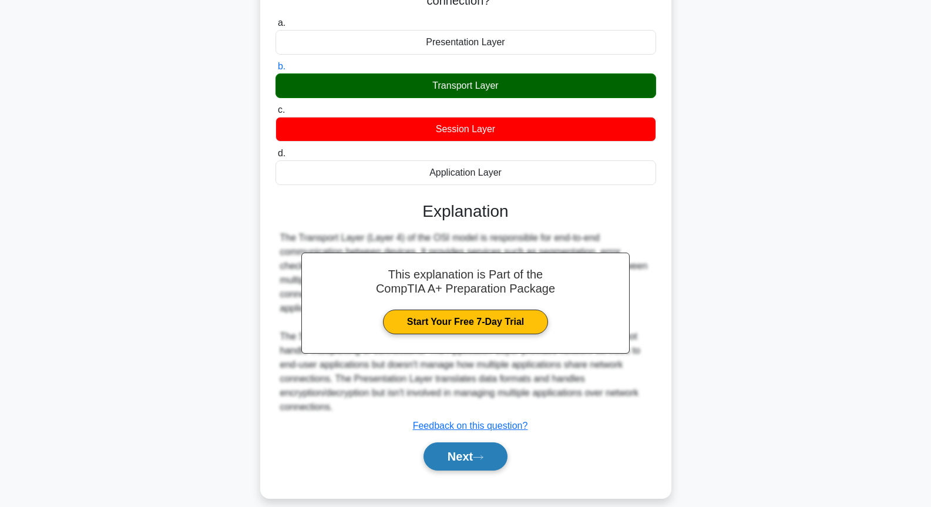
click at [462, 452] on button "Next" at bounding box center [465, 456] width 84 height 28
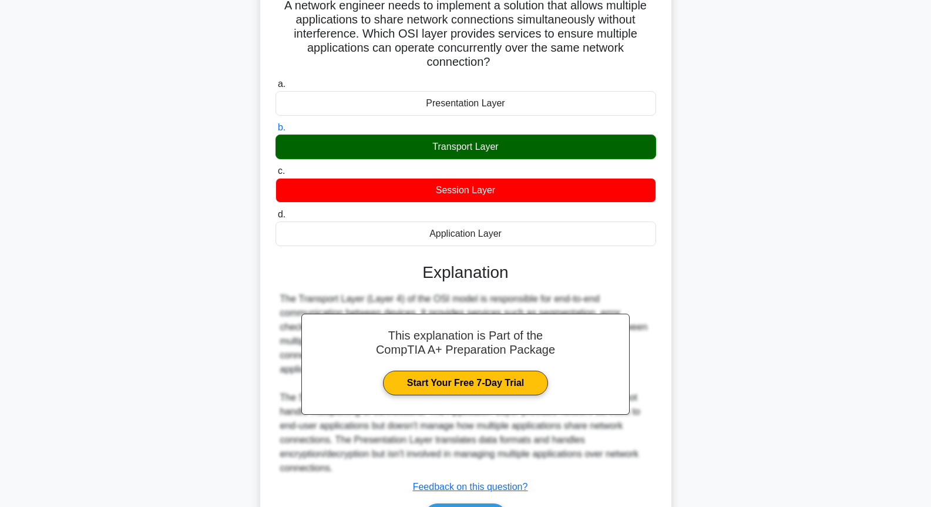
scroll to position [0, 0]
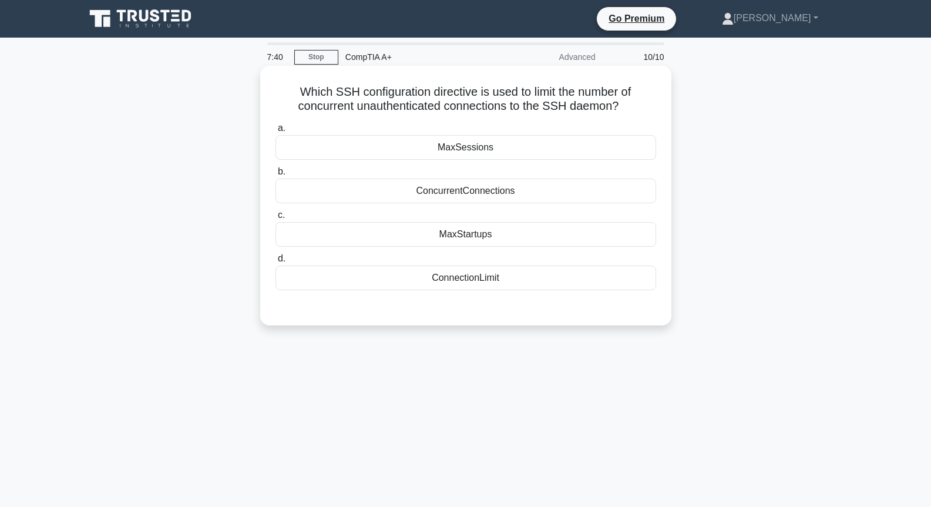
click at [470, 203] on div "ConcurrentConnections" at bounding box center [465, 191] width 381 height 25
click at [275, 176] on input "b. ConcurrentConnections" at bounding box center [275, 172] width 0 height 8
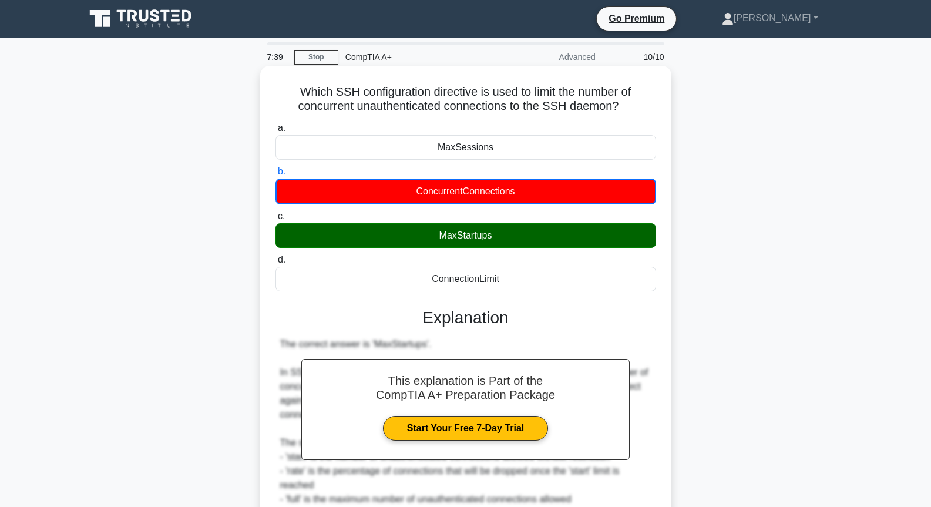
click at [470, 233] on div "MaxStartups" at bounding box center [465, 235] width 381 height 25
click at [275, 220] on input "c. MaxStartups" at bounding box center [275, 217] width 0 height 8
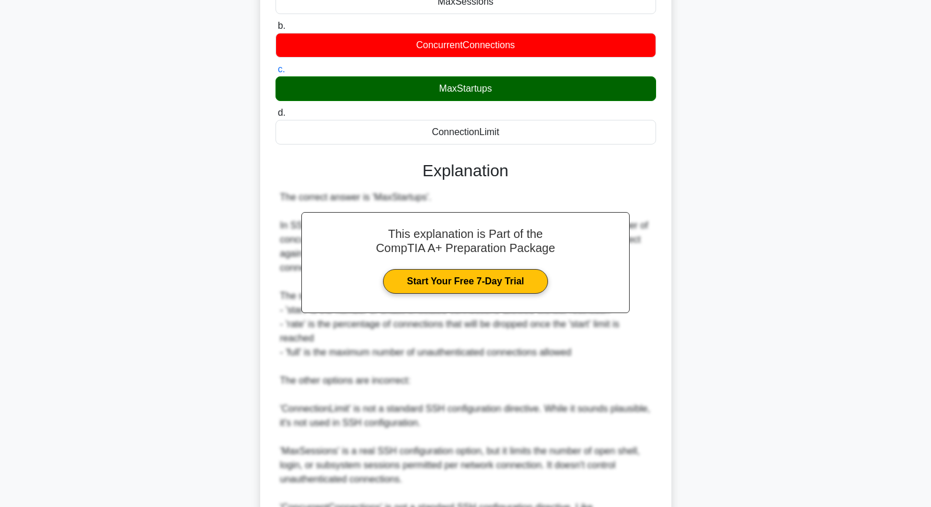
scroll to position [317, 0]
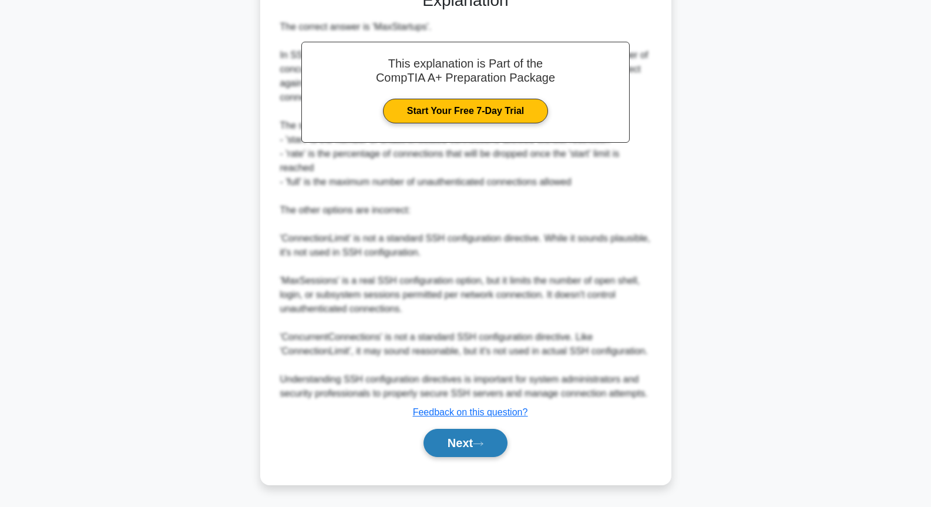
click at [438, 436] on button "Next" at bounding box center [465, 443] width 84 height 28
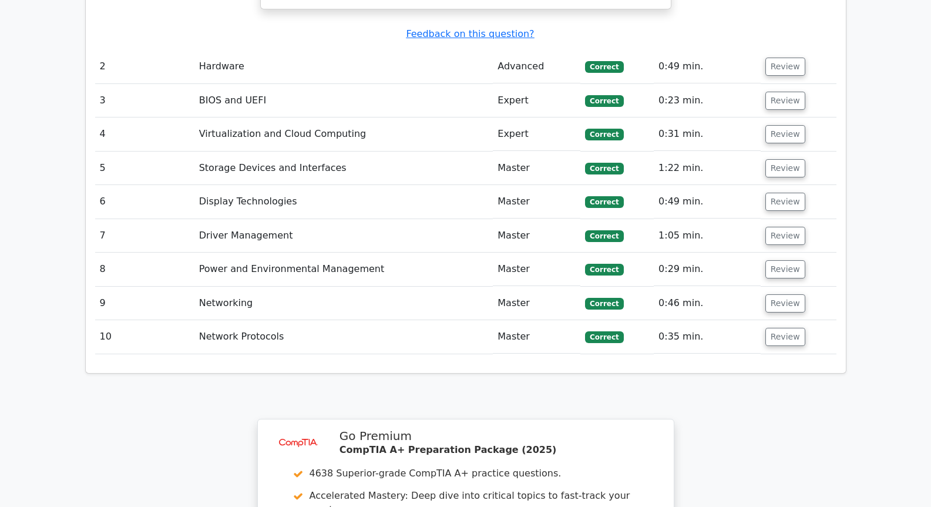
scroll to position [1964, 0]
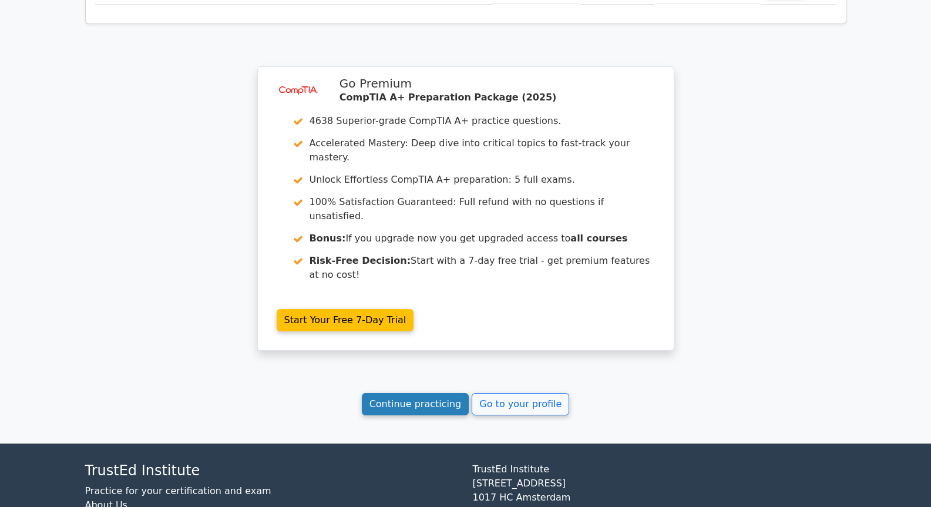
click at [447, 393] on link "Continue practicing" at bounding box center [415, 404] width 107 height 22
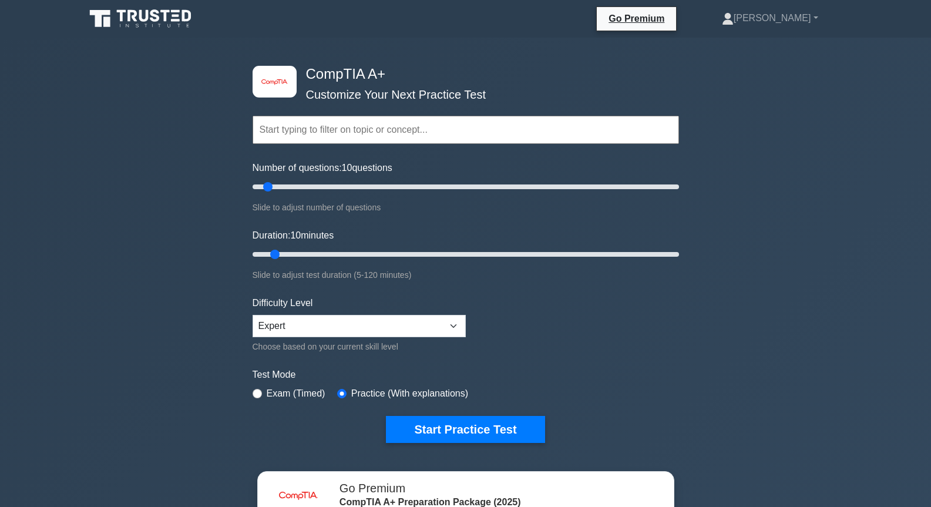
click at [279, 392] on label "Exam (Timed)" at bounding box center [296, 393] width 59 height 14
click at [246, 394] on div "image/svg+xml CompTIA A+ Customize Your Next Practice Test Topics Hardware Oper…" at bounding box center [466, 254] width 441 height 433
click at [257, 392] on input "radio" at bounding box center [257, 393] width 9 height 9
radio input "true"
drag, startPoint x: 405, startPoint y: 318, endPoint x: 398, endPoint y: 324, distance: 9.2
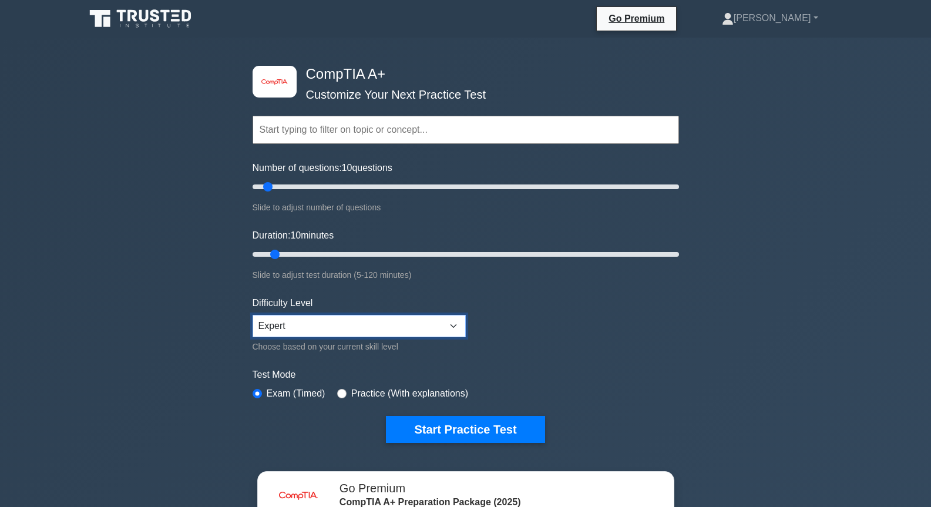
click at [405, 318] on select "Beginner Intermediate Expert" at bounding box center [359, 326] width 213 height 22
select select "intermediate"
click at [253, 315] on select "Beginner Intermediate Expert" at bounding box center [359, 326] width 213 height 22
click at [278, 256] on input "Duration: 10 minutes" at bounding box center [466, 254] width 426 height 14
click at [284, 256] on input "Duration: 10 minutes" at bounding box center [466, 254] width 426 height 14
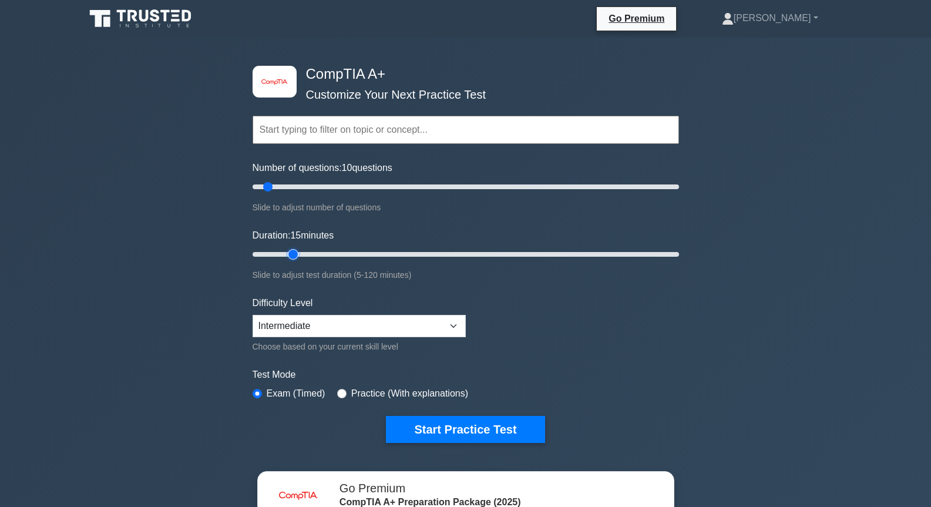
type input "15"
click at [290, 254] on input "Duration: 15 minutes" at bounding box center [466, 254] width 426 height 14
click at [439, 429] on button "Start Practice Test" at bounding box center [465, 429] width 159 height 27
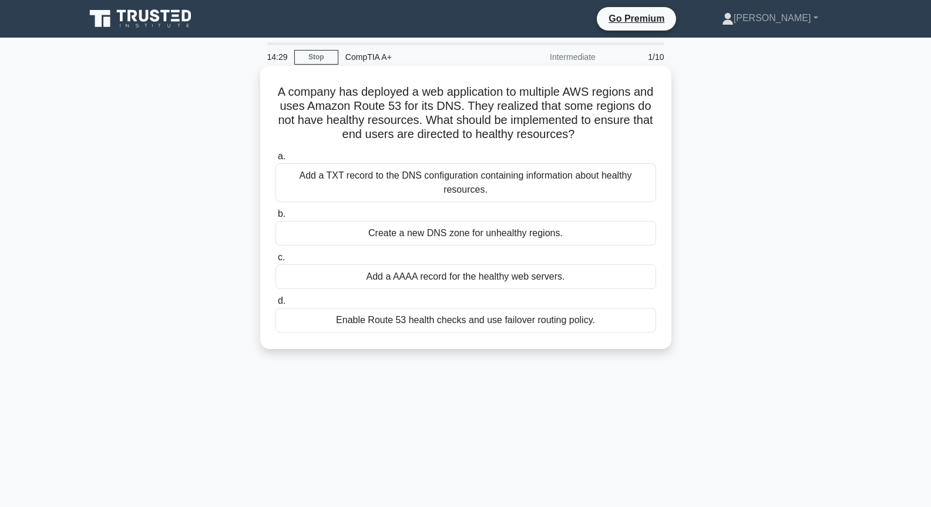
click at [610, 179] on div "Add a TXT record to the DNS configuration containing information about healthy …" at bounding box center [465, 182] width 381 height 39
click at [275, 160] on input "a. Add a TXT record to the DNS configuration containing information about healt…" at bounding box center [275, 157] width 0 height 8
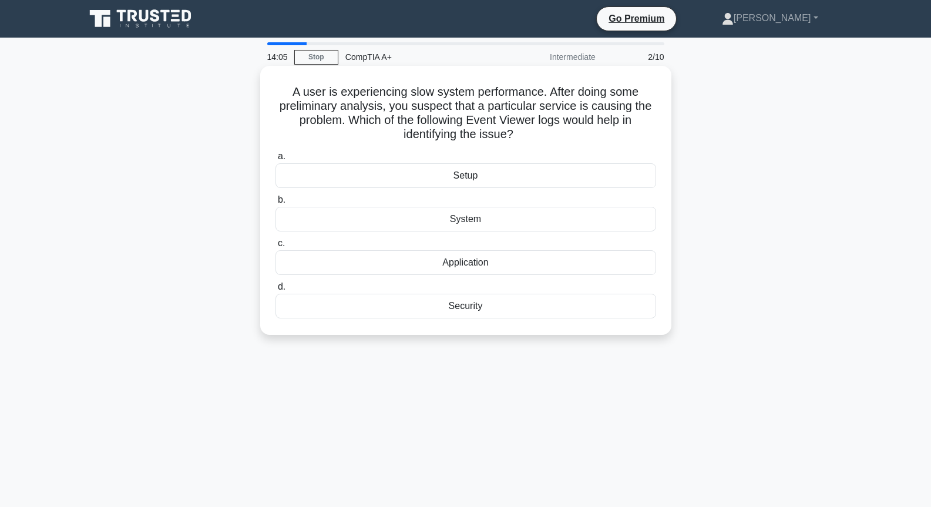
click at [509, 264] on div "Application" at bounding box center [465, 262] width 381 height 25
click at [275, 247] on input "c. Application" at bounding box center [275, 244] width 0 height 8
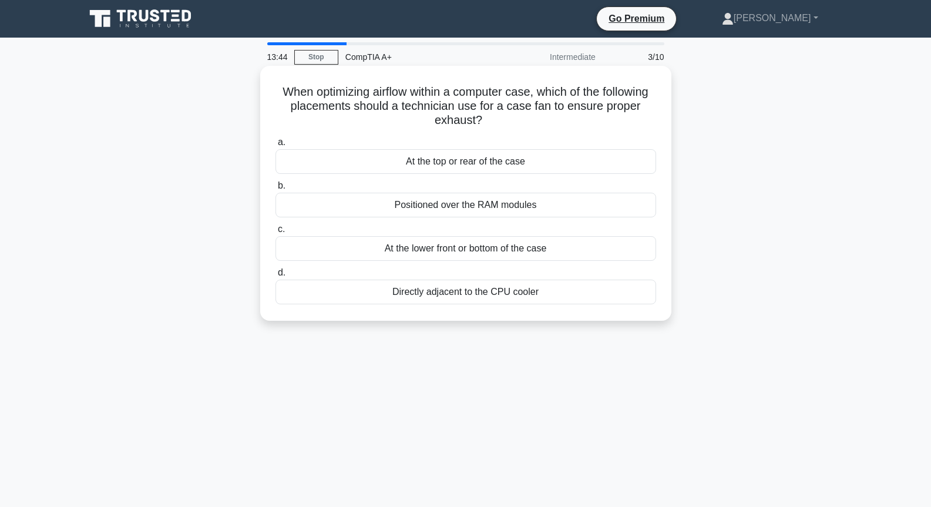
click at [515, 206] on div "Positioned over the RAM modules" at bounding box center [465, 205] width 381 height 25
click at [275, 190] on input "b. Positioned over the RAM modules" at bounding box center [275, 186] width 0 height 8
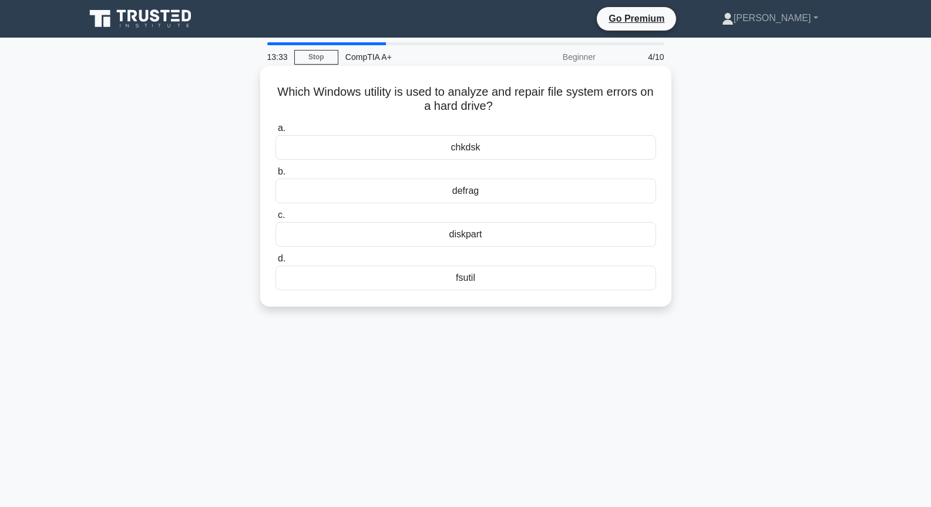
click at [476, 146] on div "chkdsk" at bounding box center [465, 147] width 381 height 25
click at [275, 132] on input "a. chkdsk" at bounding box center [275, 129] width 0 height 8
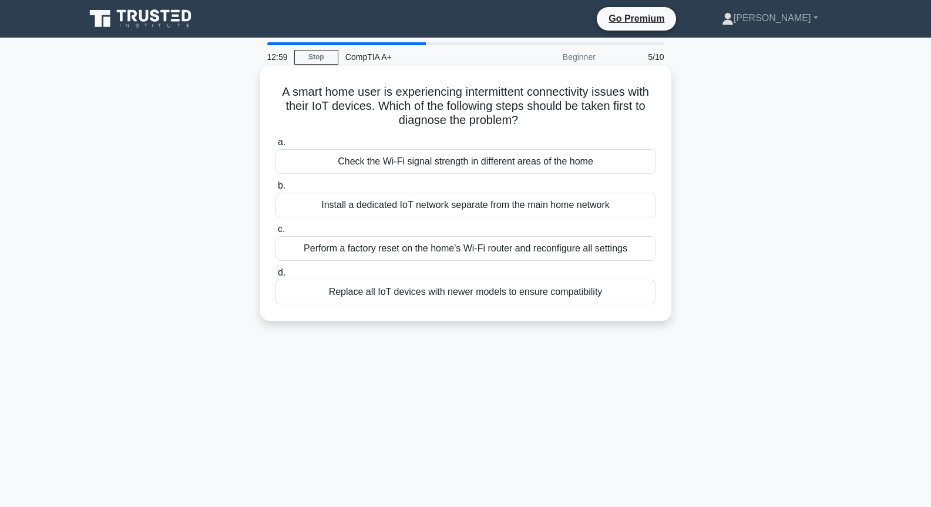
click at [504, 165] on div "Check the Wi-Fi signal strength in different areas of the home" at bounding box center [465, 161] width 381 height 25
click at [275, 146] on input "a. Check the Wi-Fi signal strength in different areas of the home" at bounding box center [275, 143] width 0 height 8
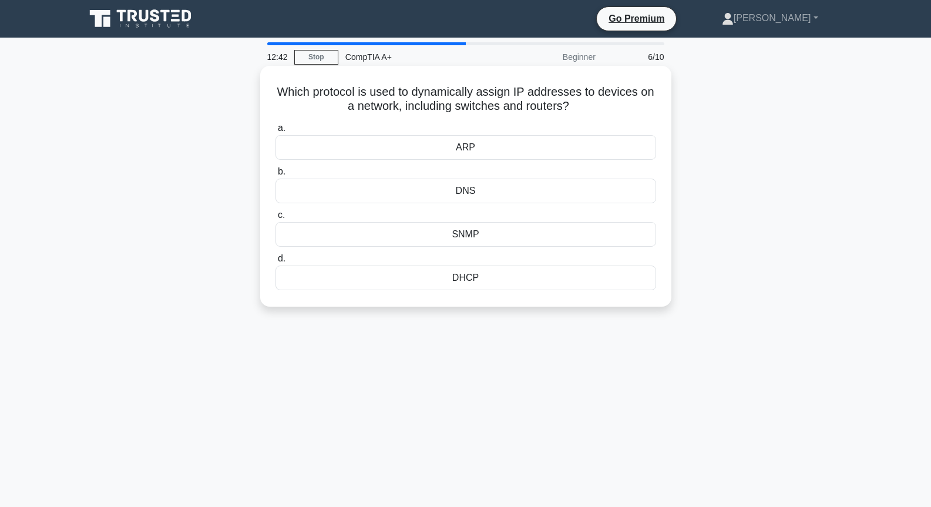
click at [483, 192] on div "DNS" at bounding box center [465, 191] width 381 height 25
click at [275, 176] on input "b. DNS" at bounding box center [275, 172] width 0 height 8
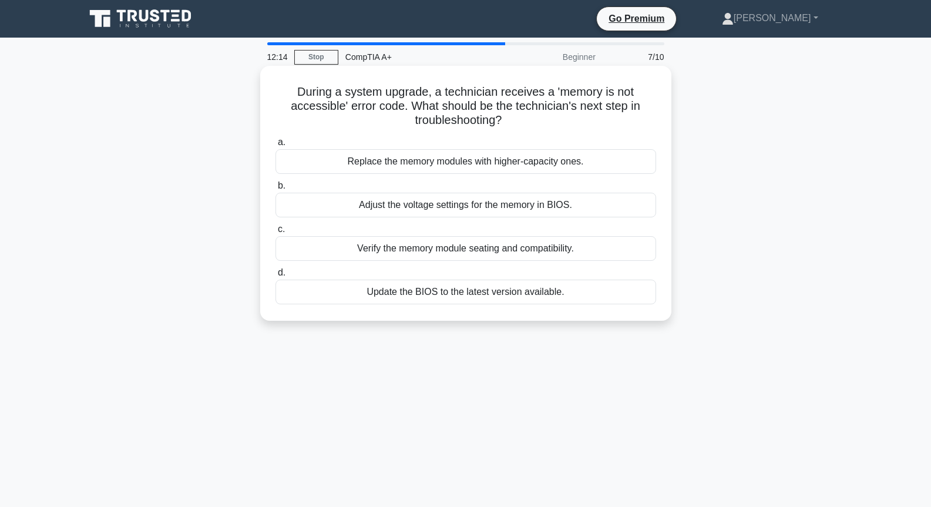
click at [488, 250] on div "Verify the memory module seating and compatibility." at bounding box center [465, 248] width 381 height 25
click at [275, 233] on input "c. Verify the memory module seating and compatibility." at bounding box center [275, 230] width 0 height 8
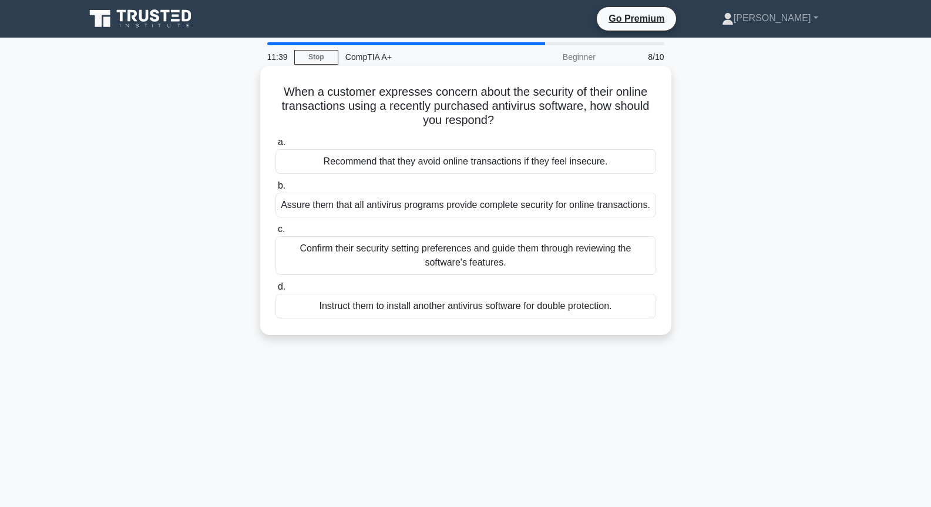
click at [471, 258] on div "Confirm their security setting preferences and guide them through reviewing the…" at bounding box center [465, 255] width 381 height 39
click at [275, 233] on input "c. Confirm their security setting preferences and guide them through reviewing …" at bounding box center [275, 230] width 0 height 8
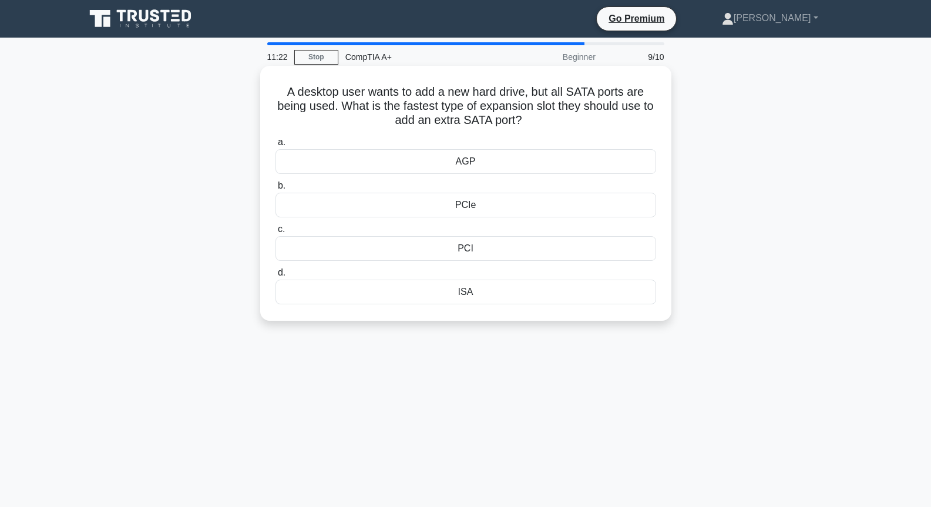
click at [459, 204] on div "PCIe" at bounding box center [465, 205] width 381 height 25
click at [275, 190] on input "b. PCIe" at bounding box center [275, 186] width 0 height 8
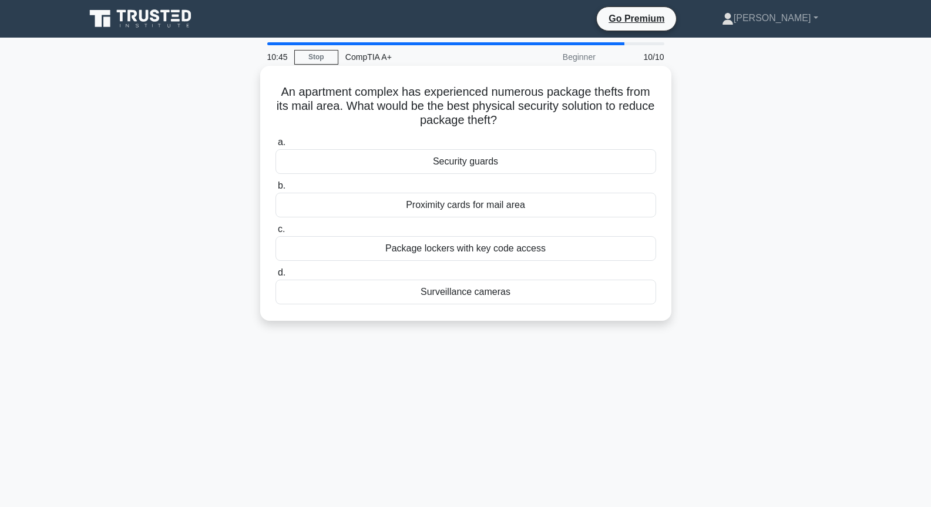
click at [514, 252] on div "Package lockers with key code access" at bounding box center [465, 248] width 381 height 25
click at [275, 233] on input "c. Package lockers with key code access" at bounding box center [275, 230] width 0 height 8
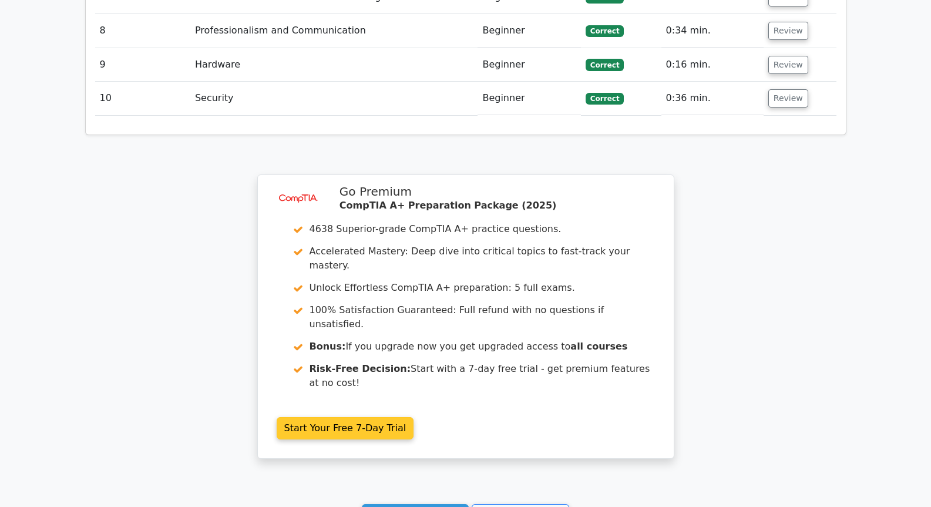
scroll to position [1841, 0]
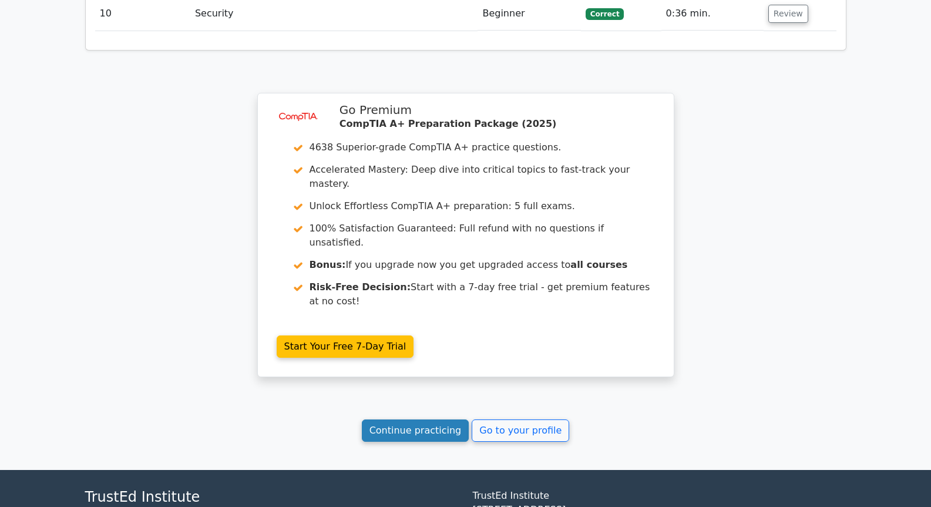
click at [385, 419] on link "Continue practicing" at bounding box center [415, 430] width 107 height 22
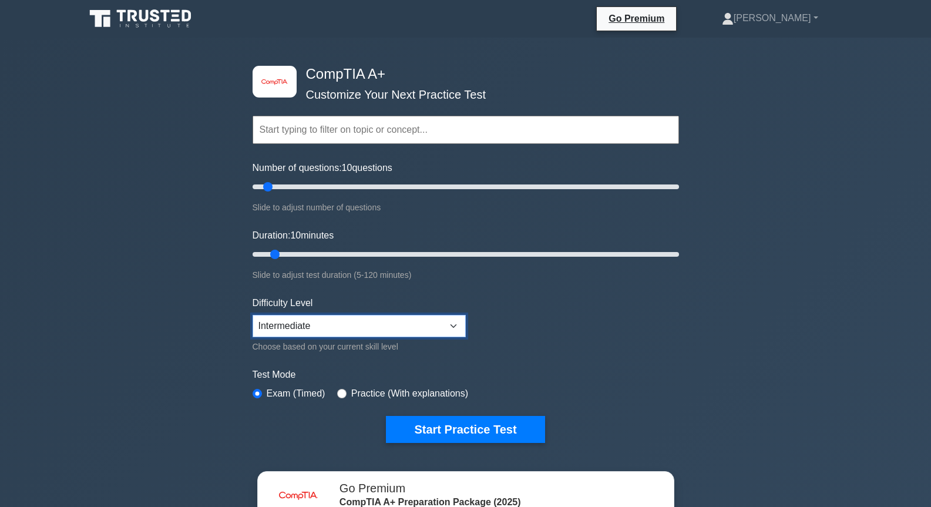
click at [325, 327] on select "Beginner Intermediate Expert" at bounding box center [359, 326] width 213 height 22
click at [332, 317] on select "Beginner Intermediate Expert" at bounding box center [359, 326] width 213 height 22
type input "15"
click at [291, 250] on input "Duration: 15 minutes" at bounding box center [466, 254] width 426 height 14
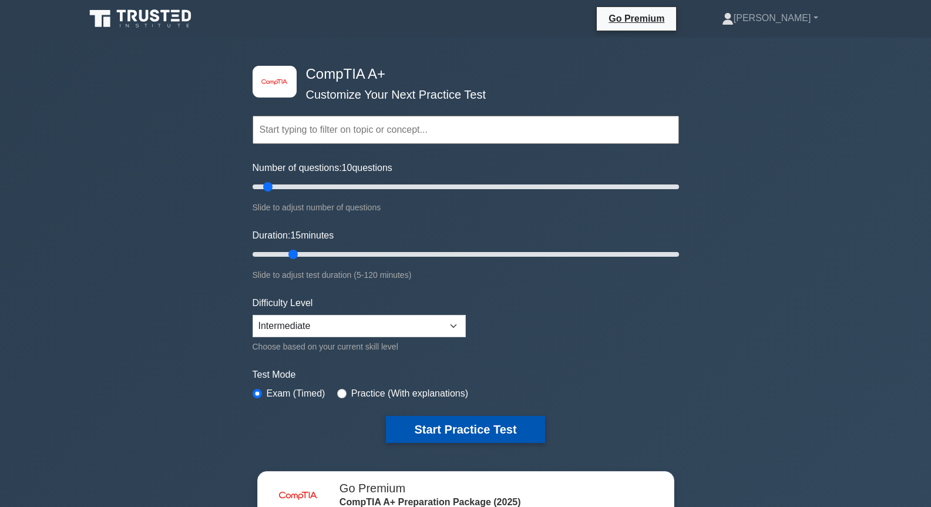
click at [460, 423] on button "Start Practice Test" at bounding box center [465, 429] width 159 height 27
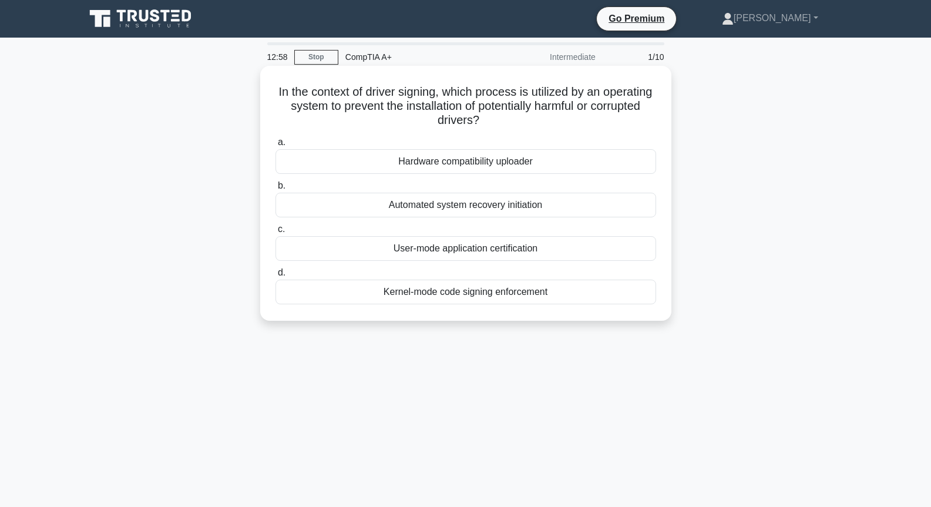
click at [451, 298] on div "Kernel-mode code signing enforcement" at bounding box center [465, 292] width 381 height 25
click at [275, 277] on input "d. Kernel-mode code signing enforcement" at bounding box center [275, 273] width 0 height 8
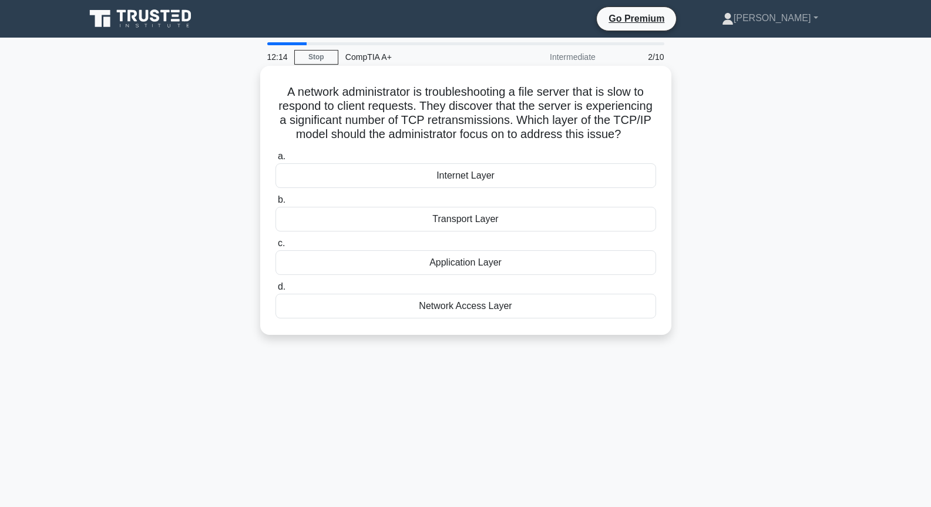
click at [454, 213] on div "Transport Layer" at bounding box center [465, 219] width 381 height 25
click at [275, 204] on input "b. Transport Layer" at bounding box center [275, 200] width 0 height 8
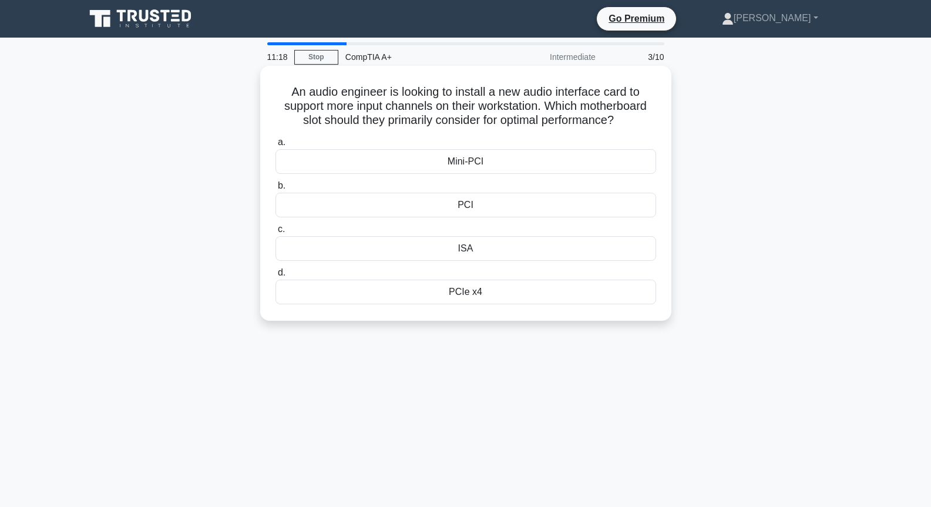
click at [460, 289] on div "PCIe x4" at bounding box center [465, 292] width 381 height 25
click at [275, 277] on input "d. PCIe x4" at bounding box center [275, 273] width 0 height 8
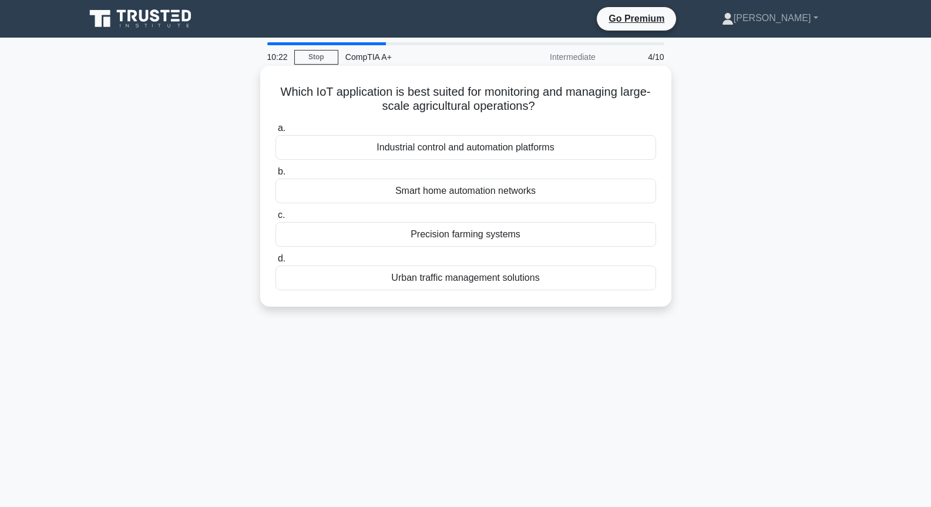
click at [513, 154] on div "Industrial control and automation platforms" at bounding box center [465, 147] width 381 height 25
click at [275, 132] on input "a. Industrial control and automation platforms" at bounding box center [275, 129] width 0 height 8
click at [490, 229] on div "Moving all files to a cloud storage service" at bounding box center [465, 234] width 381 height 25
click at [275, 219] on input "c. Moving all files to a cloud storage service" at bounding box center [275, 215] width 0 height 8
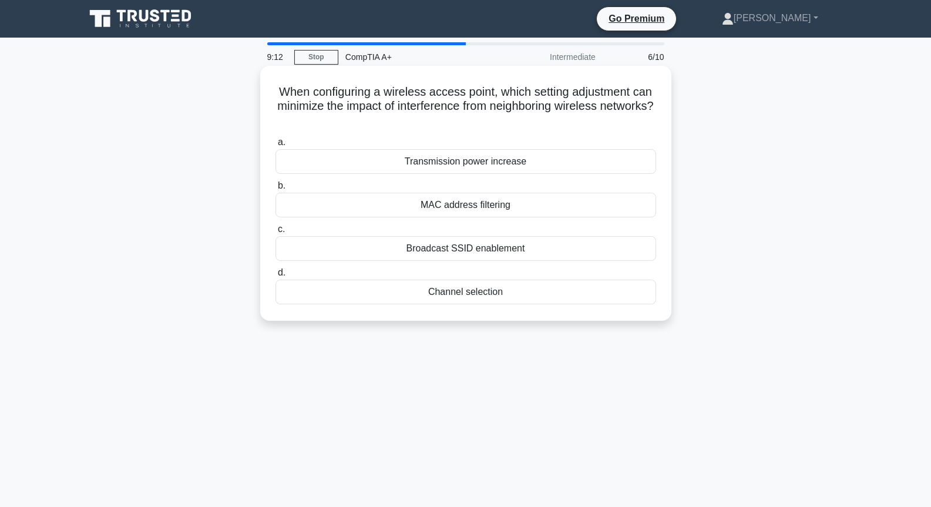
click at [479, 209] on div "MAC address filtering" at bounding box center [465, 205] width 381 height 25
click at [275, 190] on input "b. MAC address filtering" at bounding box center [275, 186] width 0 height 8
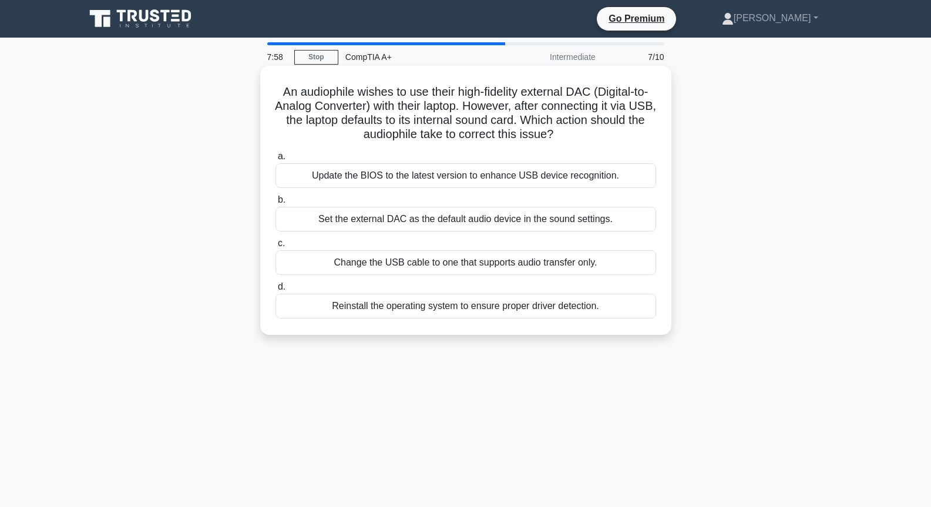
click at [498, 219] on div "Set the external DAC as the default audio device in the sound settings." at bounding box center [465, 219] width 381 height 25
click at [275, 204] on input "b. Set the external DAC as the default audio device in the sound settings." at bounding box center [275, 200] width 0 height 8
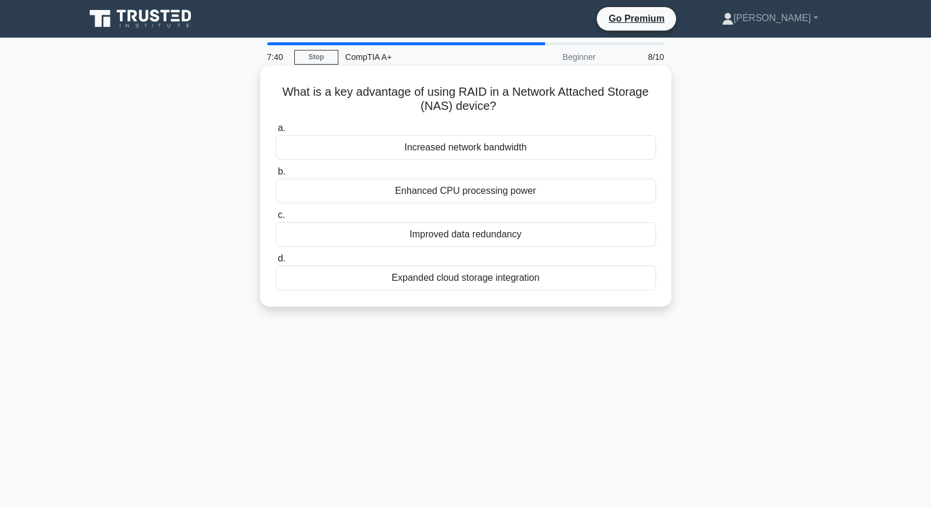
click at [498, 240] on div "Improved data redundancy" at bounding box center [465, 234] width 381 height 25
click at [275, 219] on input "c. Improved data redundancy" at bounding box center [275, 215] width 0 height 8
click at [477, 277] on div "Password Policy Enforcement" at bounding box center [465, 277] width 381 height 25
click at [275, 263] on input "d. Password Policy Enforcement" at bounding box center [275, 259] width 0 height 8
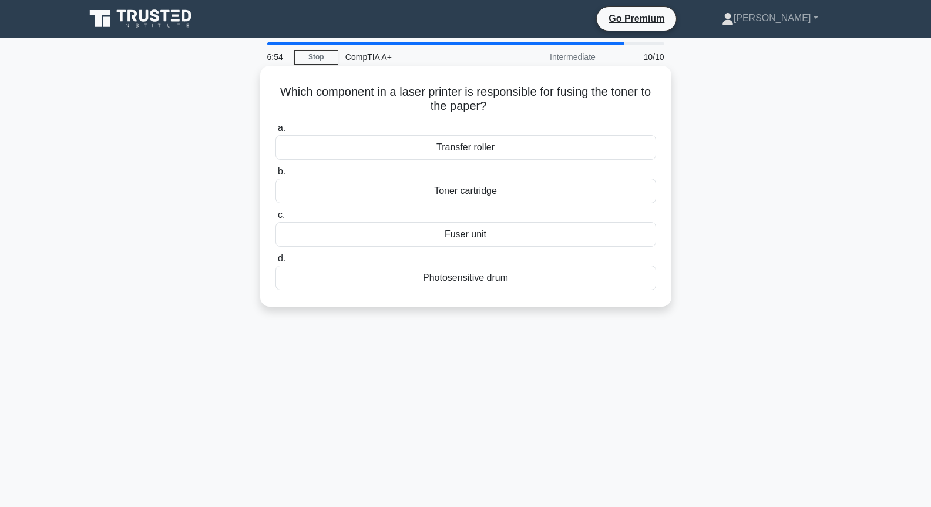
click at [482, 186] on div "Toner cartridge" at bounding box center [465, 191] width 381 height 25
click at [275, 176] on input "b. Toner cartridge" at bounding box center [275, 172] width 0 height 8
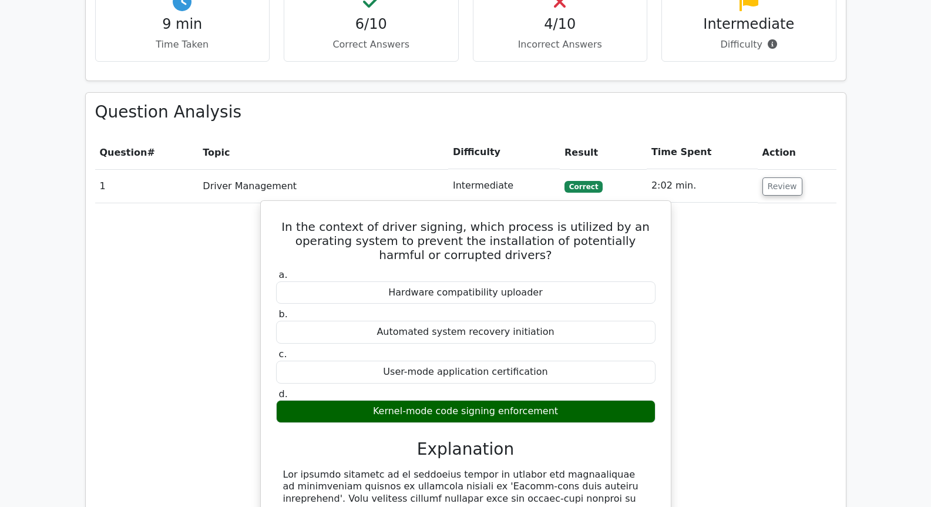
scroll to position [881, 0]
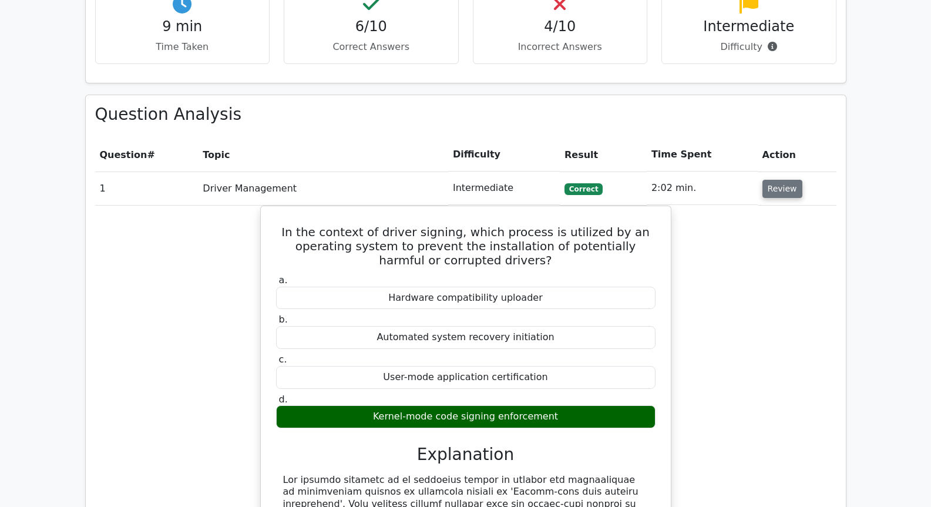
click at [768, 180] on button "Review" at bounding box center [782, 189] width 40 height 18
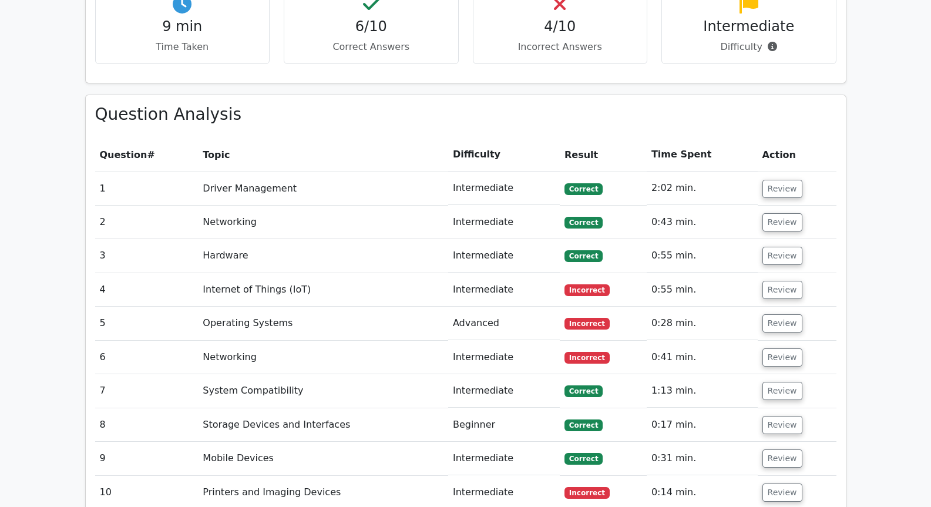
scroll to position [940, 0]
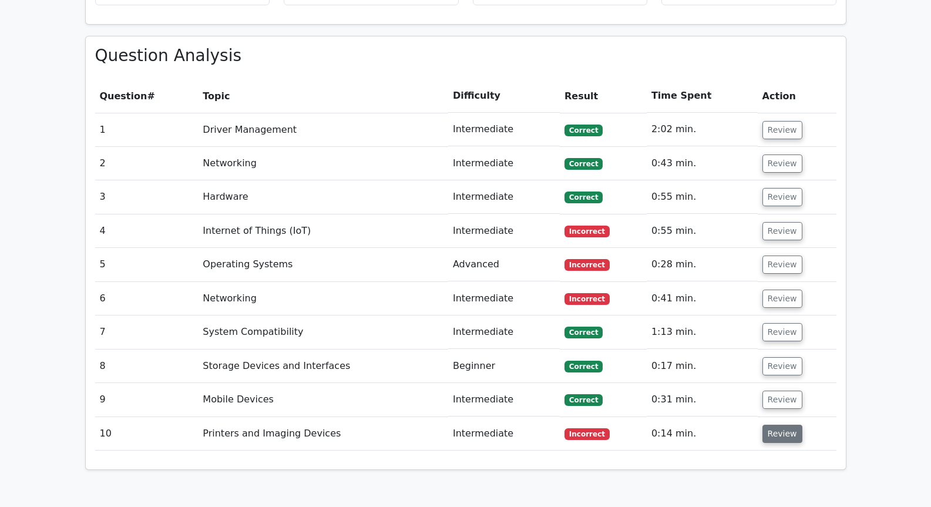
click at [767, 425] on button "Review" at bounding box center [782, 434] width 40 height 18
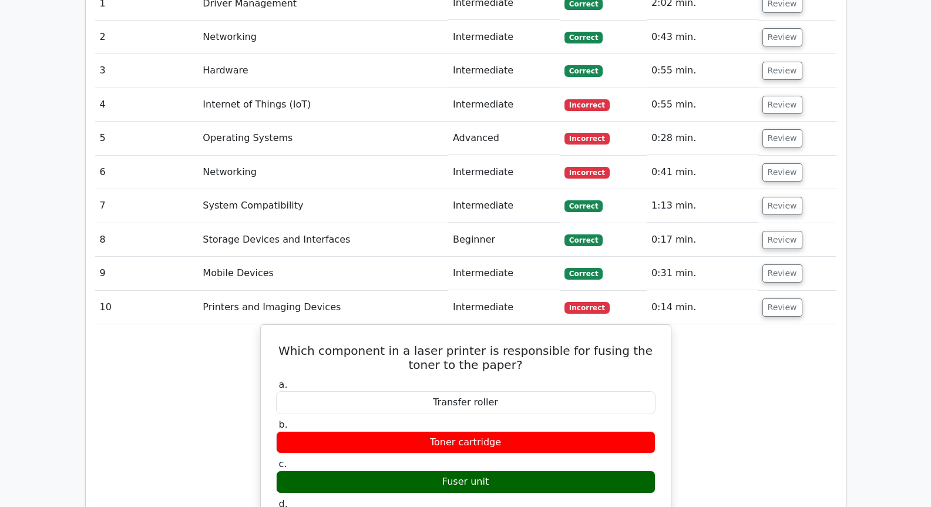
scroll to position [999, 0]
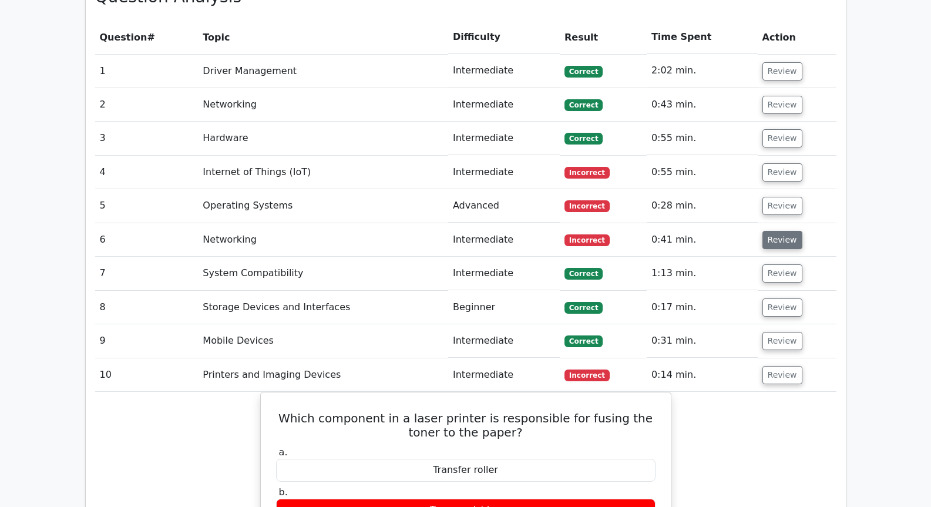
click at [776, 231] on button "Review" at bounding box center [782, 240] width 40 height 18
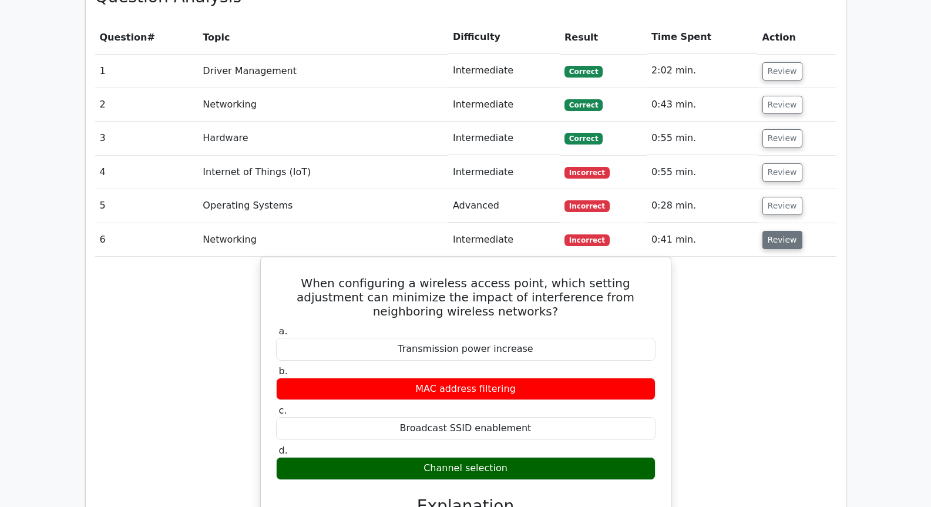
click at [766, 231] on button "Review" at bounding box center [782, 240] width 40 height 18
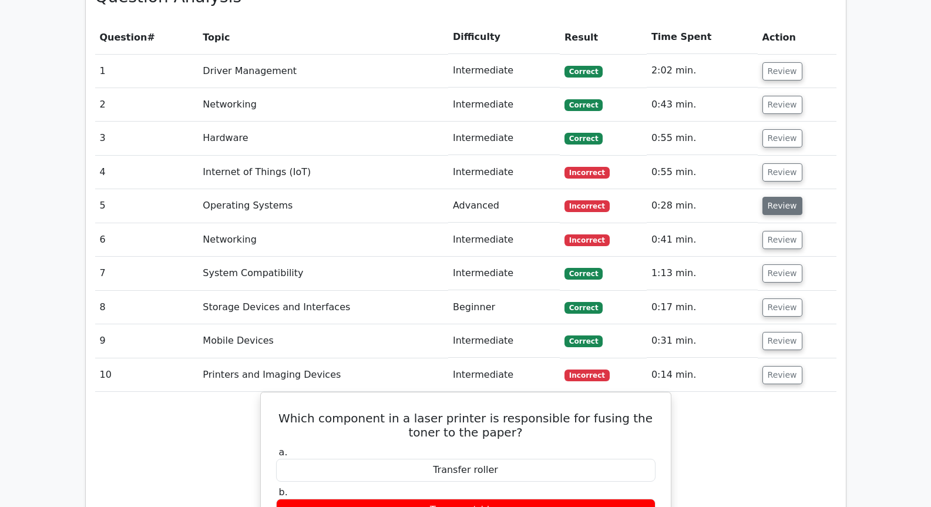
click at [765, 197] on button "Review" at bounding box center [782, 206] width 40 height 18
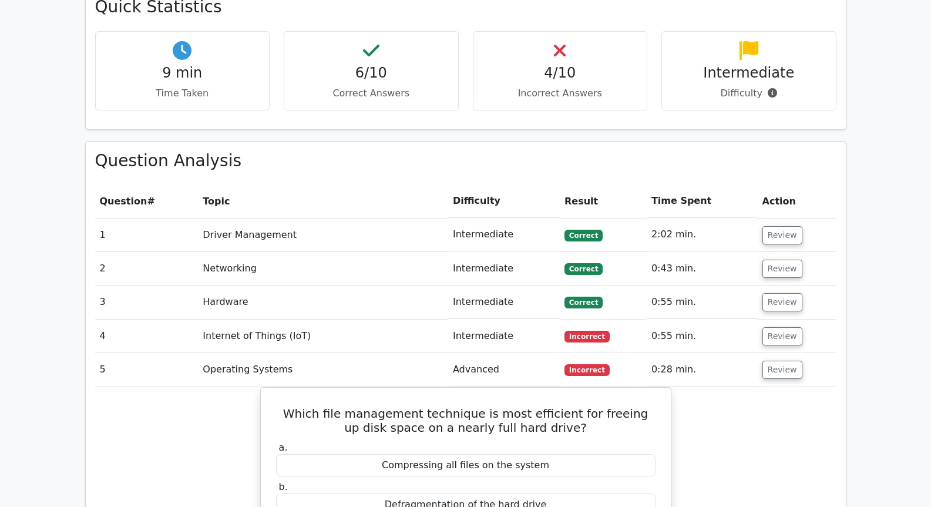
scroll to position [940, 0]
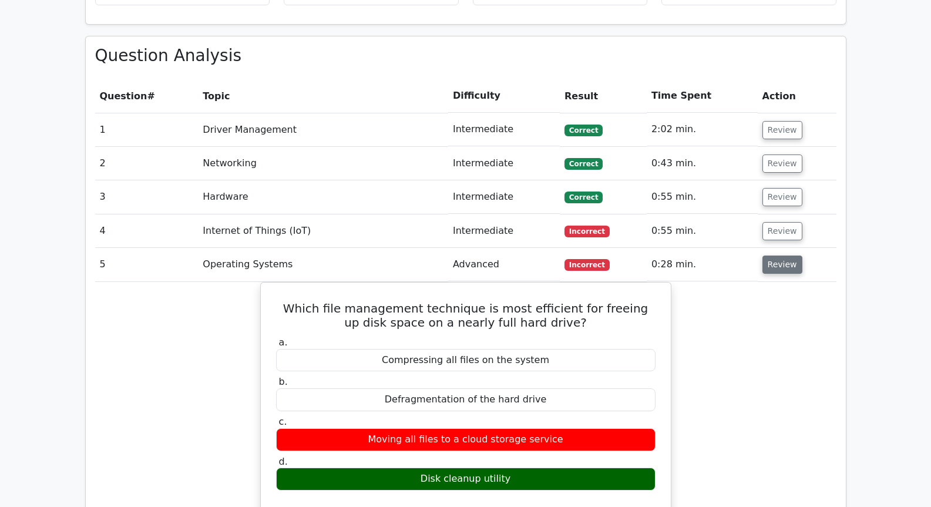
click at [767, 256] on button "Review" at bounding box center [782, 265] width 40 height 18
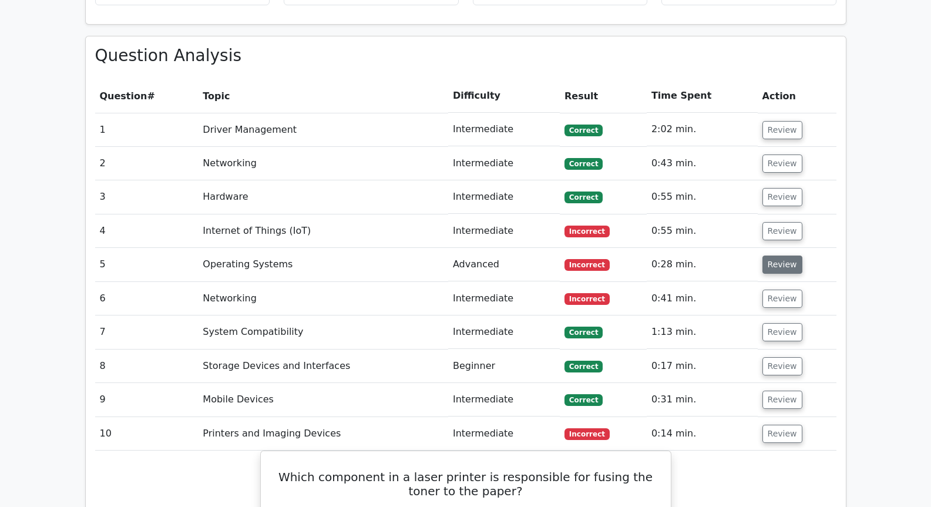
click at [767, 256] on button "Review" at bounding box center [782, 265] width 40 height 18
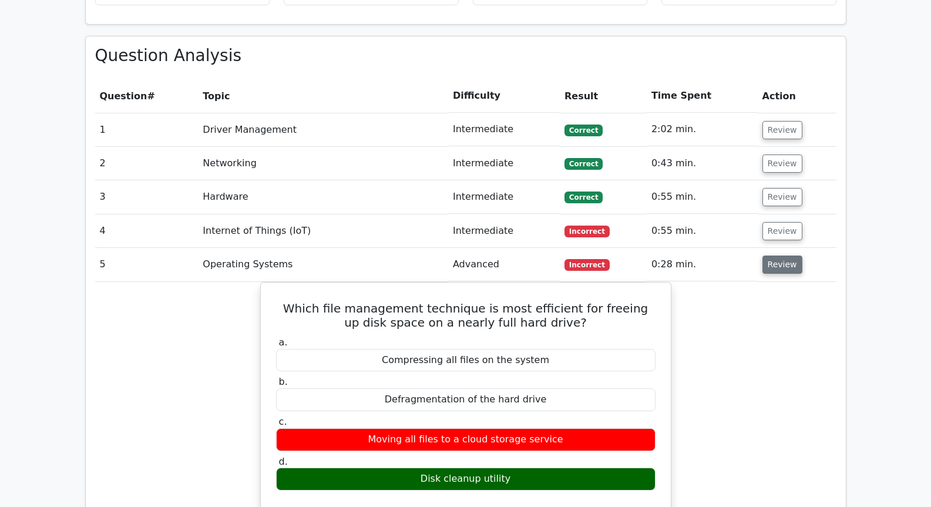
click at [767, 256] on button "Review" at bounding box center [782, 265] width 40 height 18
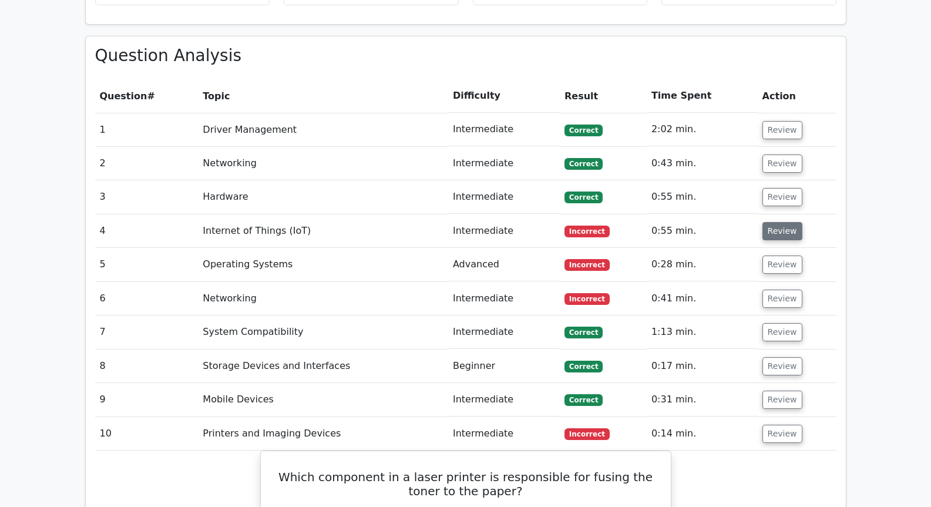
click at [767, 222] on button "Review" at bounding box center [782, 231] width 40 height 18
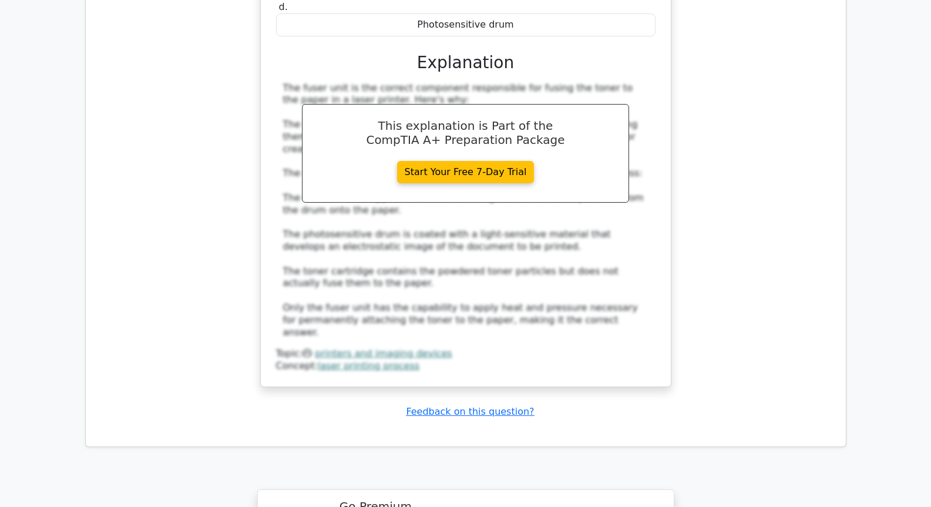
scroll to position [2526, 0]
